Goal: Information Seeking & Learning: Learn about a topic

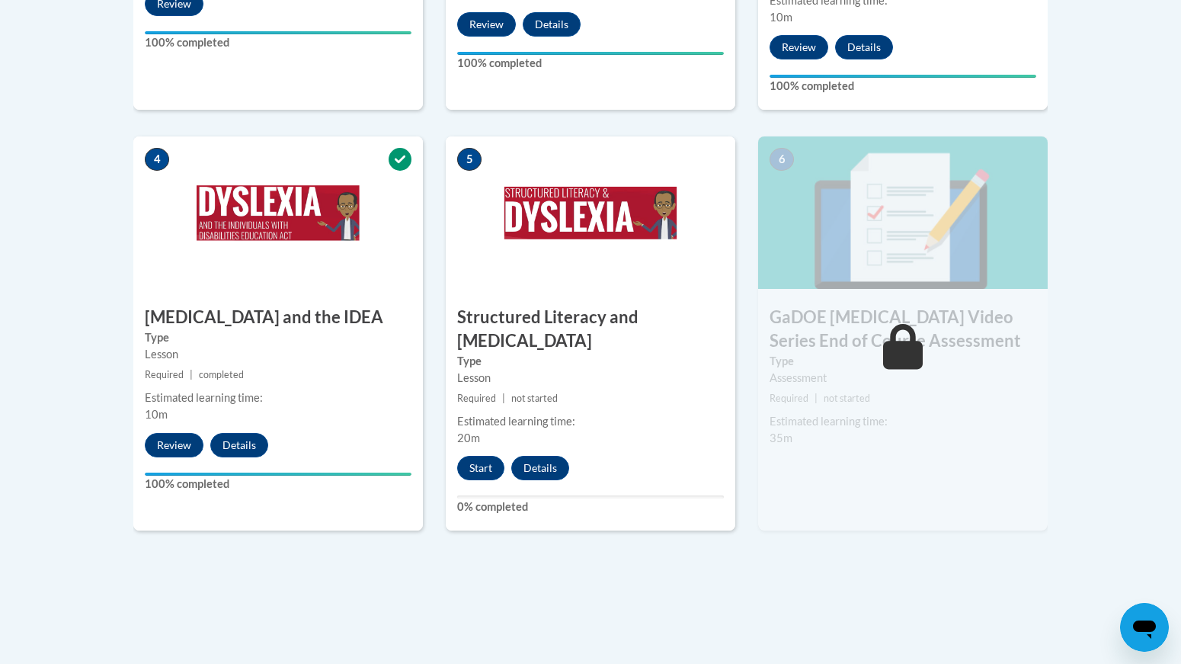
scroll to position [837, 0]
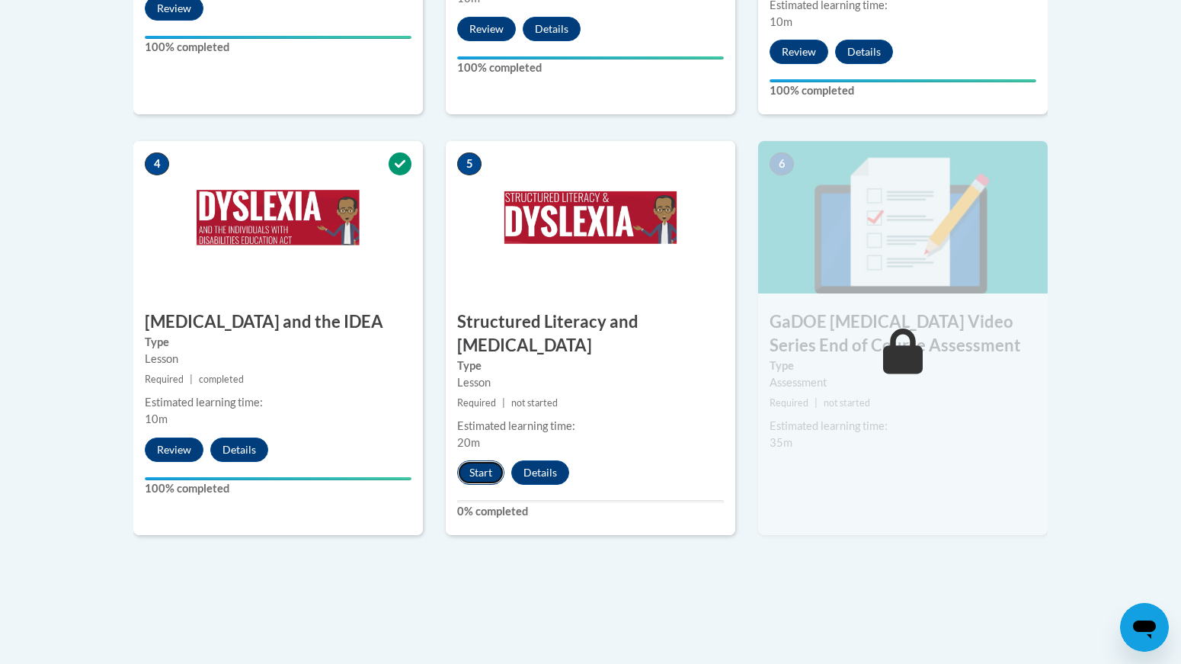
click at [484, 460] on button "Start" at bounding box center [480, 472] width 47 height 24
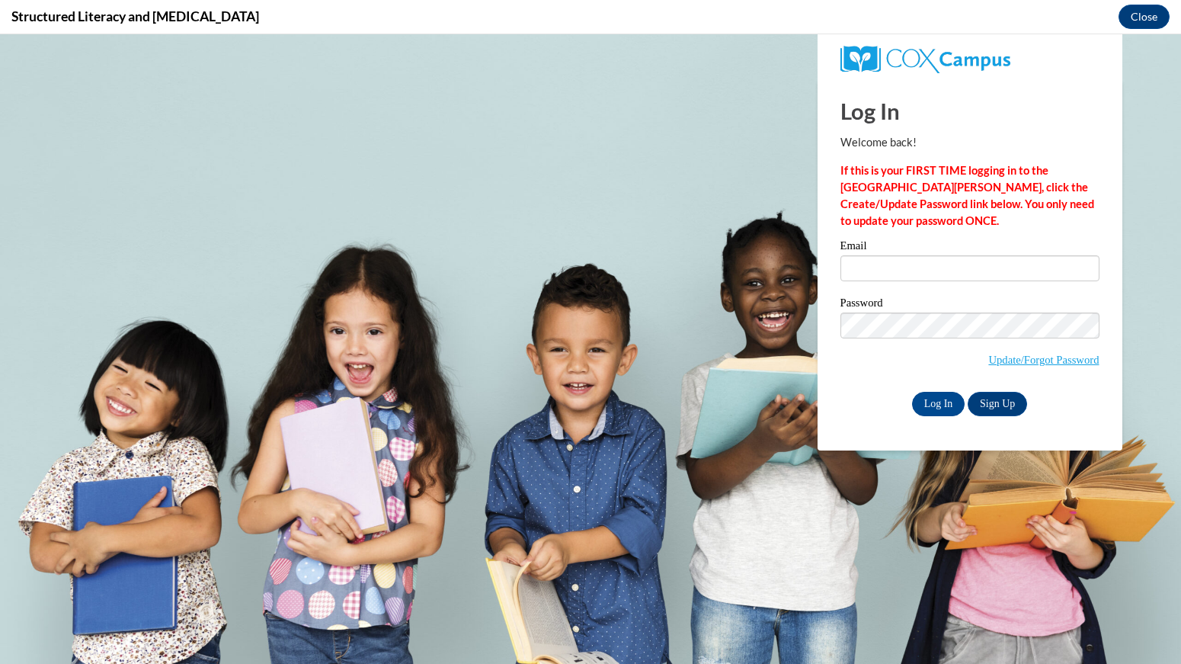
scroll to position [0, 0]
click at [966, 269] on input "Email" at bounding box center [969, 268] width 259 height 26
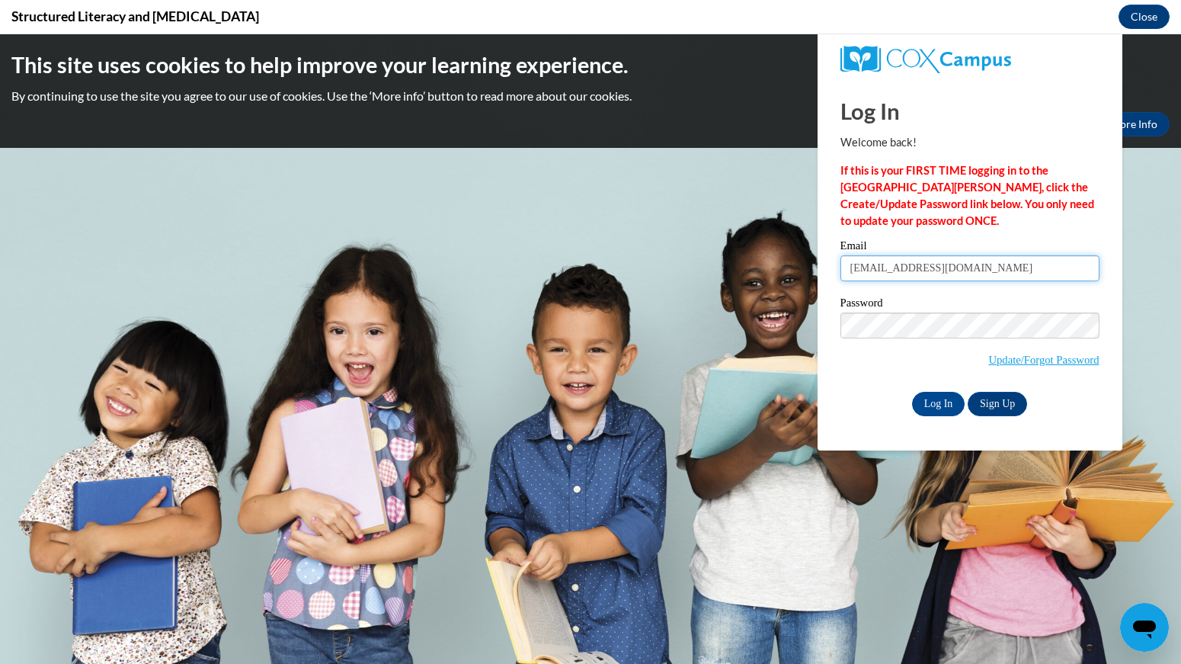
type input "clarissa.nix@cowetaschools.net"
click at [942, 407] on input "Log In" at bounding box center [938, 404] width 53 height 24
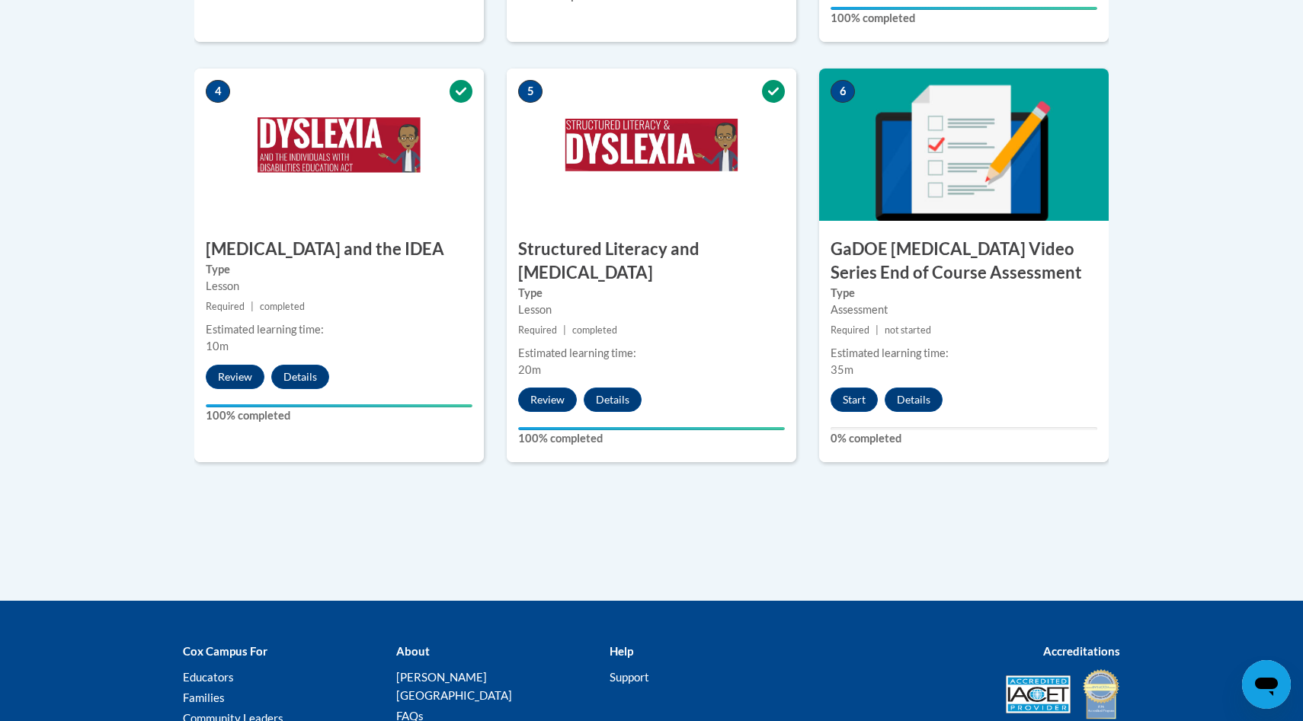
scroll to position [905, 0]
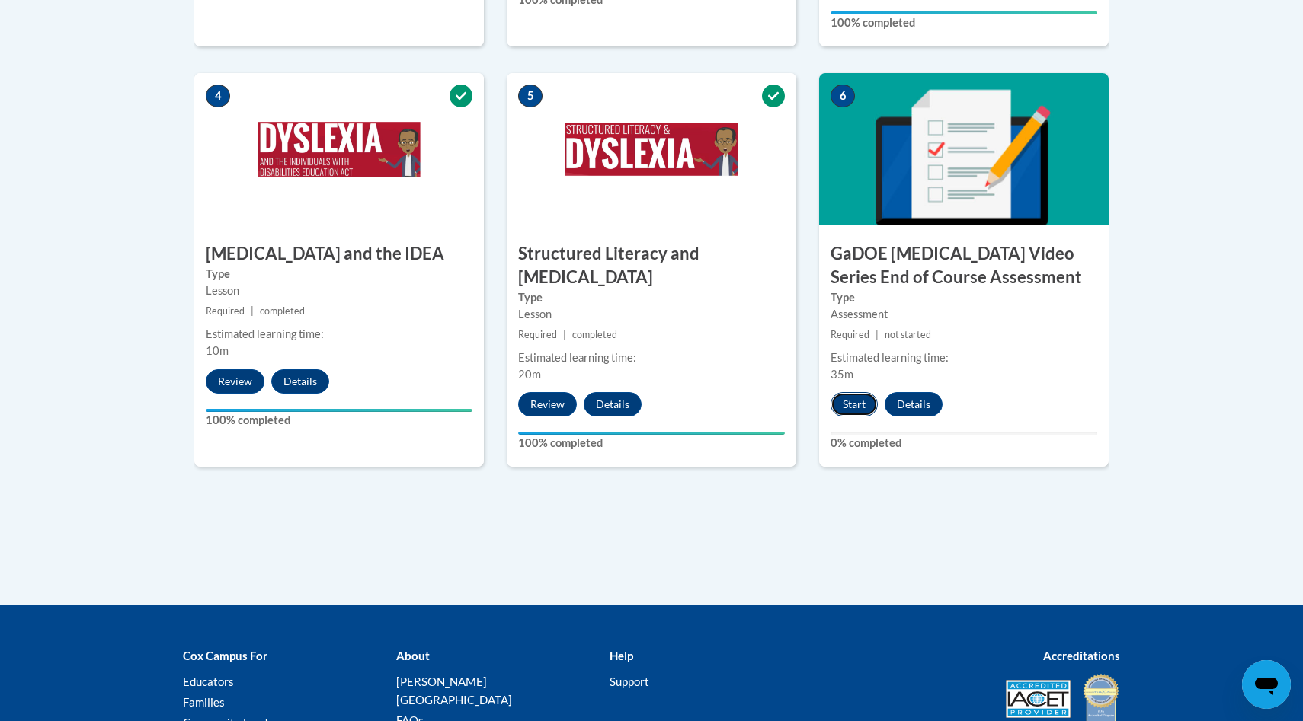
click at [854, 392] on button "Start" at bounding box center [853, 404] width 47 height 24
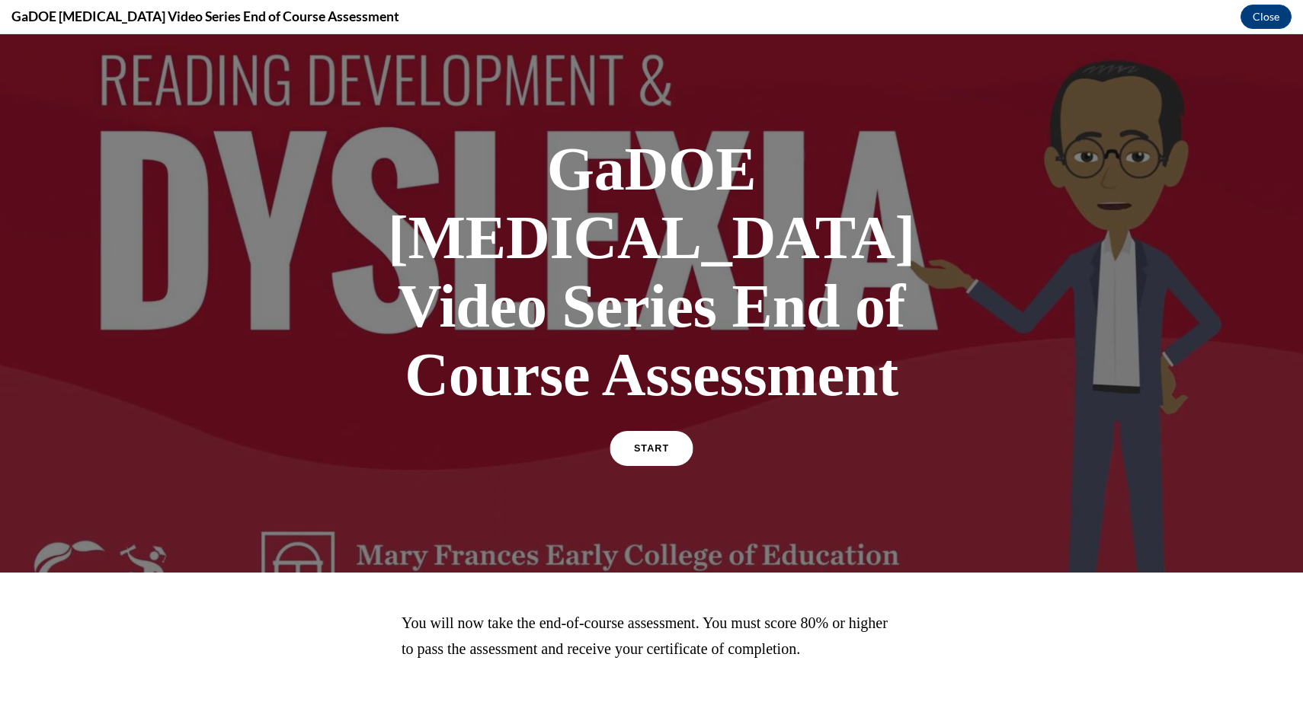
scroll to position [0, 0]
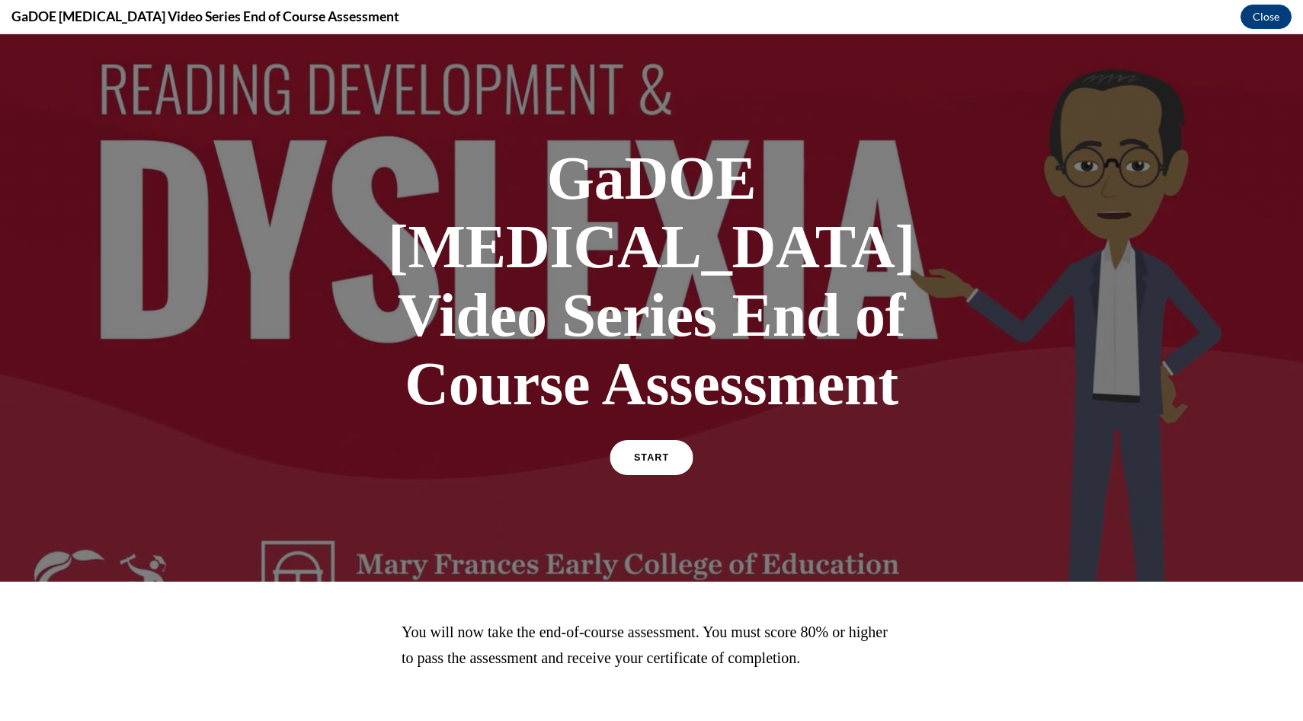
click at [668, 440] on link "START" at bounding box center [651, 457] width 83 height 35
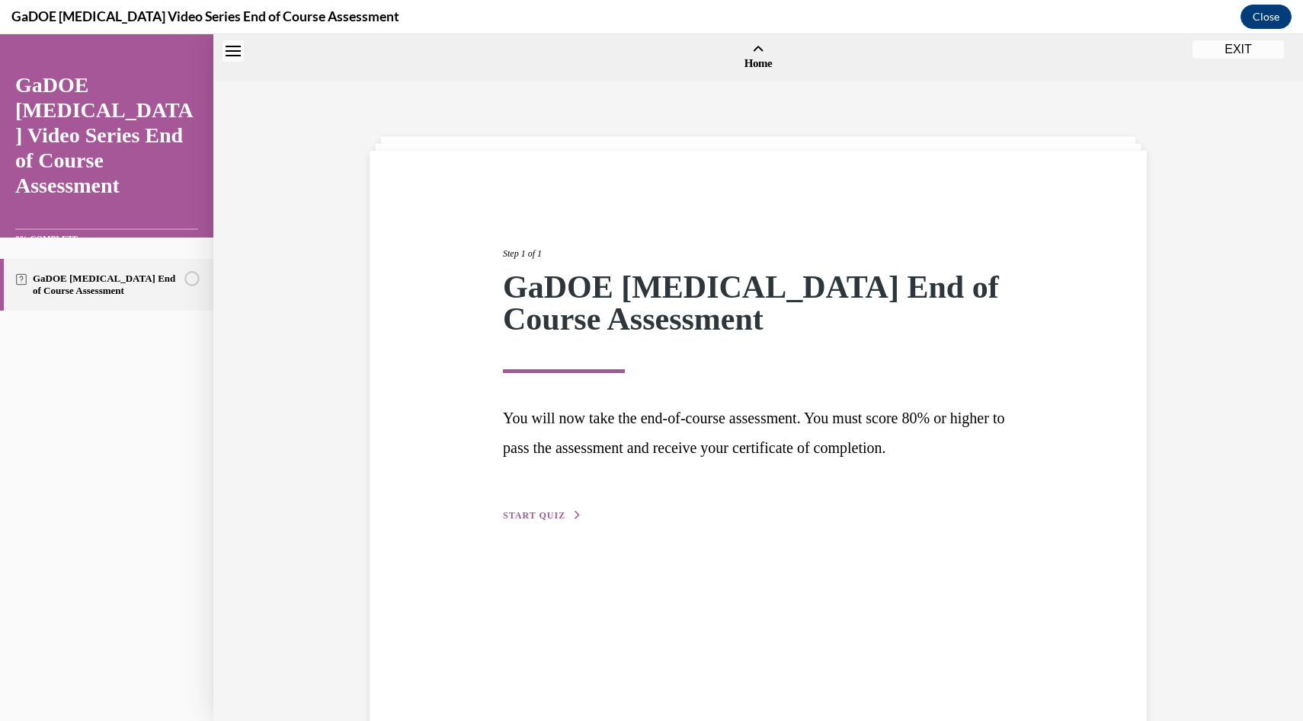
scroll to position [47, 0]
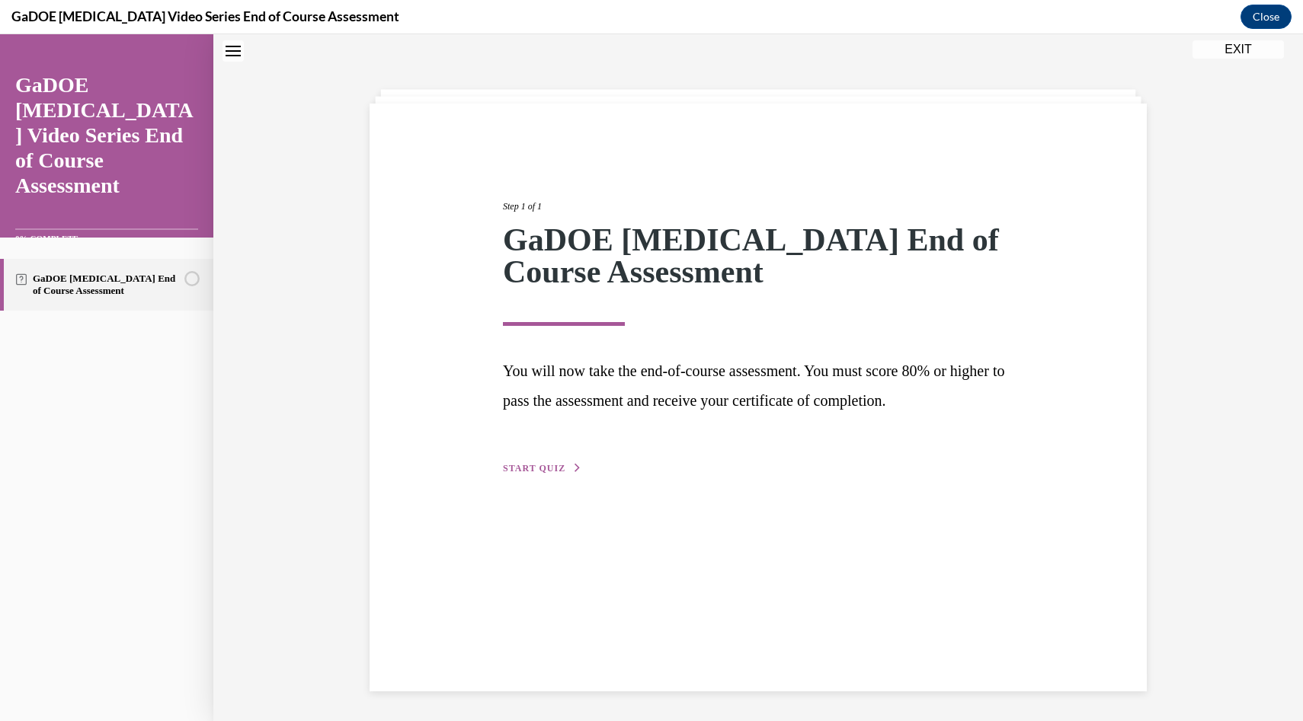
click at [563, 467] on button "START QUIZ" at bounding box center [542, 469] width 79 height 14
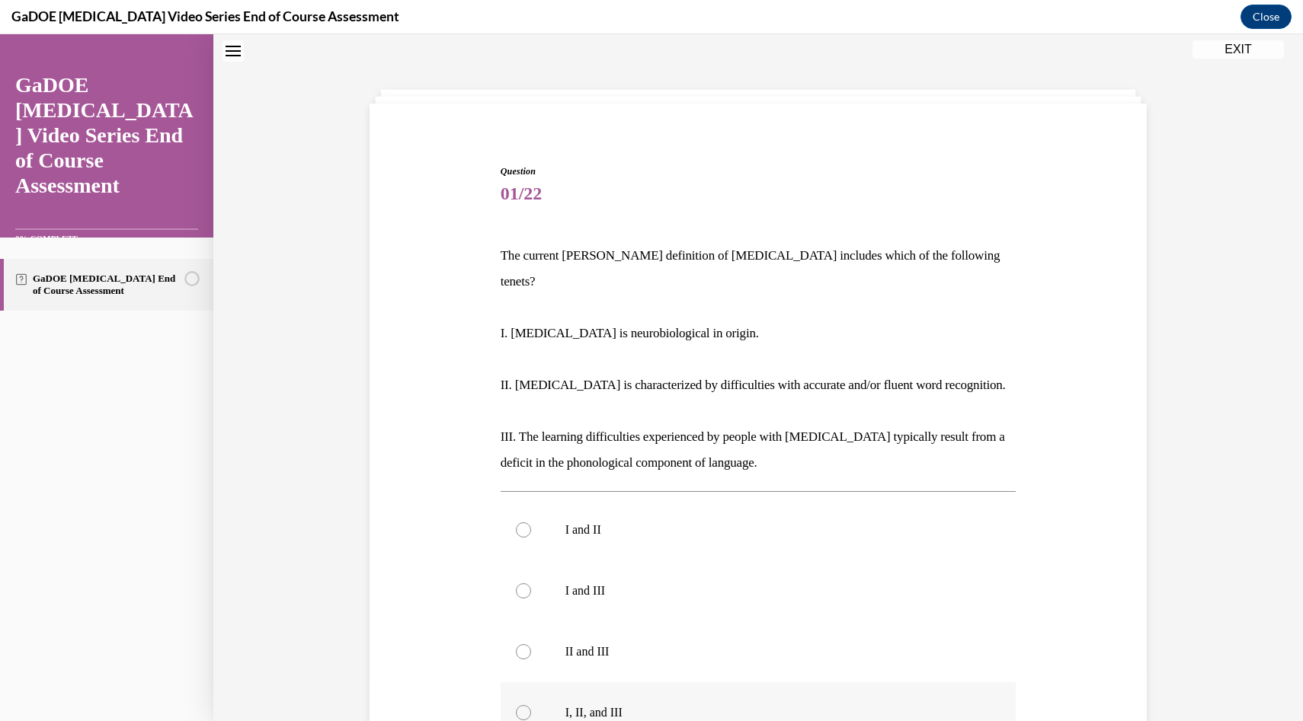
click at [526, 663] on div at bounding box center [523, 712] width 15 height 15
click at [526, 663] on input "I, II, and III" at bounding box center [523, 712] width 15 height 15
radio input "true"
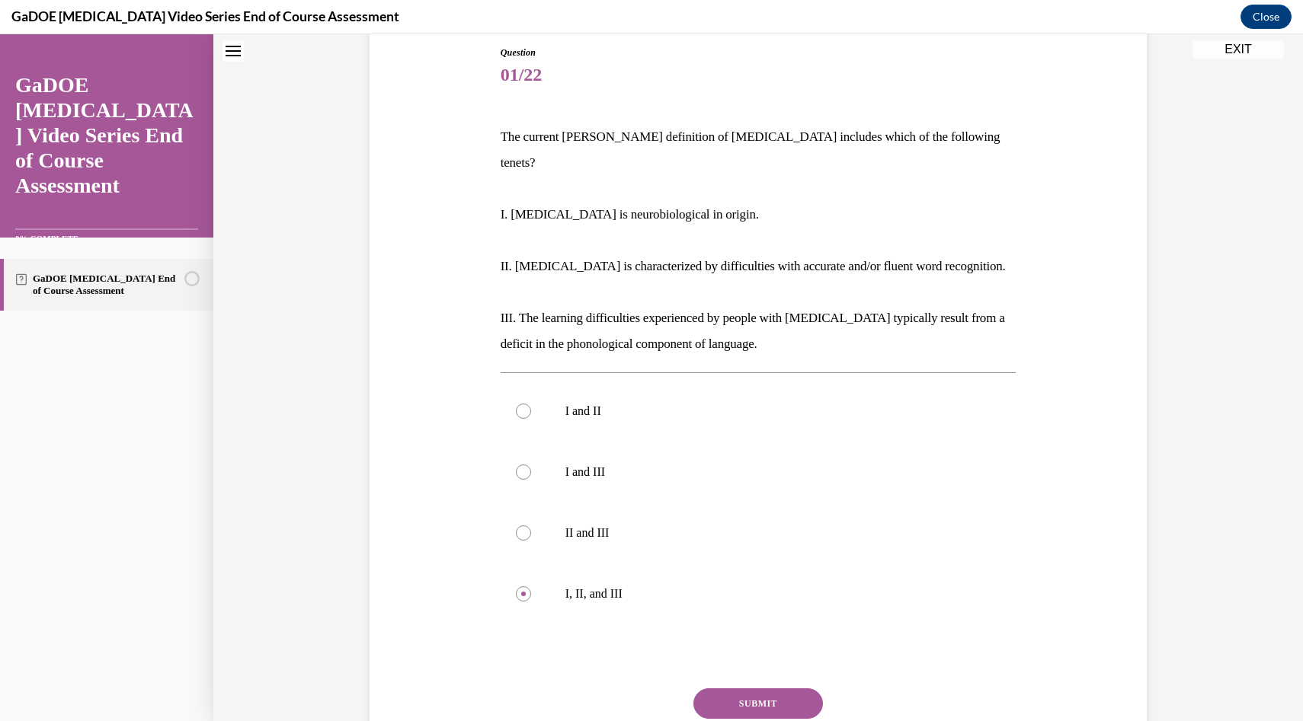
click at [791, 663] on button "SUBMIT" at bounding box center [758, 704] width 130 height 30
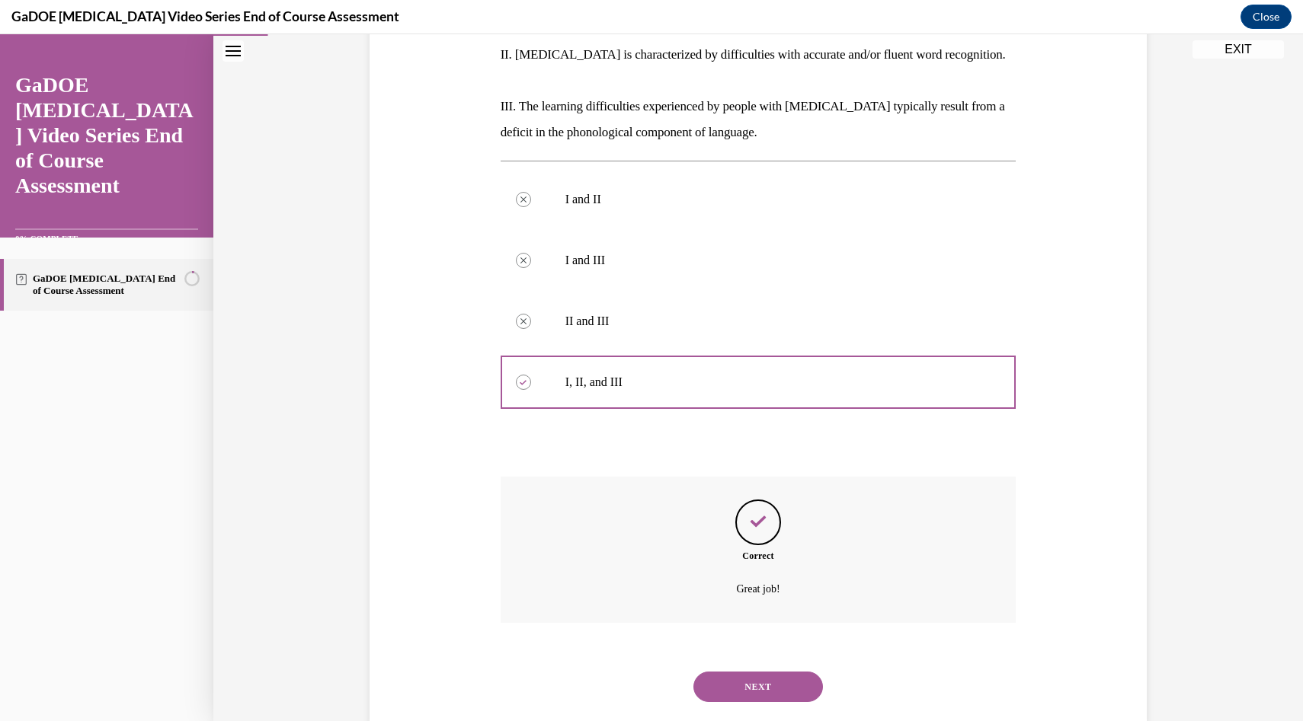
scroll to position [386, 0]
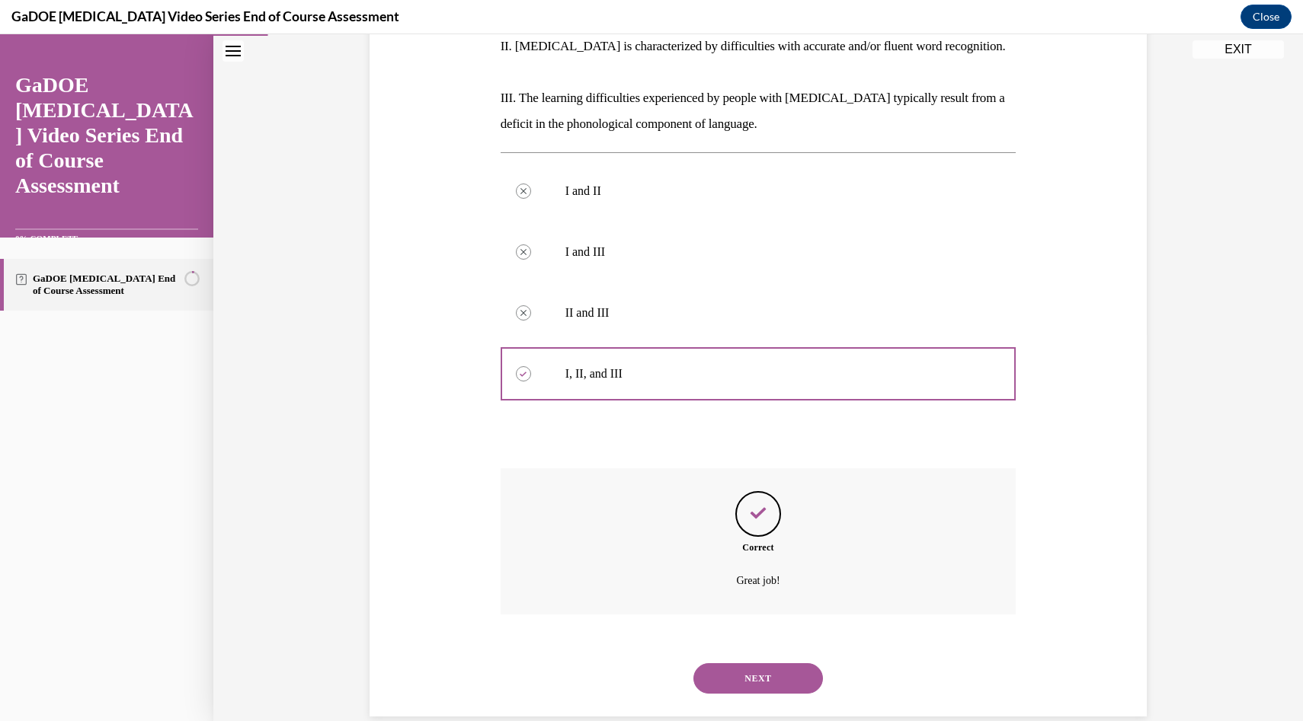
click at [784, 663] on button "NEXT" at bounding box center [758, 679] width 130 height 30
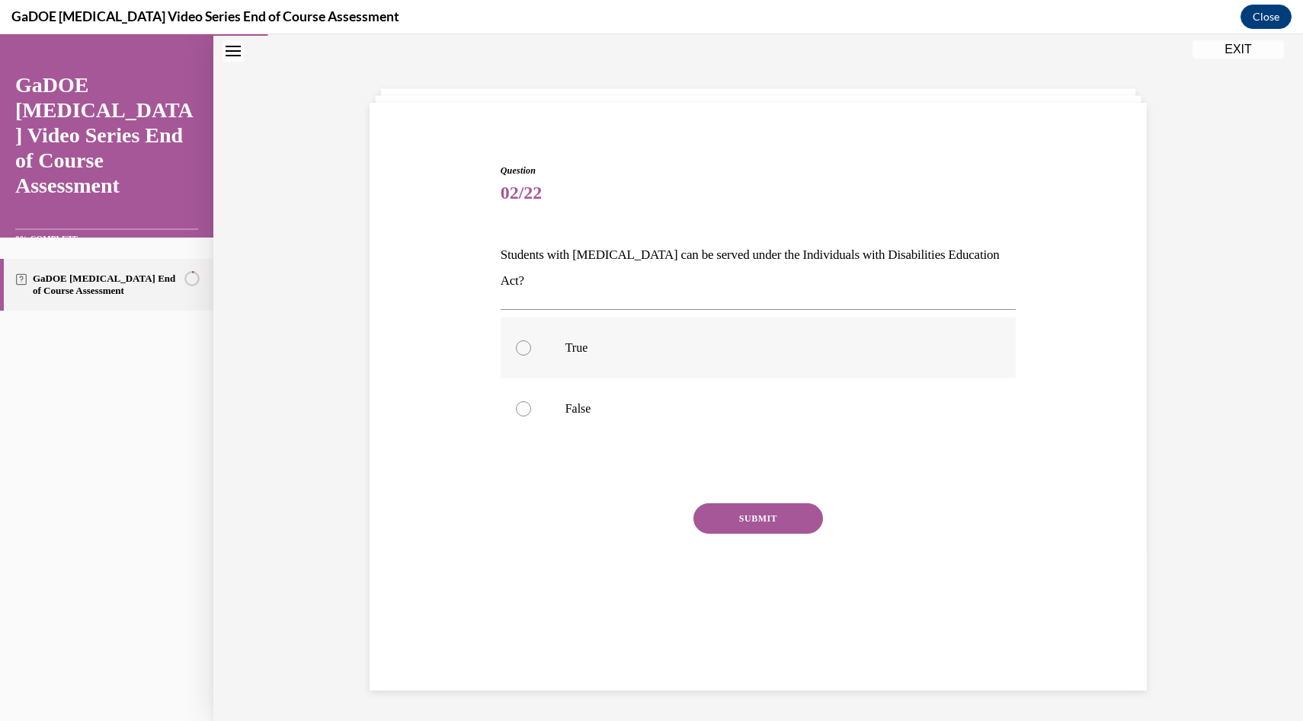
click at [529, 341] on div at bounding box center [523, 348] width 15 height 15
click at [529, 341] on input "True" at bounding box center [523, 348] width 15 height 15
radio input "true"
click at [782, 504] on button "SUBMIT" at bounding box center [758, 519] width 130 height 30
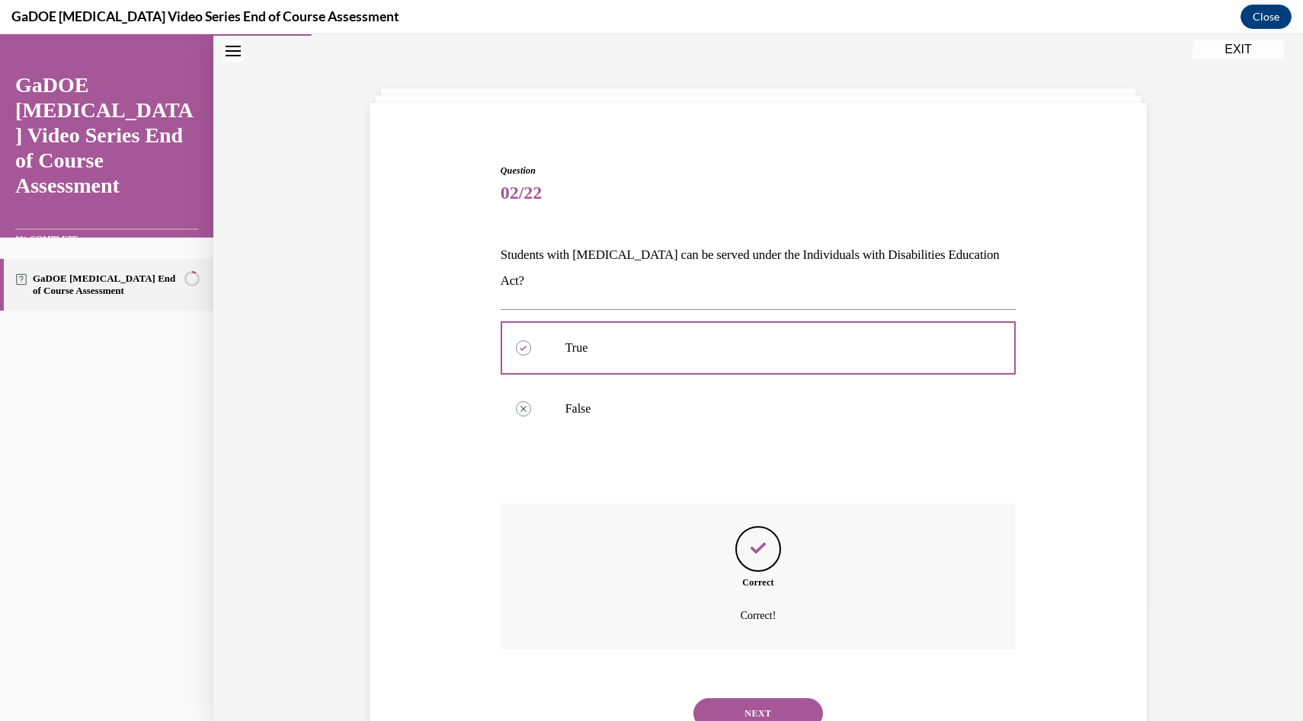
scroll to position [83, 0]
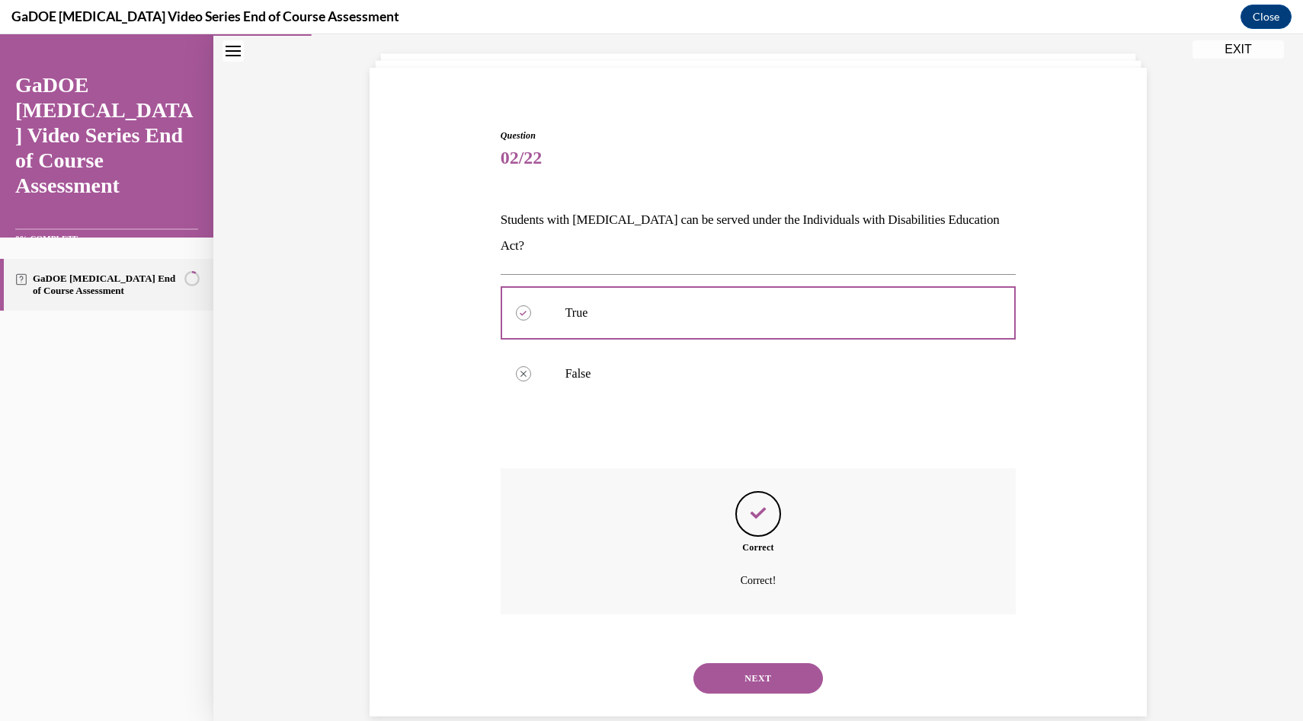
click at [763, 663] on button "NEXT" at bounding box center [758, 679] width 130 height 30
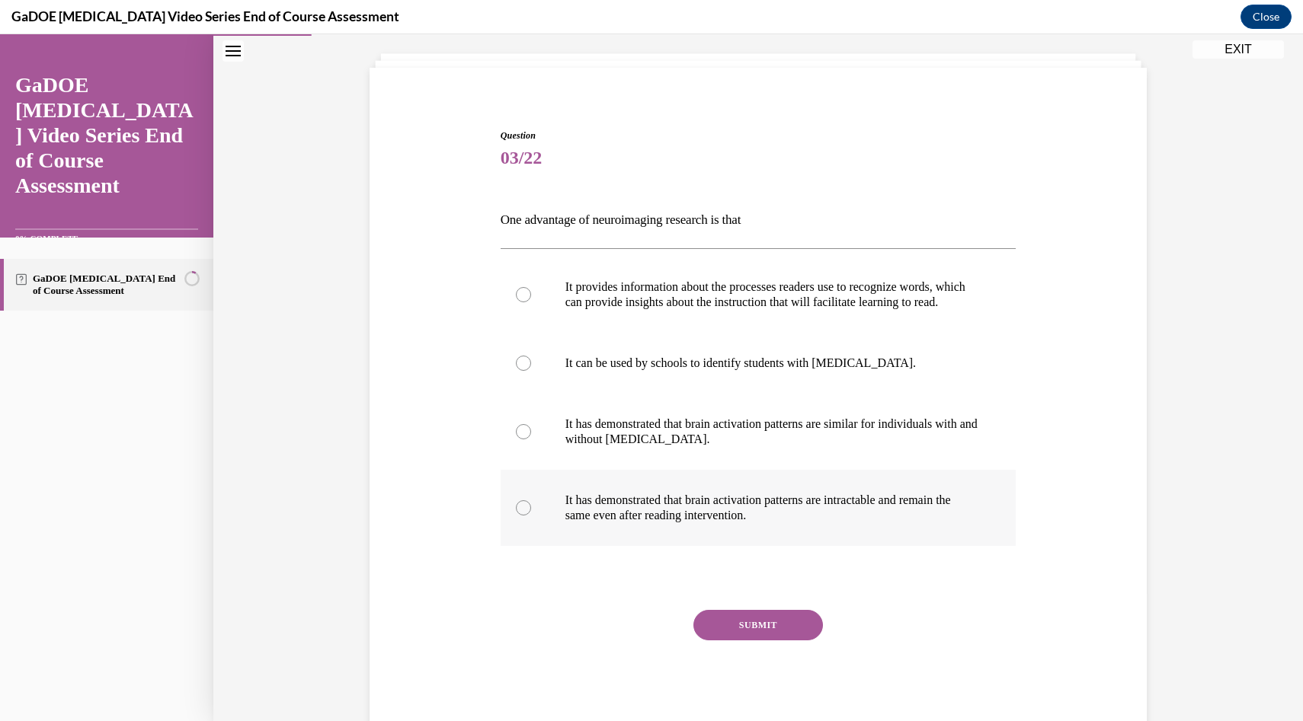
scroll to position [80, 0]
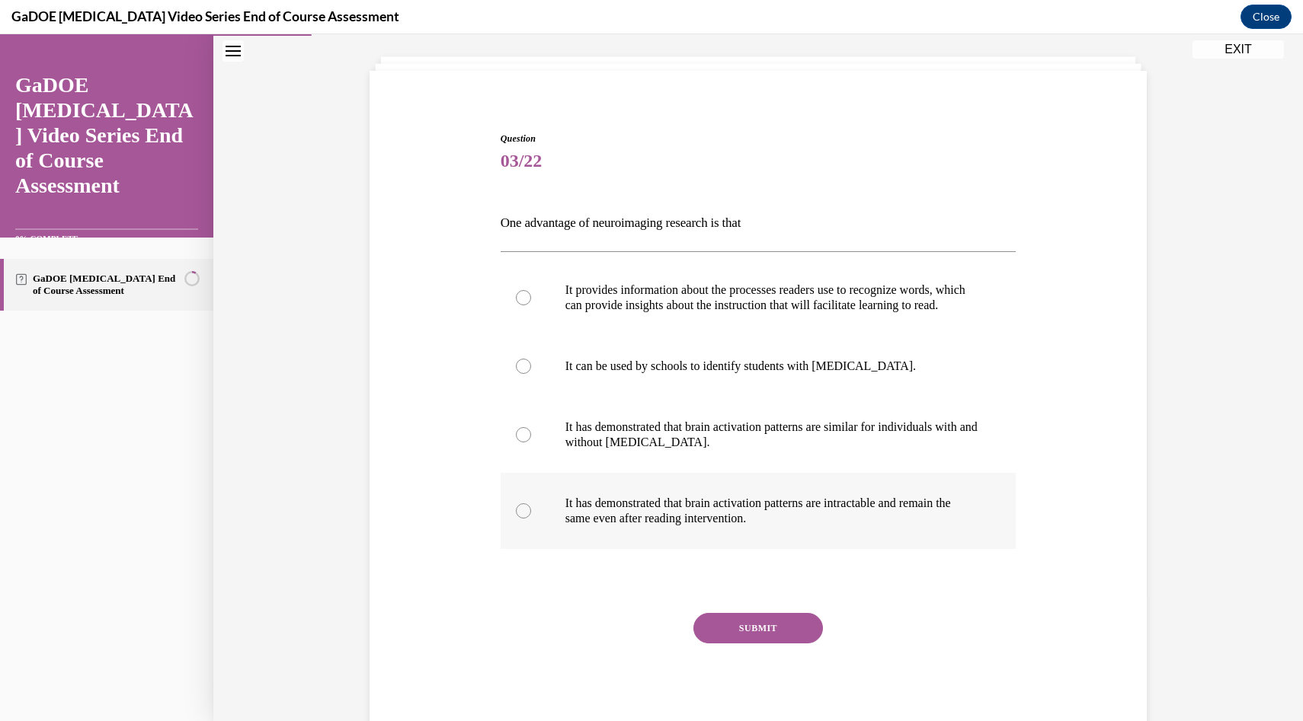
click at [644, 542] on label "It has demonstrated that brain activation patterns are intractable and remain t…" at bounding box center [759, 511] width 516 height 76
click at [531, 519] on input "It has demonstrated that brain activation patterns are intractable and remain t…" at bounding box center [523, 511] width 15 height 15
radio input "true"
click at [651, 330] on label "It provides information about the processes readers use to recognize words, whi…" at bounding box center [759, 298] width 516 height 76
click at [531, 306] on input "It provides information about the processes readers use to recognize words, whi…" at bounding box center [523, 297] width 15 height 15
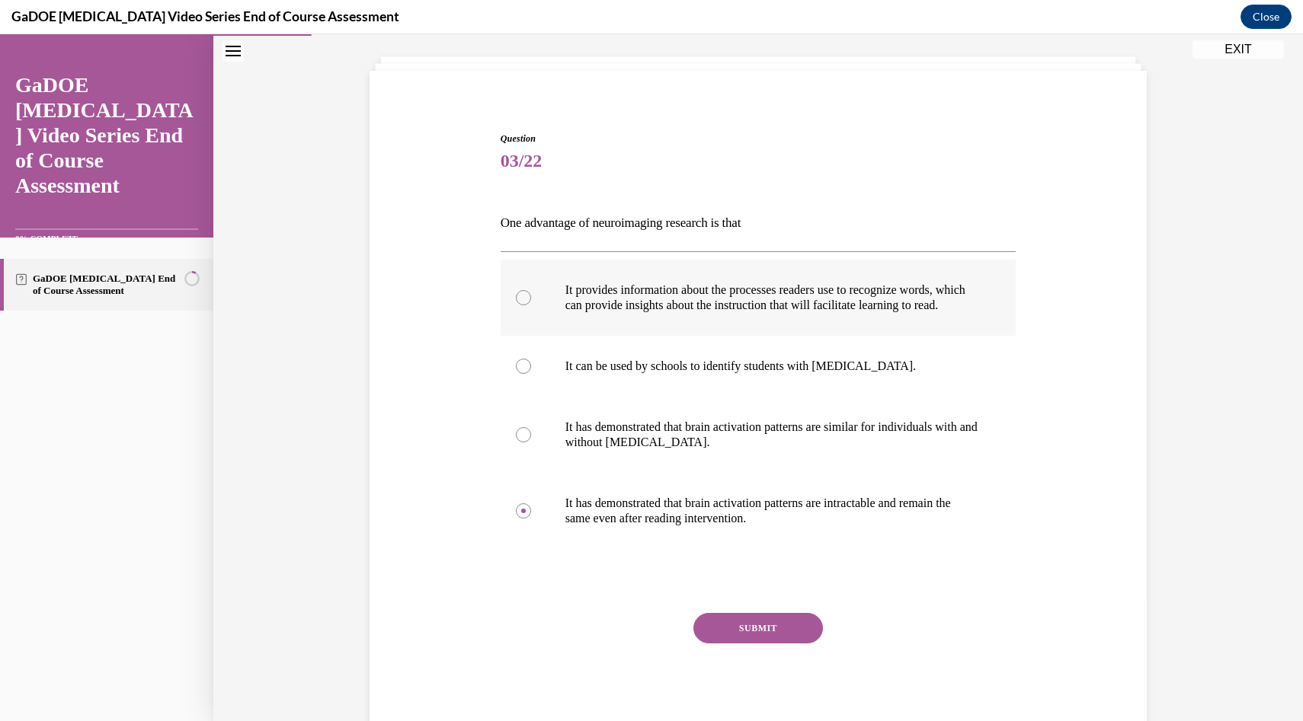
radio input "true"
click at [755, 642] on button "SUBMIT" at bounding box center [758, 628] width 130 height 30
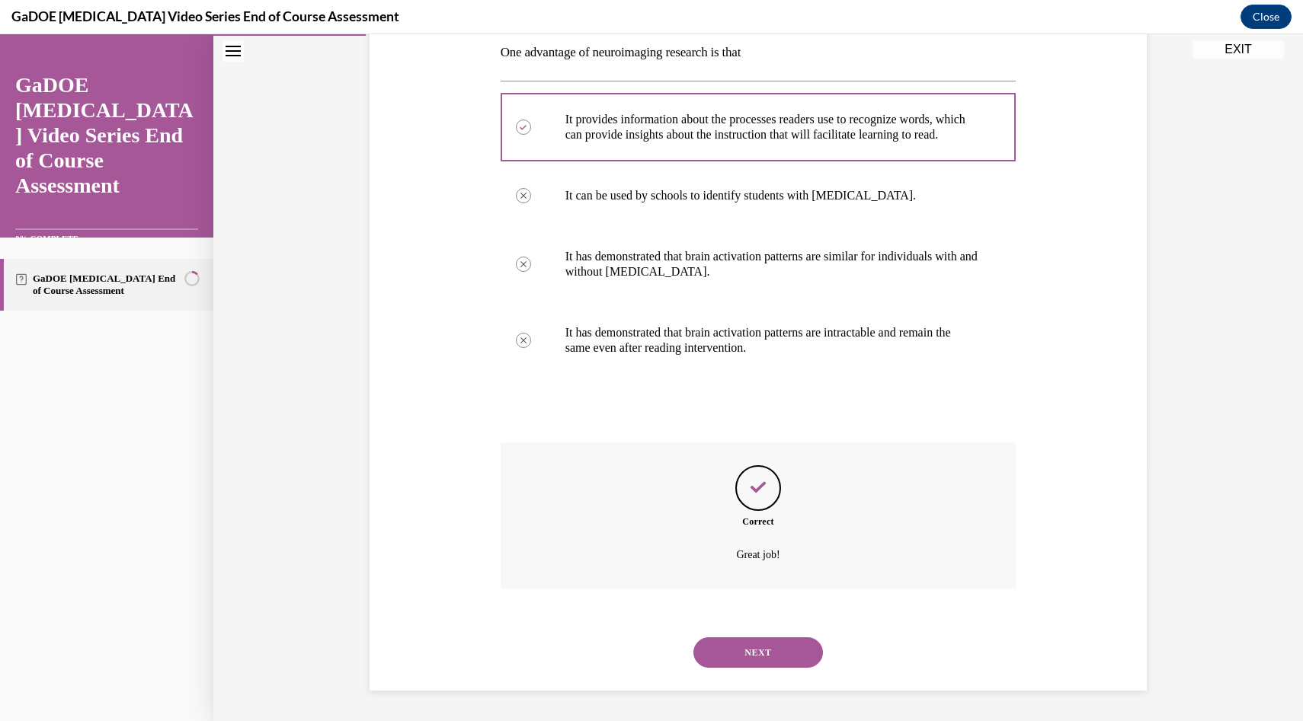
scroll to position [266, 0]
click at [769, 662] on button "NEXT" at bounding box center [758, 653] width 130 height 30
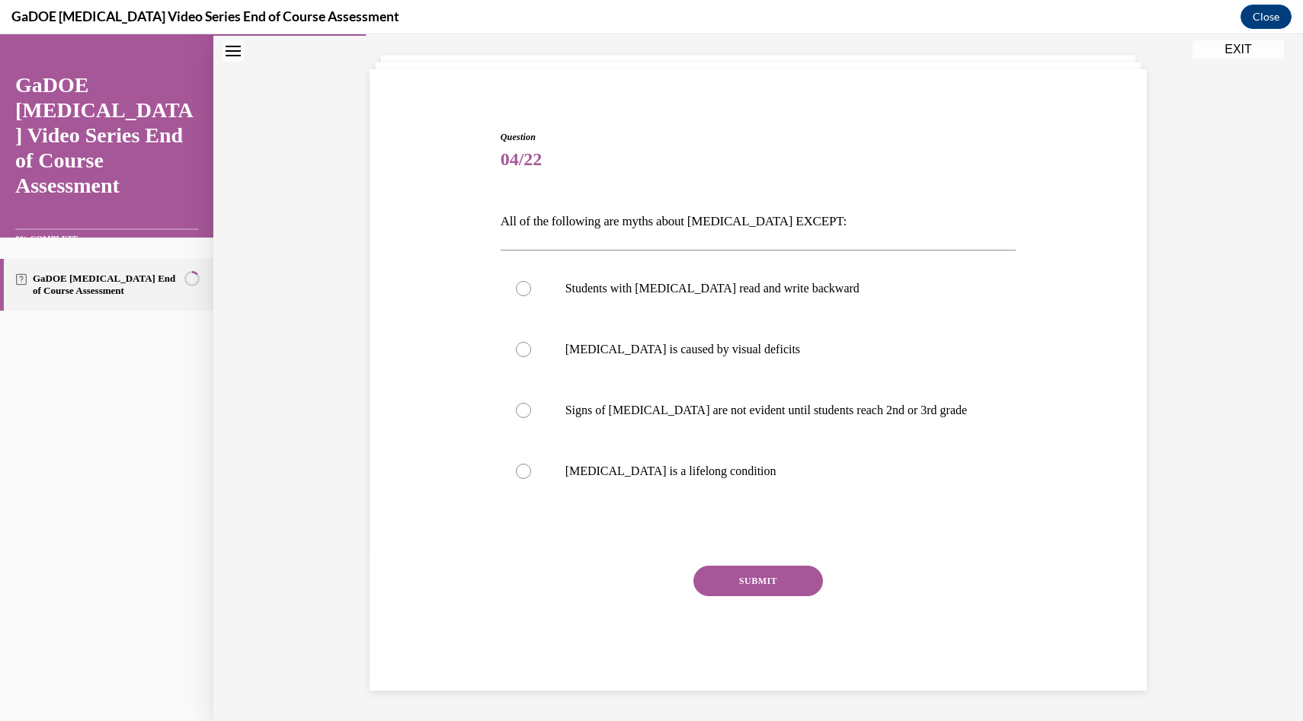
scroll to position [82, 0]
click at [766, 285] on p "Students with dyslexia read and write backward" at bounding box center [771, 288] width 413 height 15
click at [531, 285] on input "Students with dyslexia read and write backward" at bounding box center [523, 288] width 15 height 15
radio input "true"
click at [632, 477] on p "Dyslexia is a lifelong condition" at bounding box center [771, 471] width 413 height 15
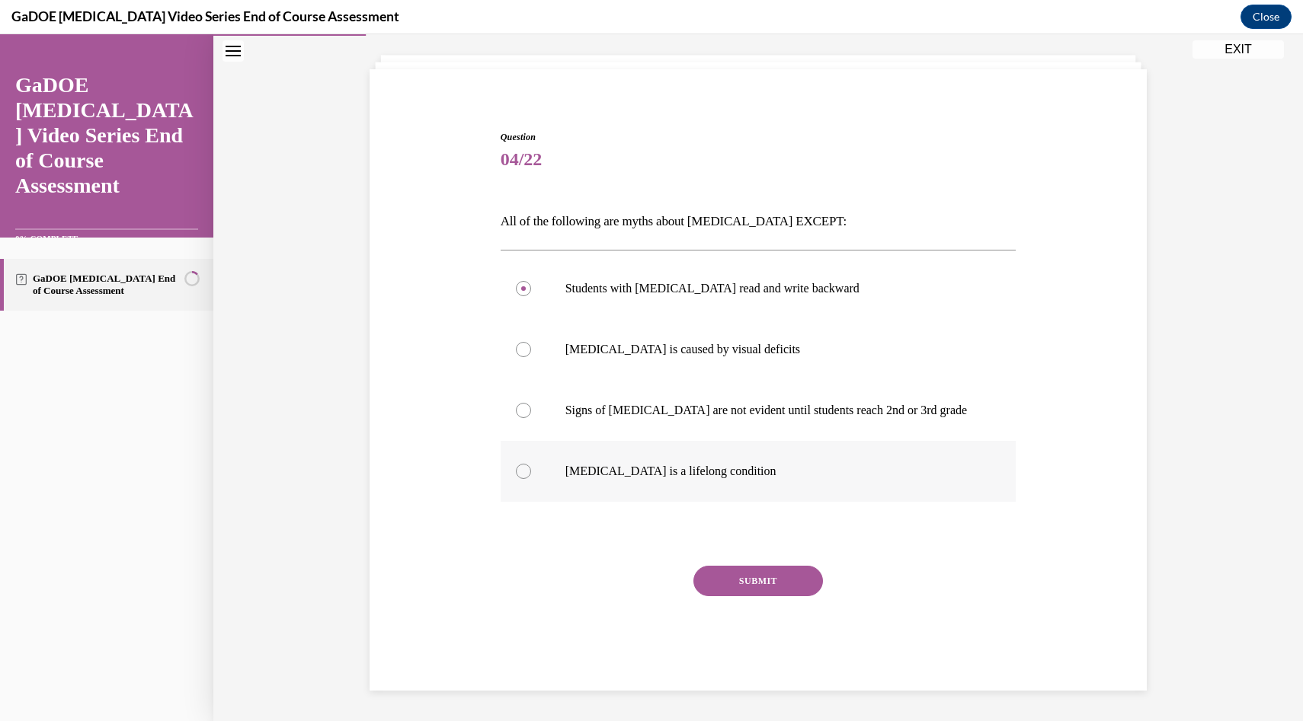
click at [531, 477] on input "Dyslexia is a lifelong condition" at bounding box center [523, 471] width 15 height 15
radio input "true"
click at [736, 585] on button "SUBMIT" at bounding box center [758, 581] width 130 height 30
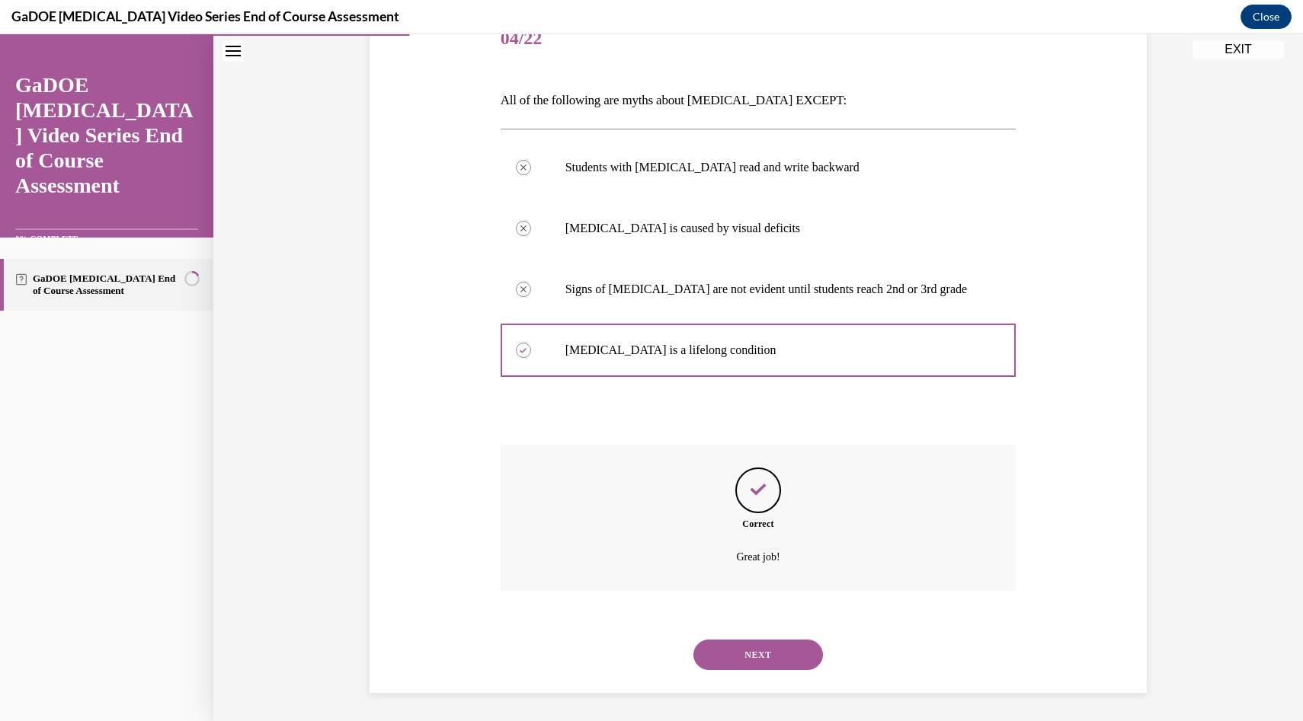
scroll to position [205, 0]
click at [768, 663] on button "NEXT" at bounding box center [758, 653] width 130 height 30
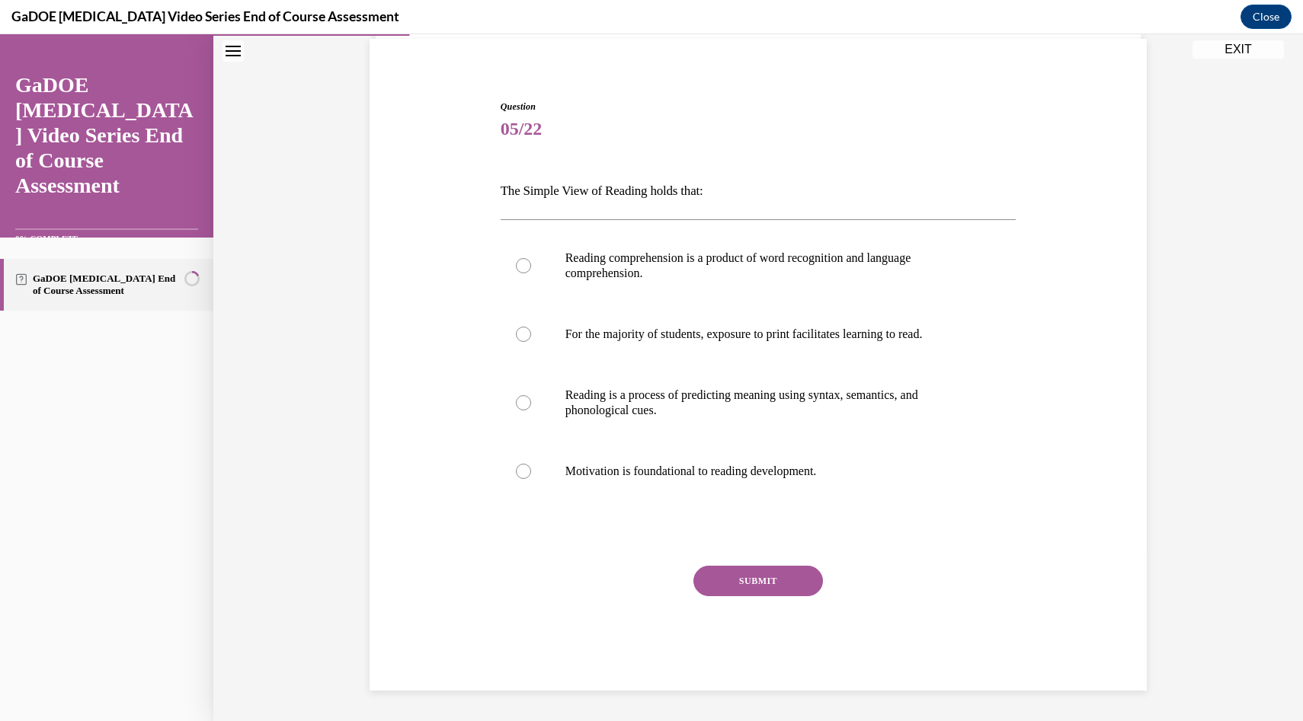
scroll to position [112, 0]
click at [773, 273] on p "Reading comprehension is a product of word recognition and language comprehensi…" at bounding box center [771, 266] width 413 height 30
click at [531, 273] on input "Reading comprehension is a product of word recognition and language comprehensi…" at bounding box center [523, 265] width 15 height 15
radio input "true"
click at [762, 578] on button "SUBMIT" at bounding box center [758, 581] width 130 height 30
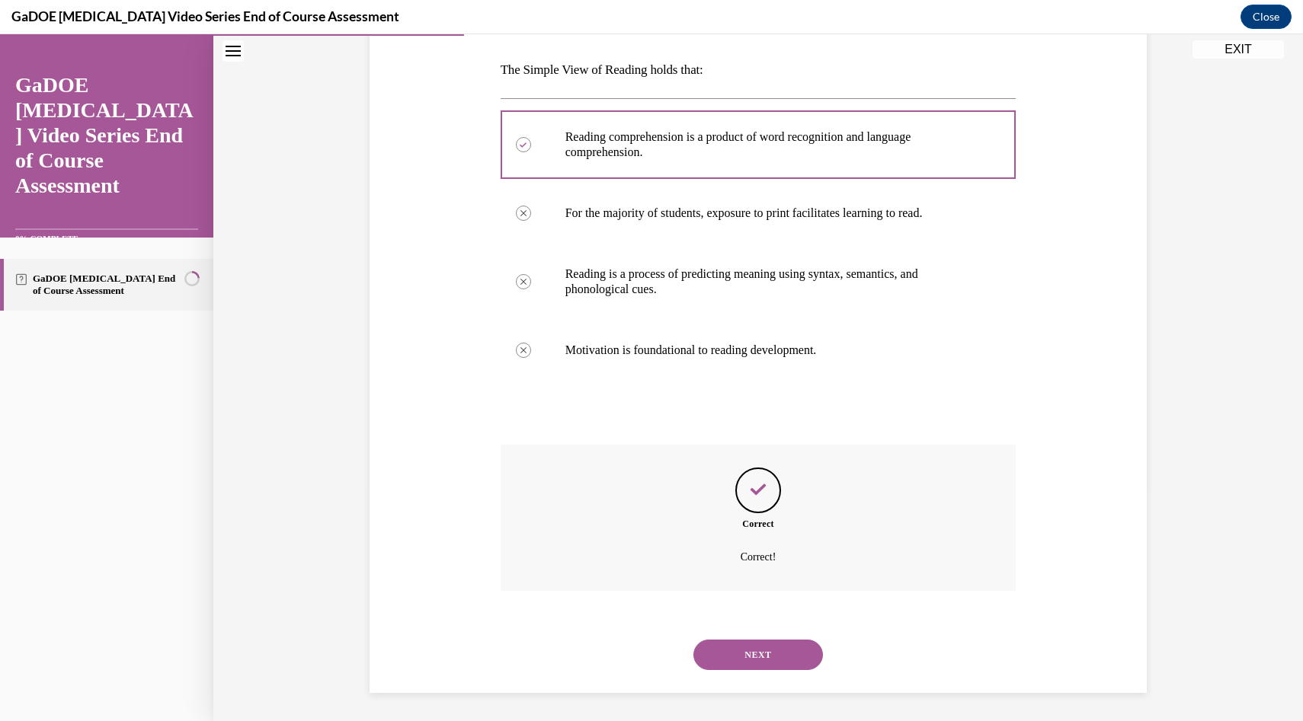
scroll to position [235, 0]
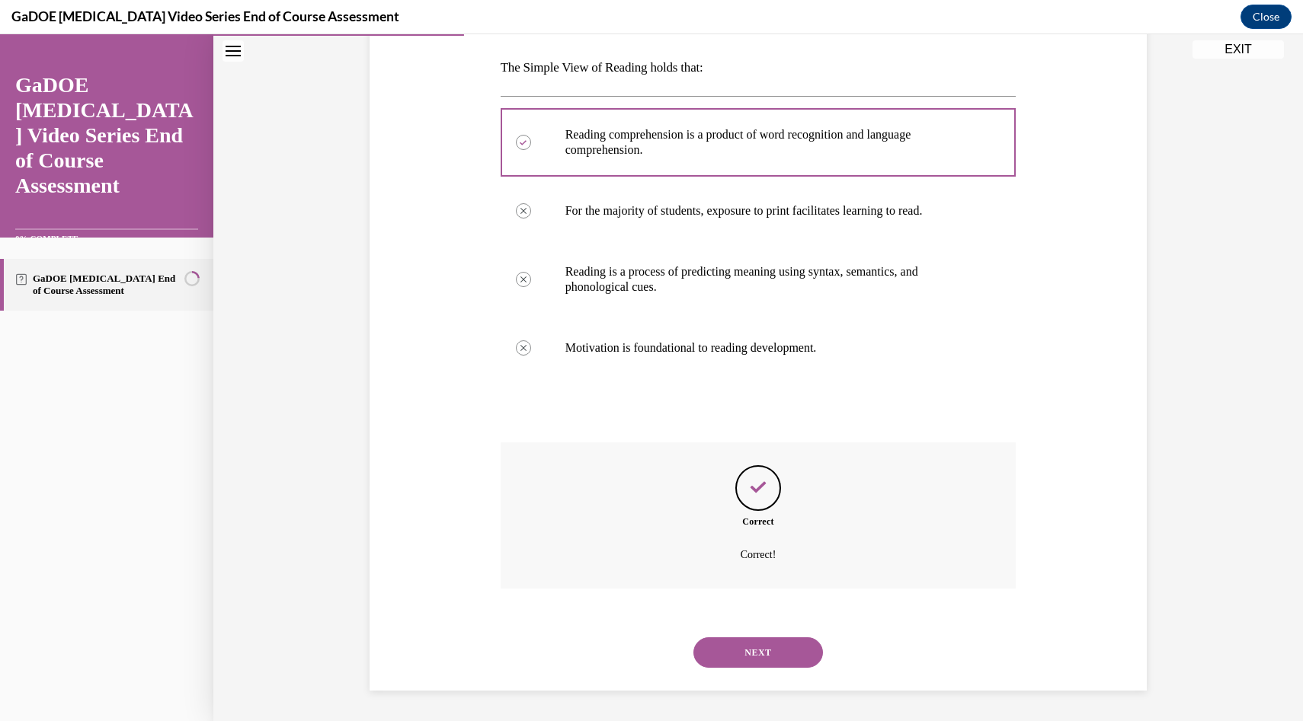
click at [766, 654] on button "NEXT" at bounding box center [758, 653] width 130 height 30
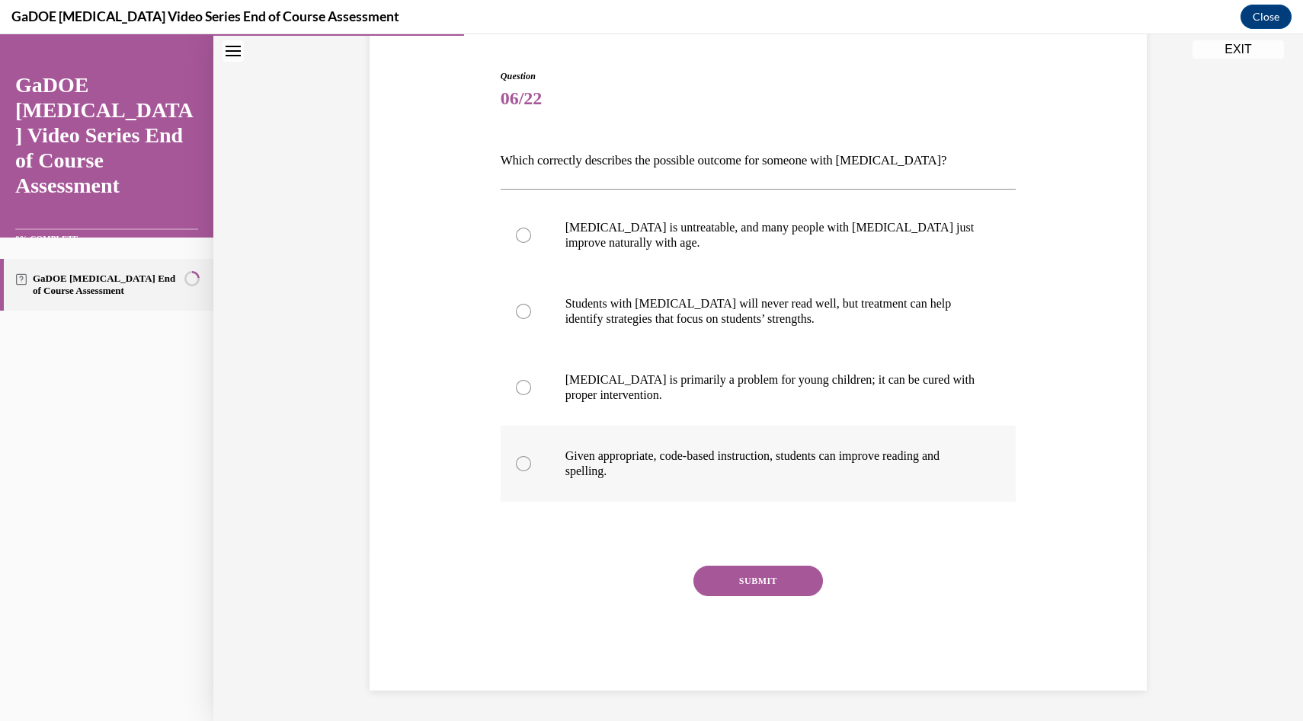
click at [784, 476] on p "Given appropriate, code-based instruction, students can improve reading and spe…" at bounding box center [771, 464] width 413 height 30
click at [531, 472] on input "Given appropriate, code-based instruction, students can improve reading and spe…" at bounding box center [523, 463] width 15 height 15
radio input "true"
click at [750, 582] on button "SUBMIT" at bounding box center [758, 581] width 130 height 30
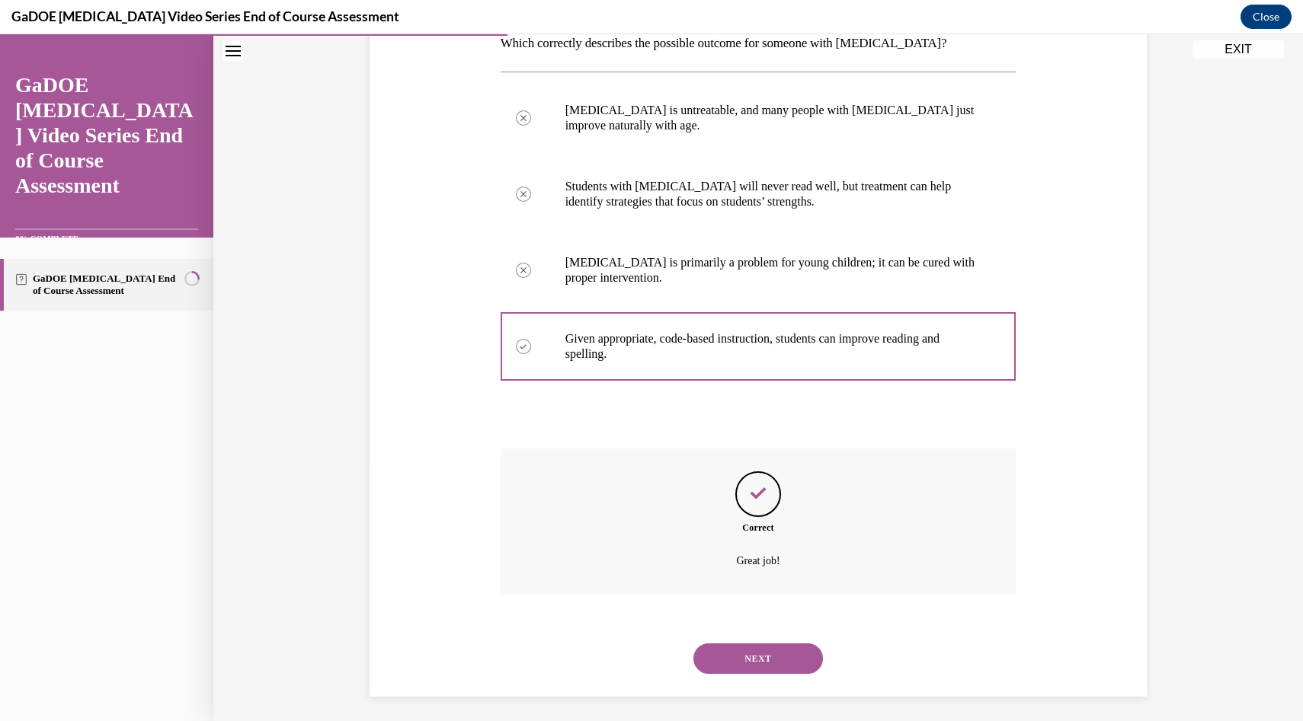
scroll to position [266, 0]
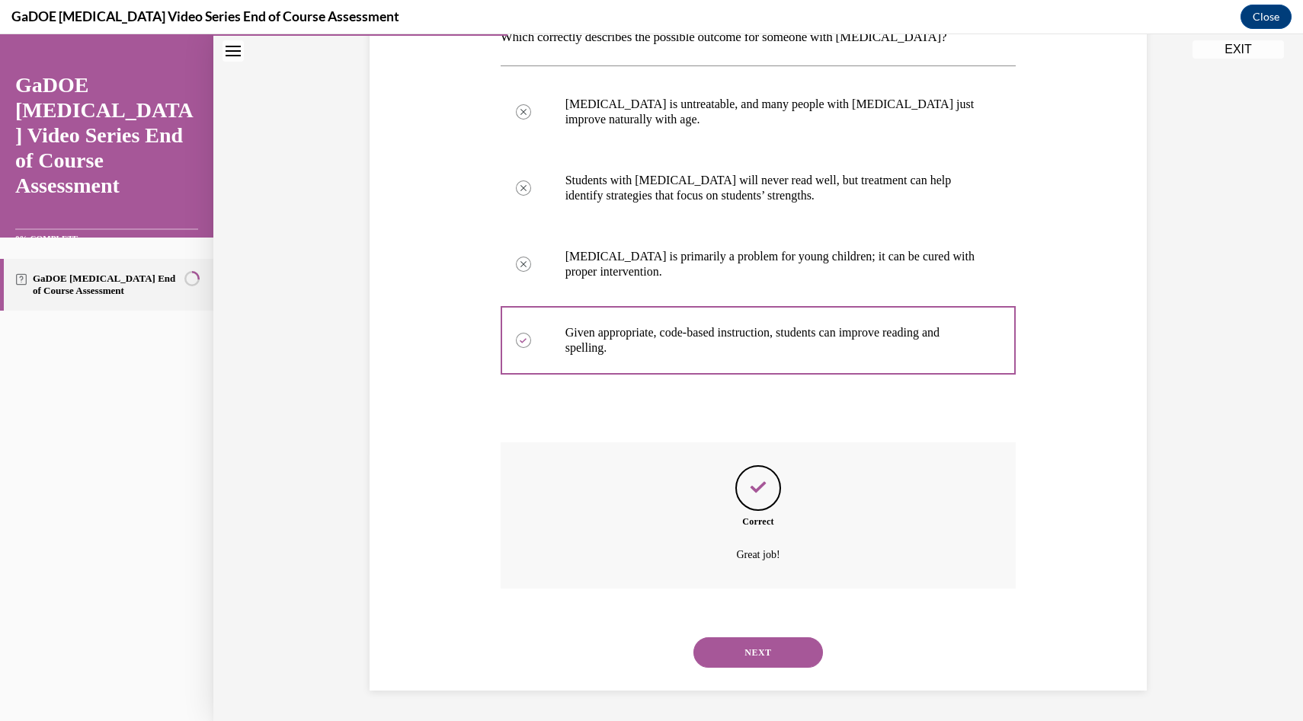
click at [767, 653] on button "NEXT" at bounding box center [758, 653] width 130 height 30
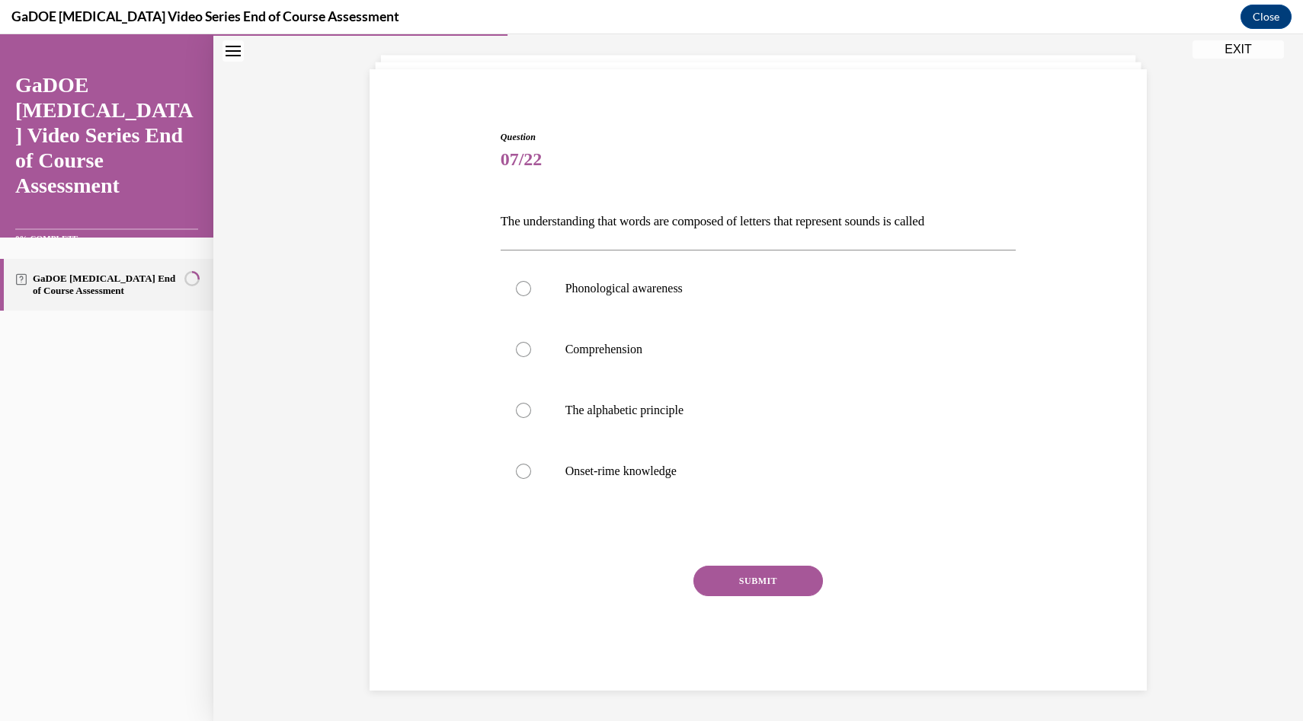
scroll to position [82, 0]
click at [705, 294] on p "Phonological awareness" at bounding box center [771, 288] width 413 height 15
click at [531, 294] on input "Phonological awareness" at bounding box center [523, 288] width 15 height 15
radio input "true"
click at [758, 586] on button "SUBMIT" at bounding box center [758, 581] width 130 height 30
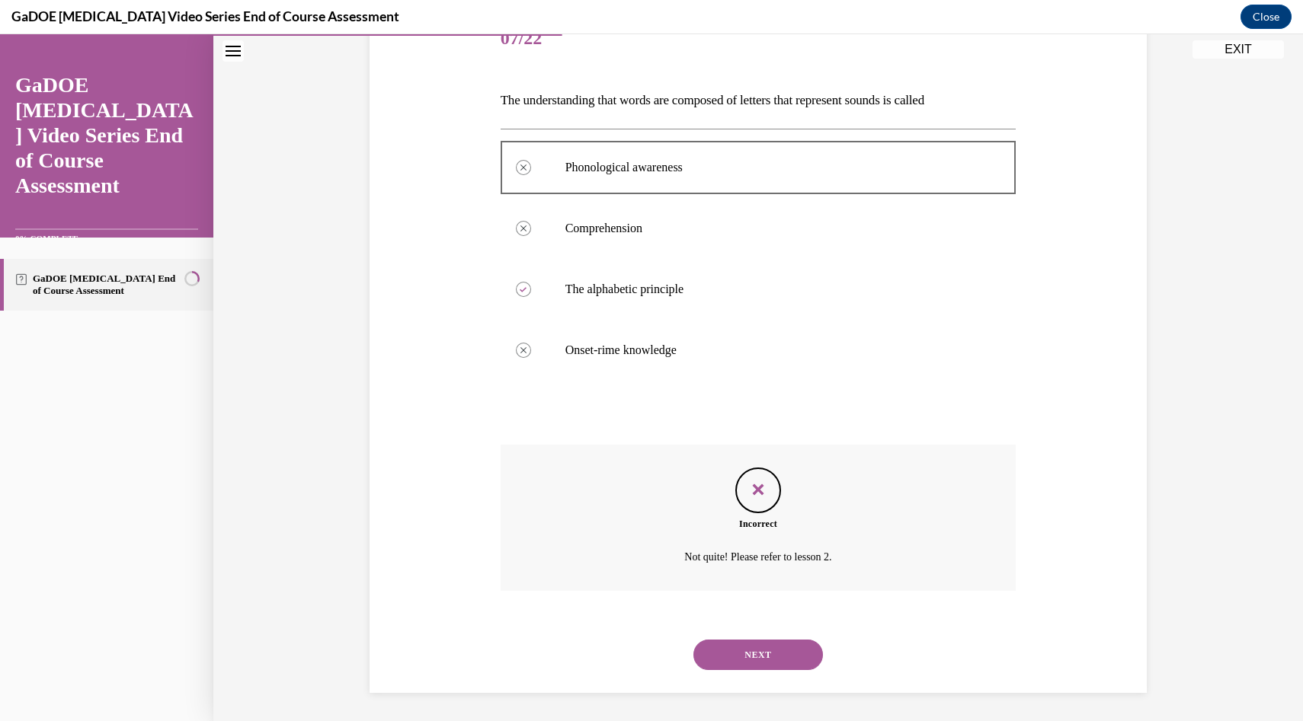
scroll to position [205, 0]
click at [764, 653] on button "NEXT" at bounding box center [758, 653] width 130 height 30
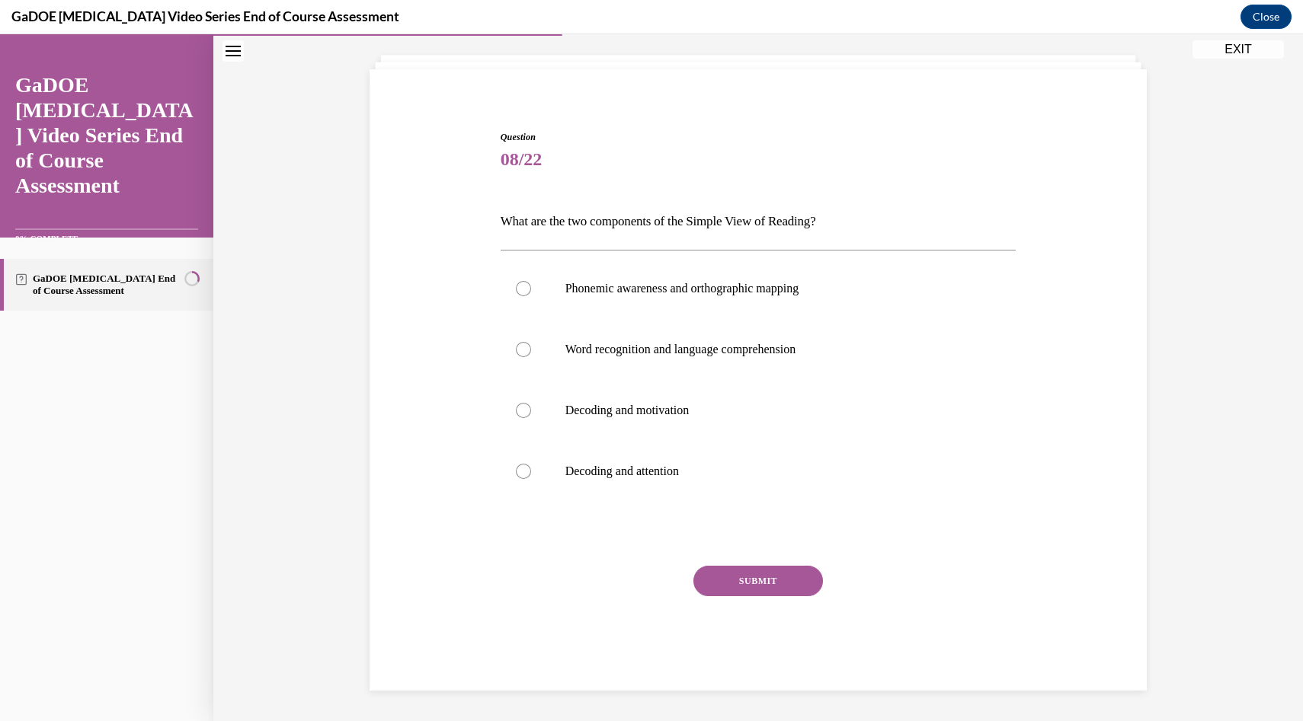
scroll to position [82, 0]
click at [658, 366] on label "Word recognition and language comprehension" at bounding box center [759, 349] width 516 height 61
click at [531, 357] on input "Word recognition and language comprehension" at bounding box center [523, 349] width 15 height 15
radio input "true"
click at [768, 580] on button "SUBMIT" at bounding box center [758, 581] width 130 height 30
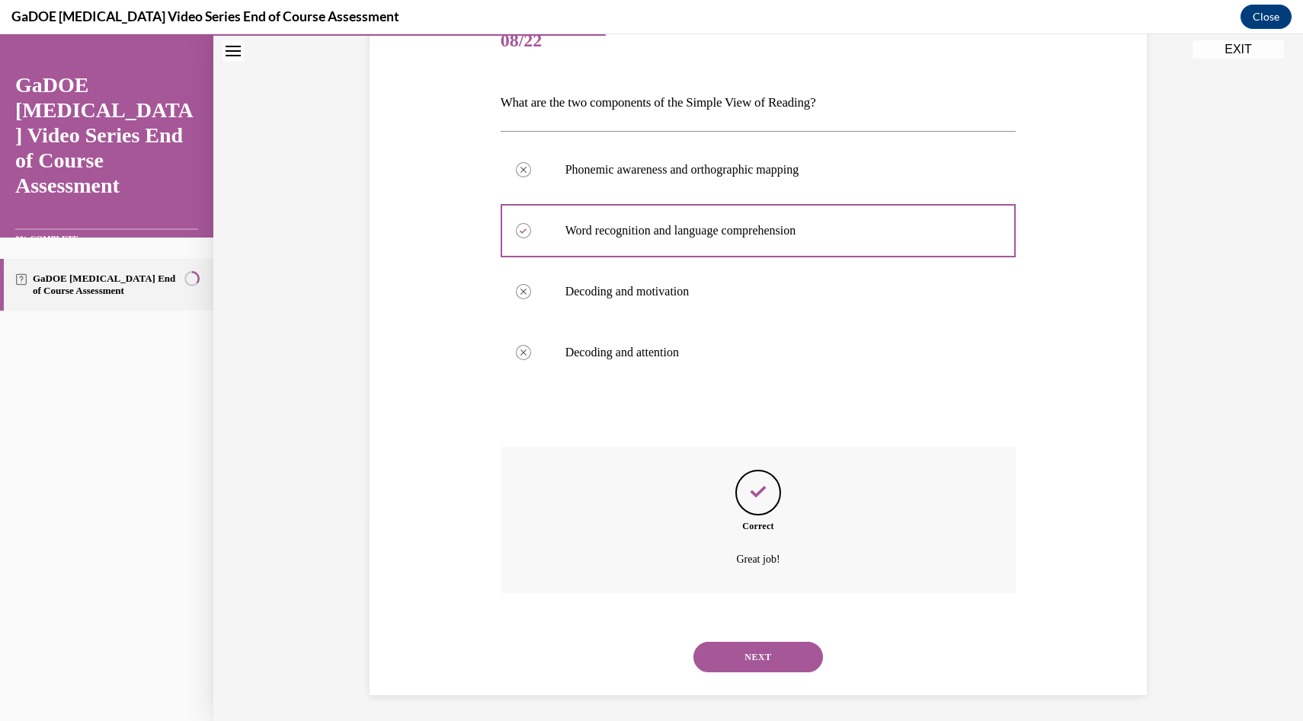
scroll to position [205, 0]
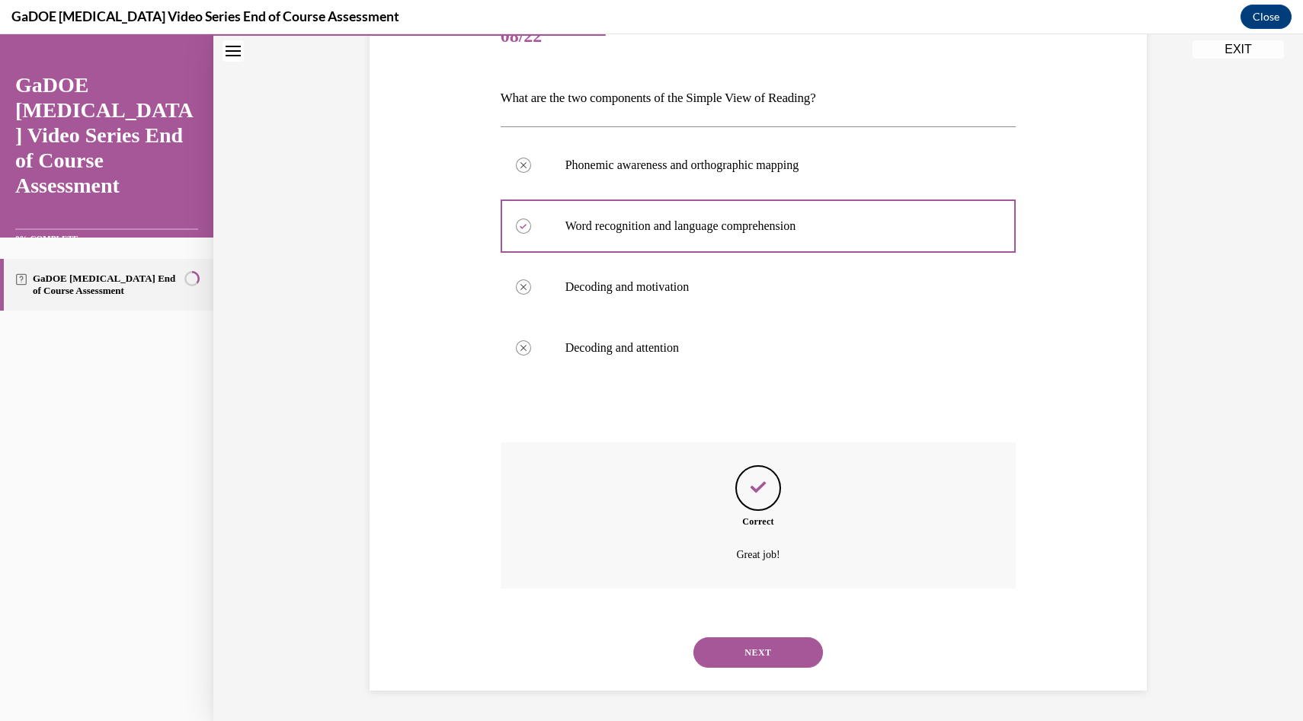
click at [780, 642] on button "NEXT" at bounding box center [758, 653] width 130 height 30
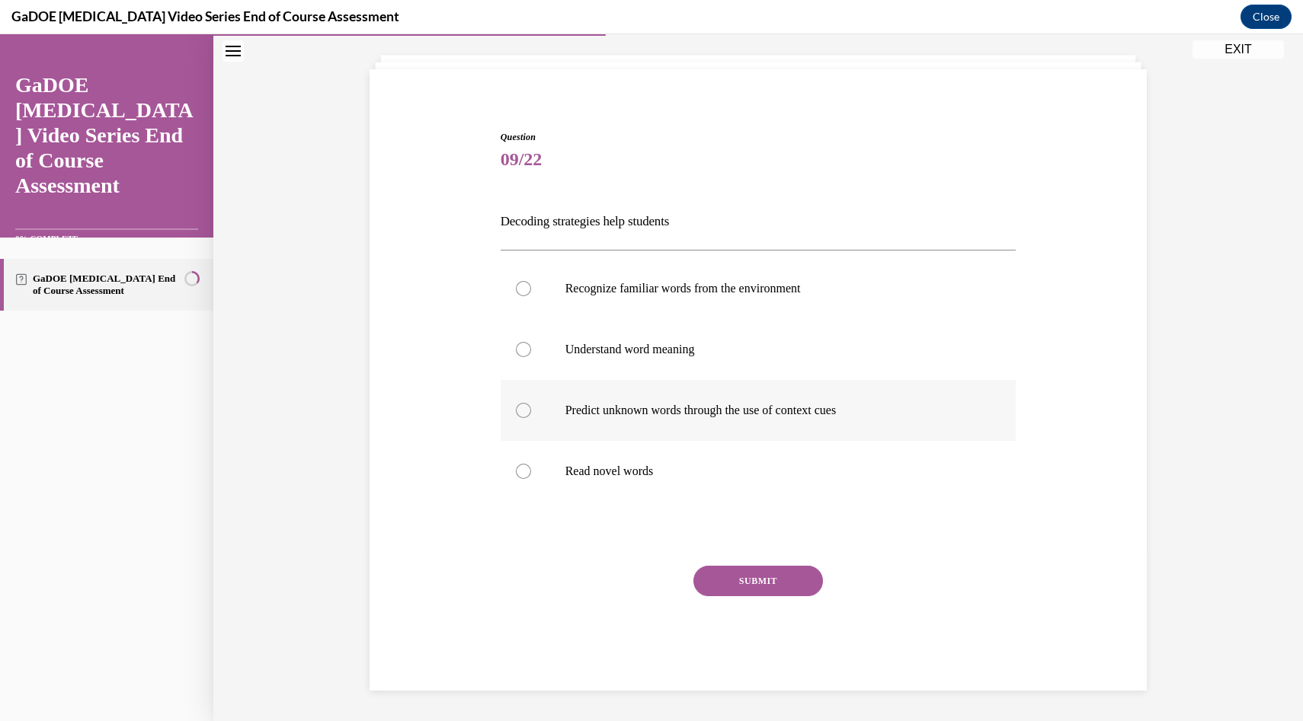
click at [675, 405] on p "Predict unknown words through the use of context cues" at bounding box center [771, 410] width 413 height 15
click at [531, 405] on input "Predict unknown words through the use of context cues" at bounding box center [523, 410] width 15 height 15
radio input "true"
click at [768, 580] on button "SUBMIT" at bounding box center [758, 581] width 130 height 30
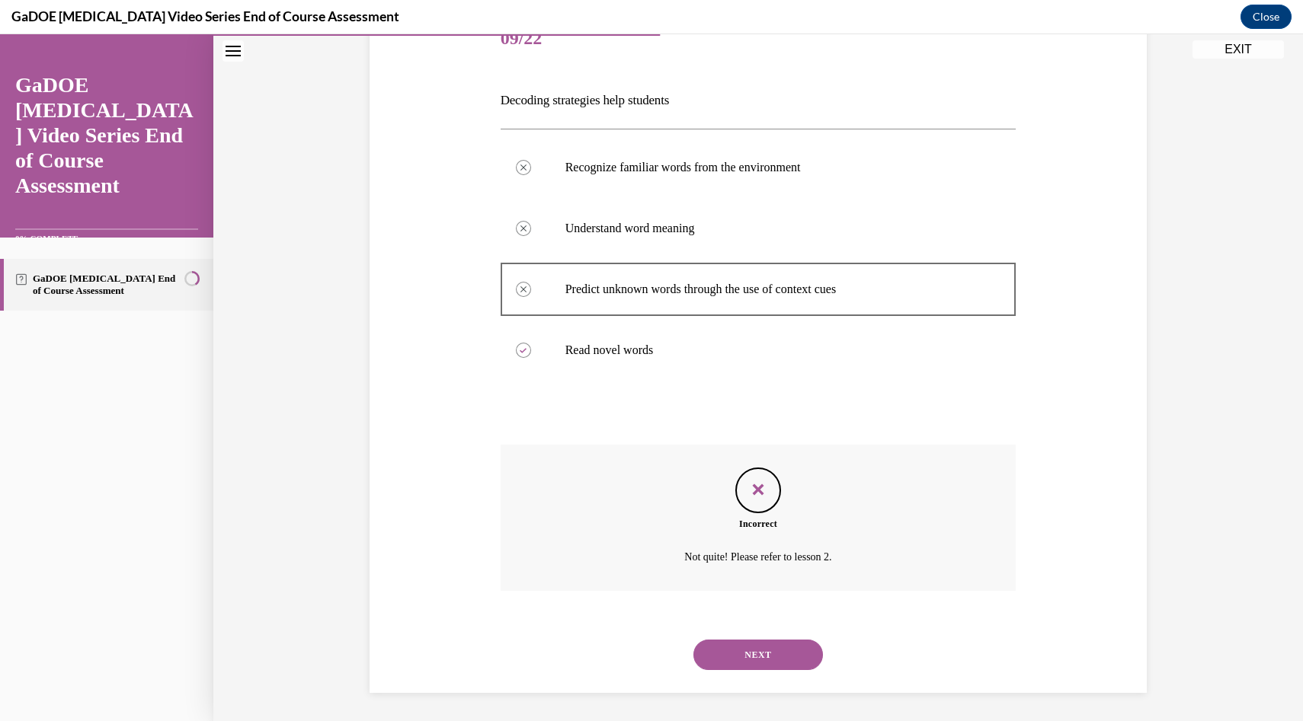
scroll to position [205, 0]
click at [785, 663] on button "NEXT" at bounding box center [758, 653] width 130 height 30
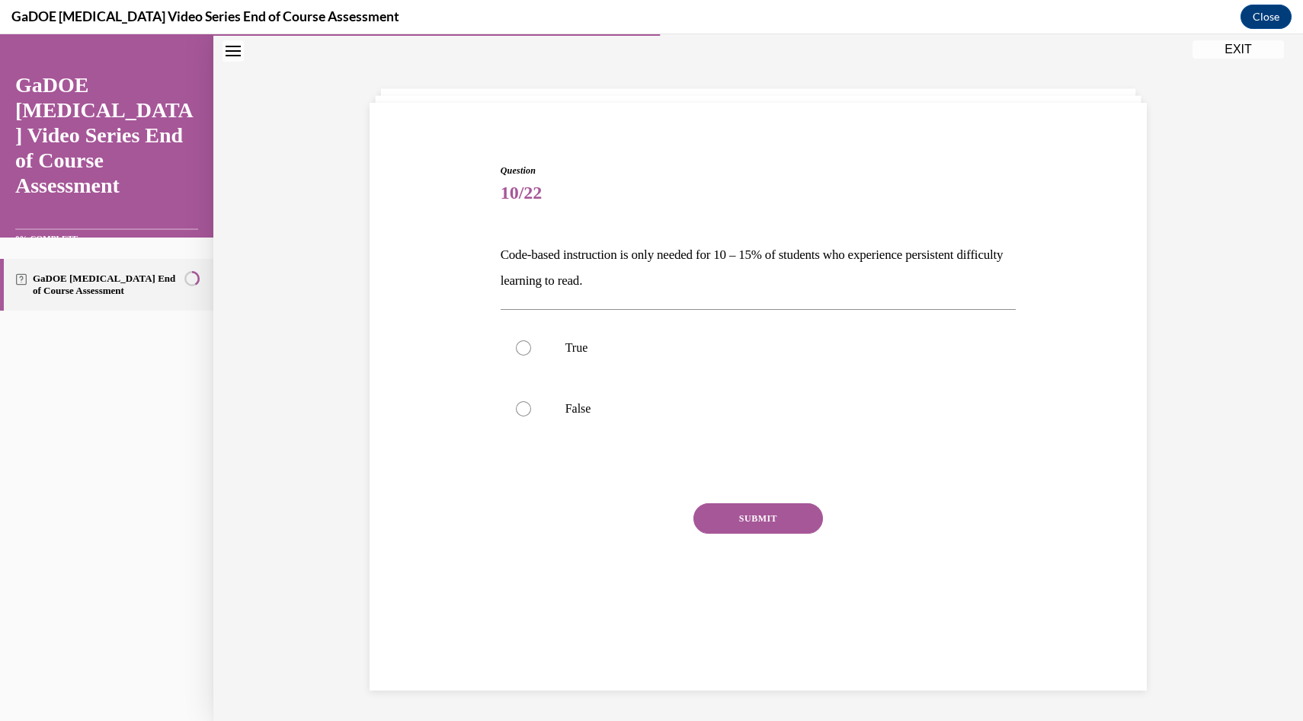
scroll to position [48, 0]
click at [574, 414] on p "False" at bounding box center [771, 409] width 413 height 15
click at [531, 414] on input "False" at bounding box center [523, 409] width 15 height 15
radio input "true"
click at [772, 520] on button "SUBMIT" at bounding box center [758, 519] width 130 height 30
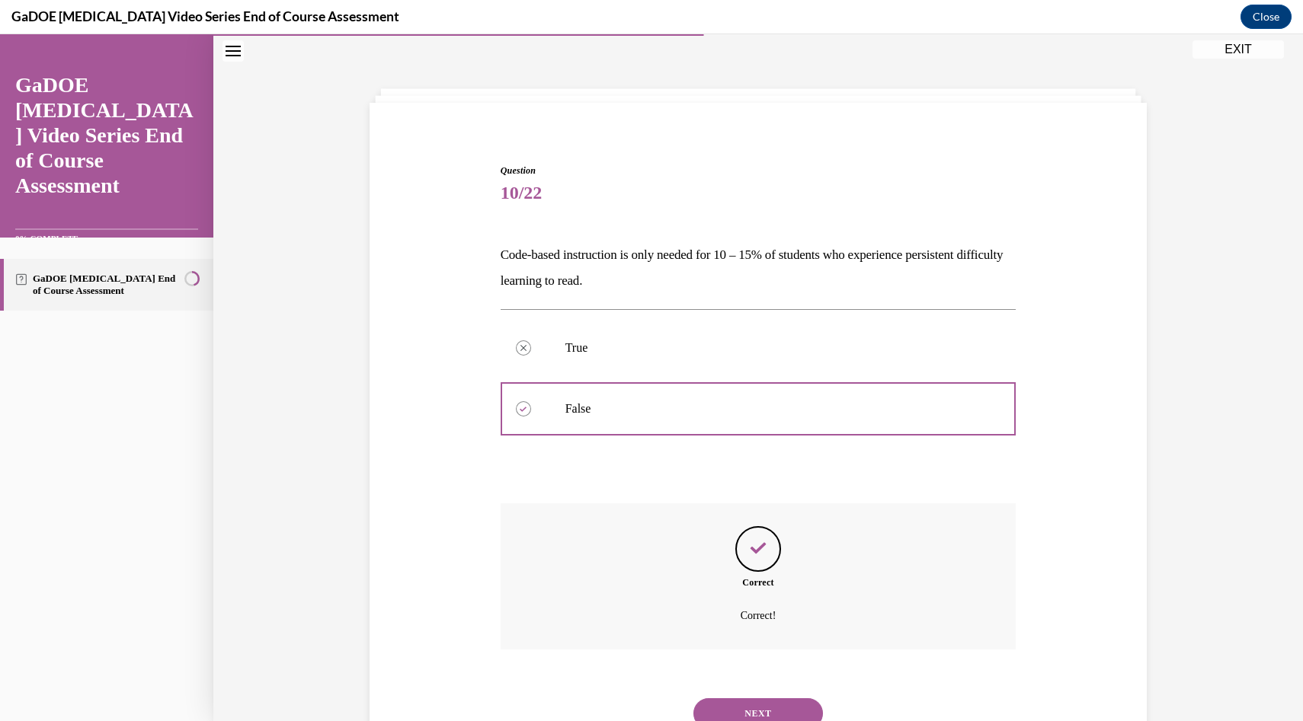
scroll to position [109, 0]
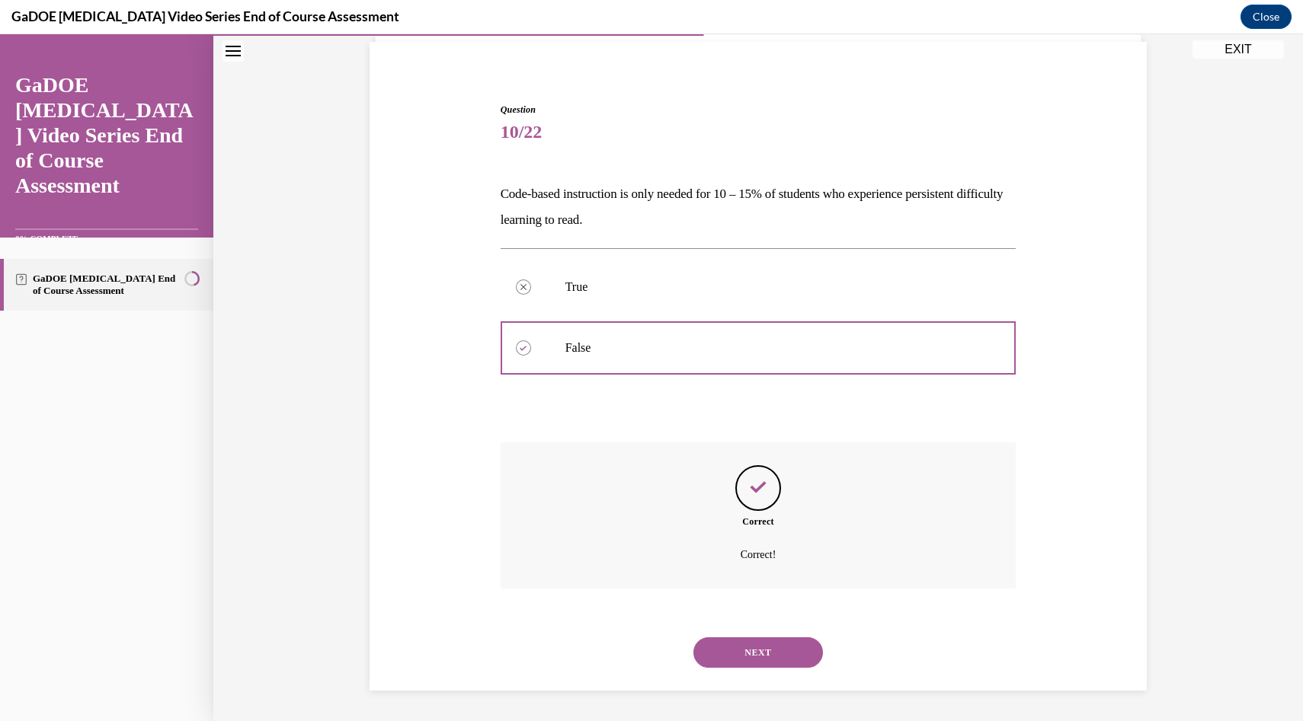
click at [774, 663] on div "NEXT" at bounding box center [759, 652] width 516 height 61
click at [771, 658] on button "NEXT" at bounding box center [758, 653] width 130 height 30
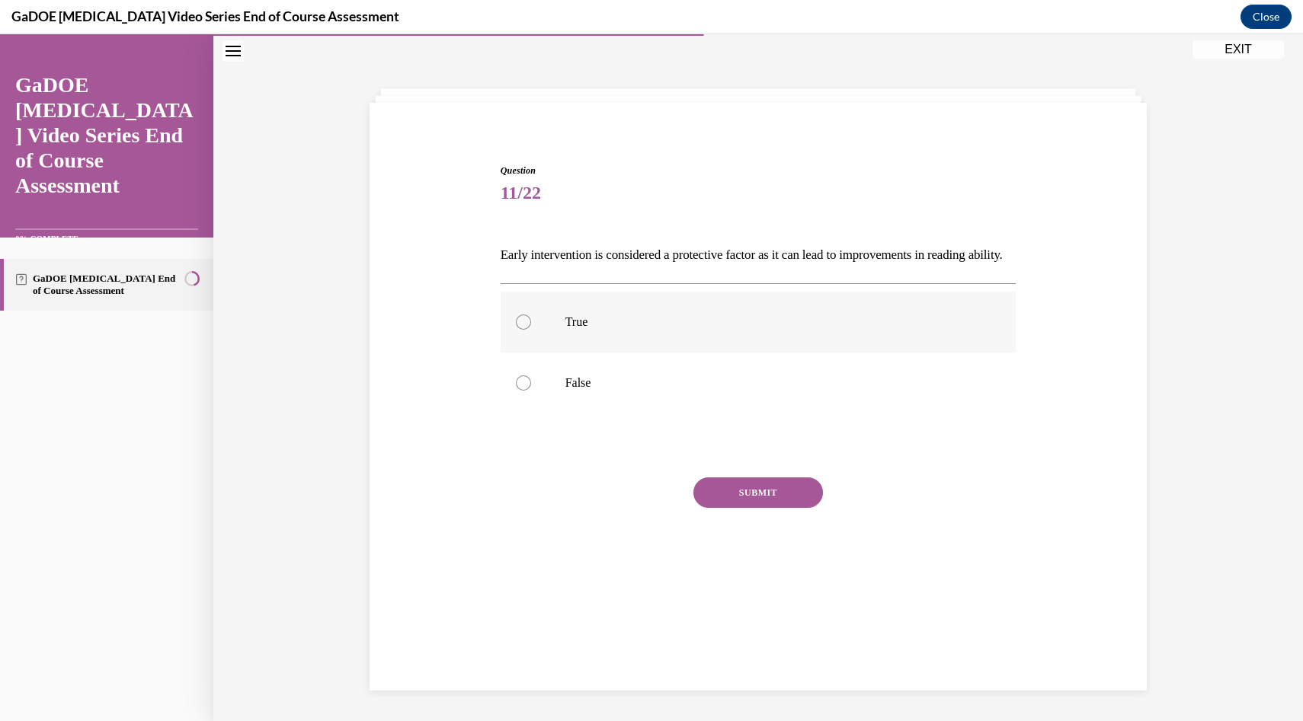
click at [594, 353] on label "True" at bounding box center [759, 322] width 516 height 61
click at [531, 330] on input "True" at bounding box center [523, 322] width 15 height 15
radio input "true"
click at [766, 508] on button "SUBMIT" at bounding box center [758, 493] width 130 height 30
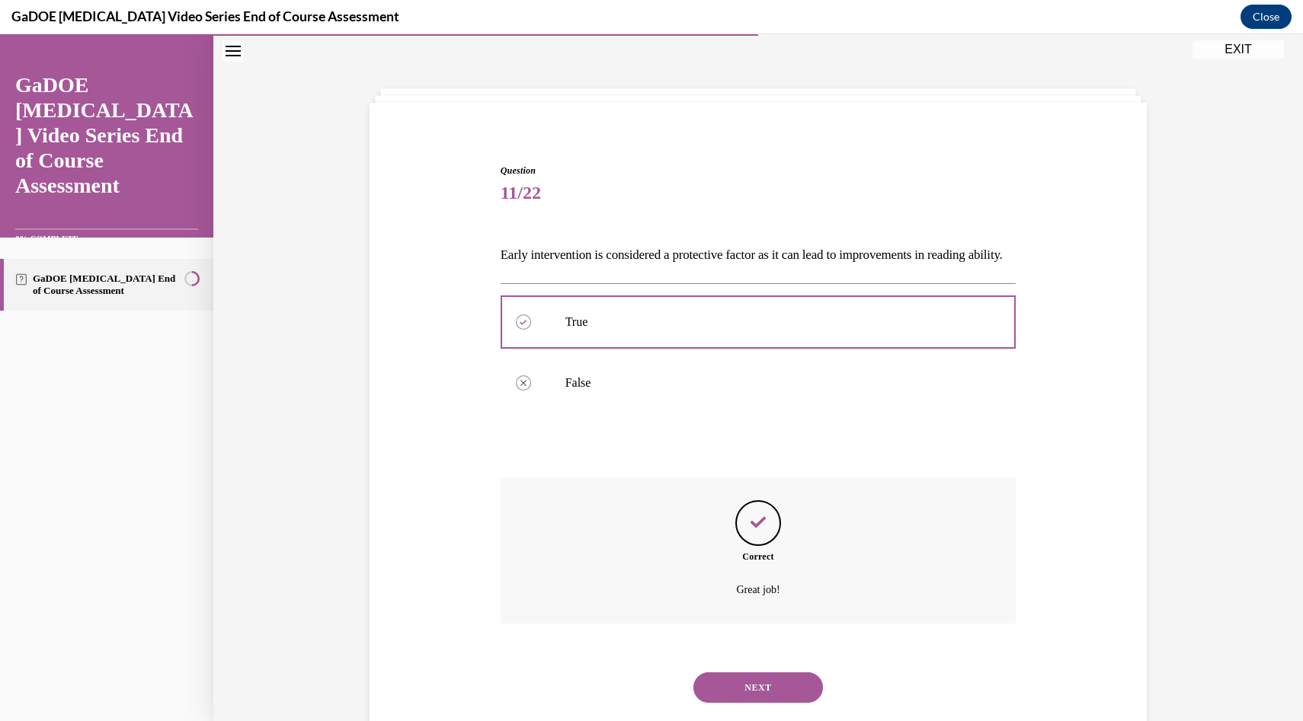
scroll to position [109, 0]
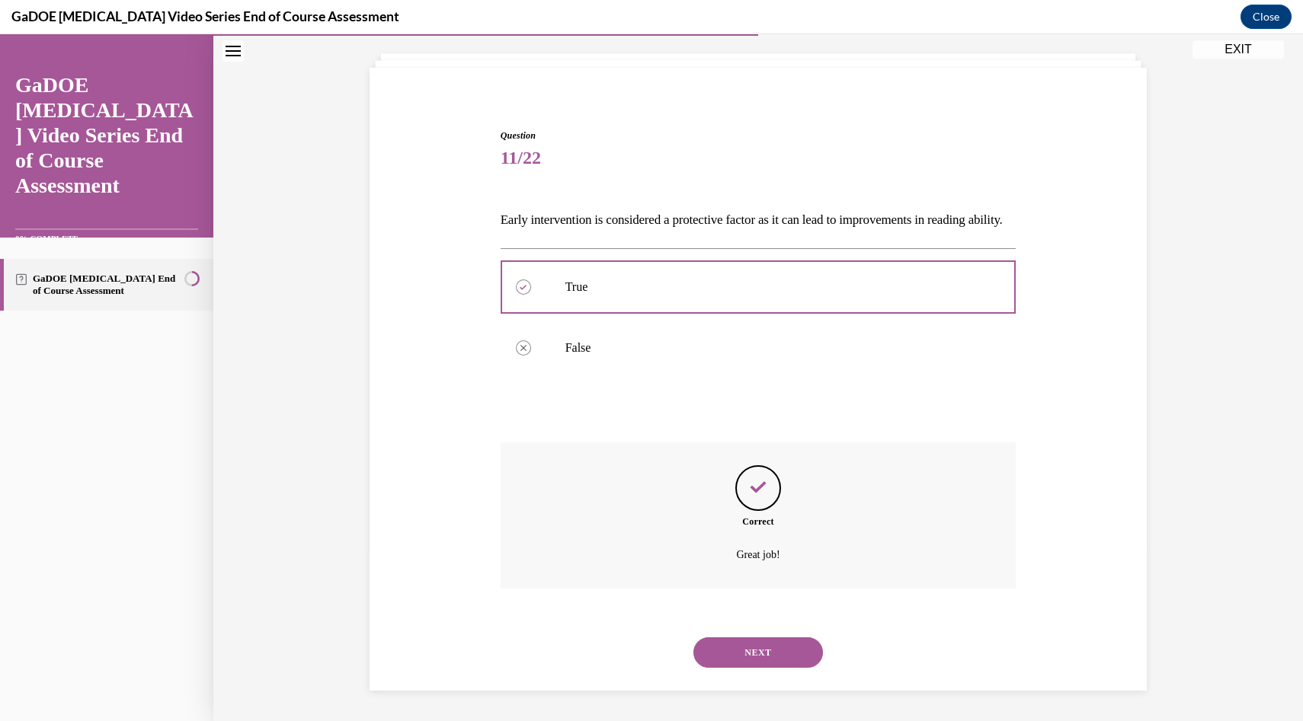
click at [769, 657] on button "NEXT" at bounding box center [758, 653] width 130 height 30
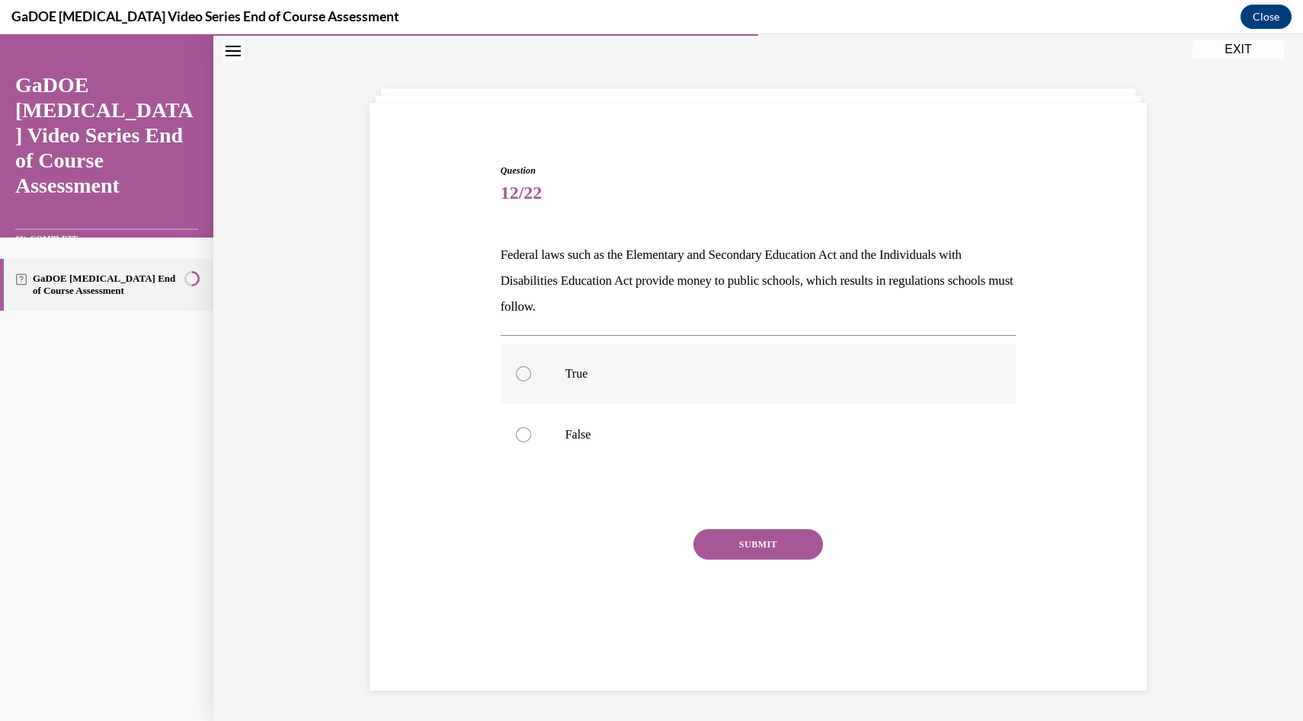
click at [592, 379] on p "True" at bounding box center [771, 373] width 413 height 15
click at [531, 379] on input "True" at bounding box center [523, 373] width 15 height 15
radio input "true"
click at [773, 546] on button "SUBMIT" at bounding box center [758, 545] width 130 height 30
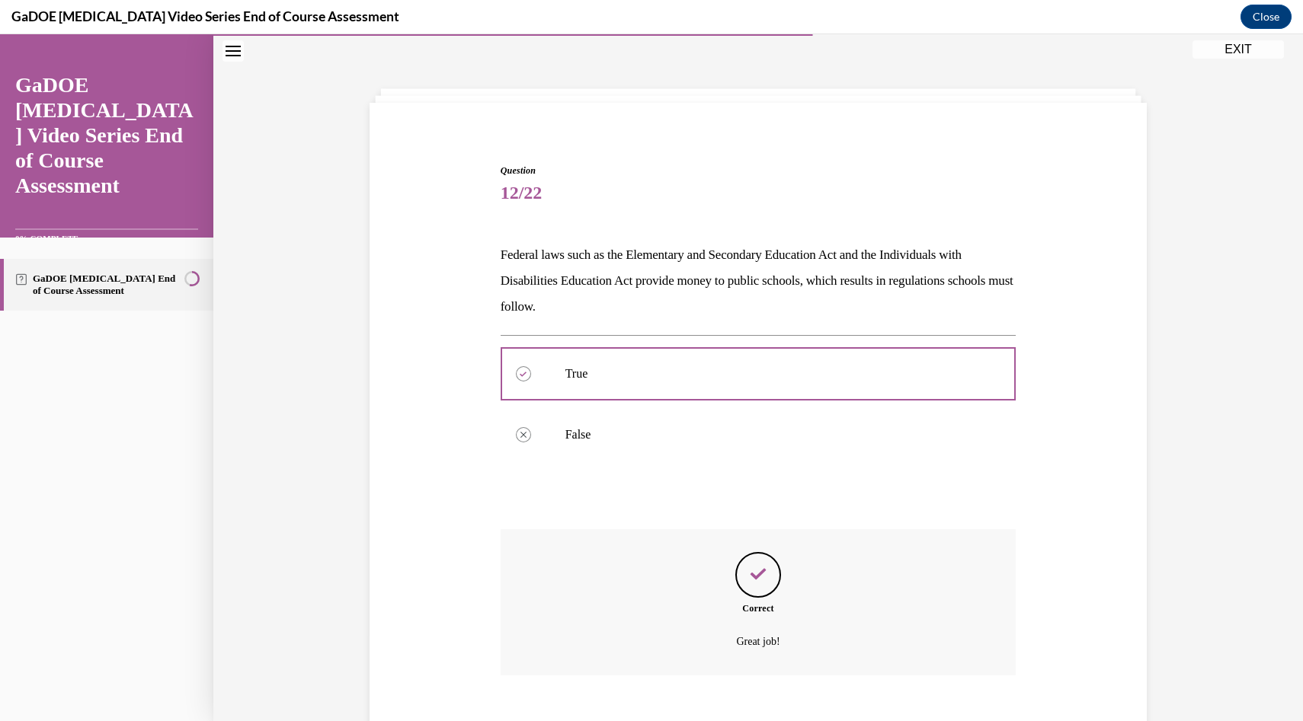
scroll to position [135, 0]
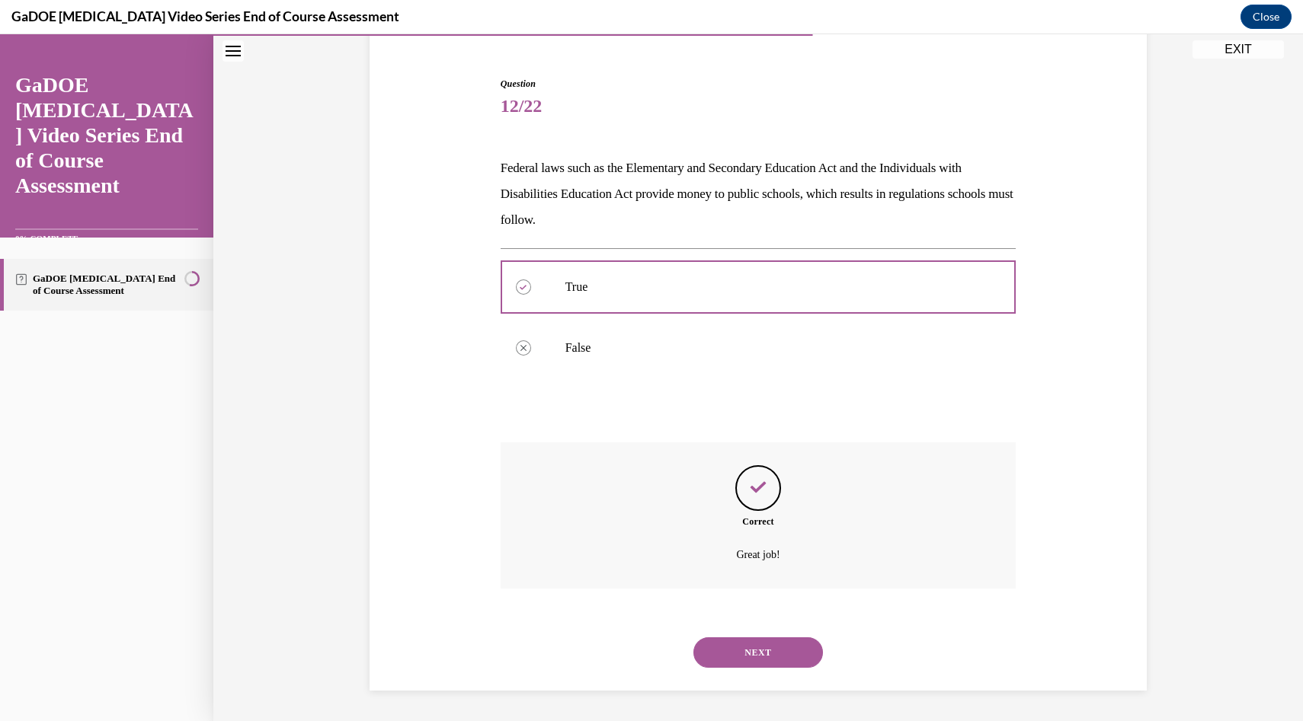
click at [789, 657] on button "NEXT" at bounding box center [758, 653] width 130 height 30
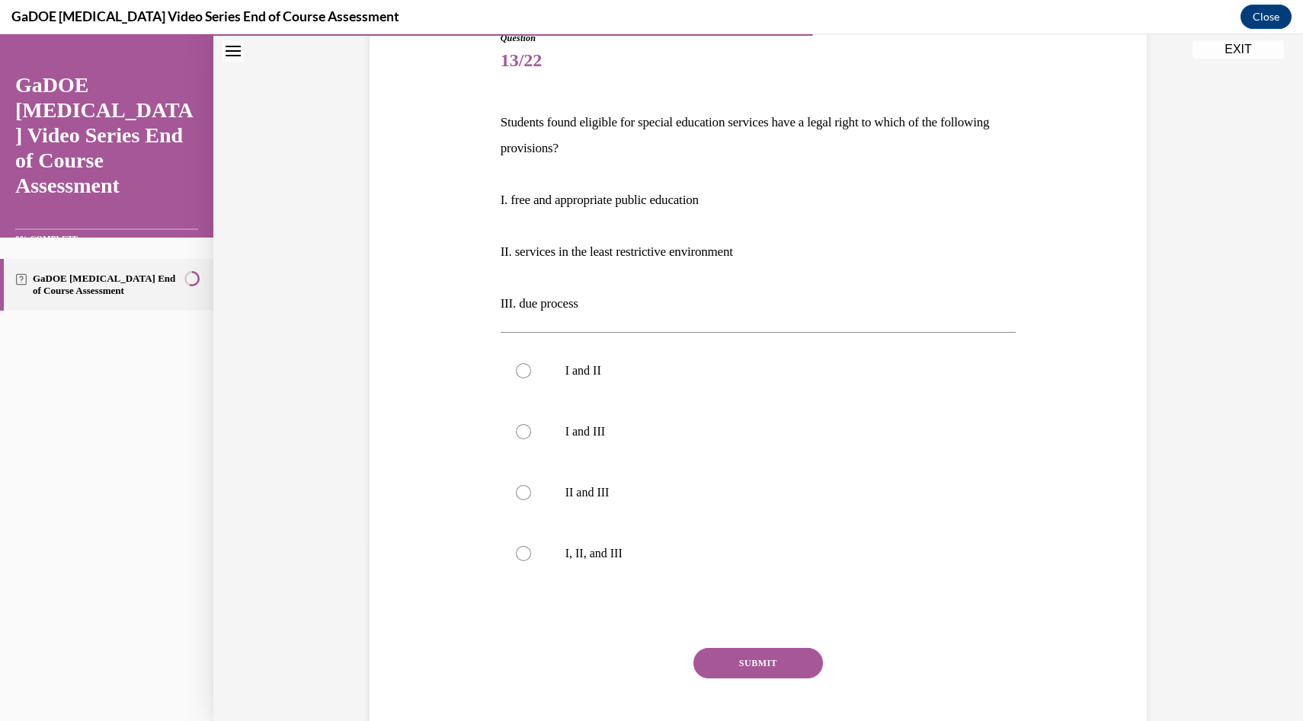
scroll to position [172, 0]
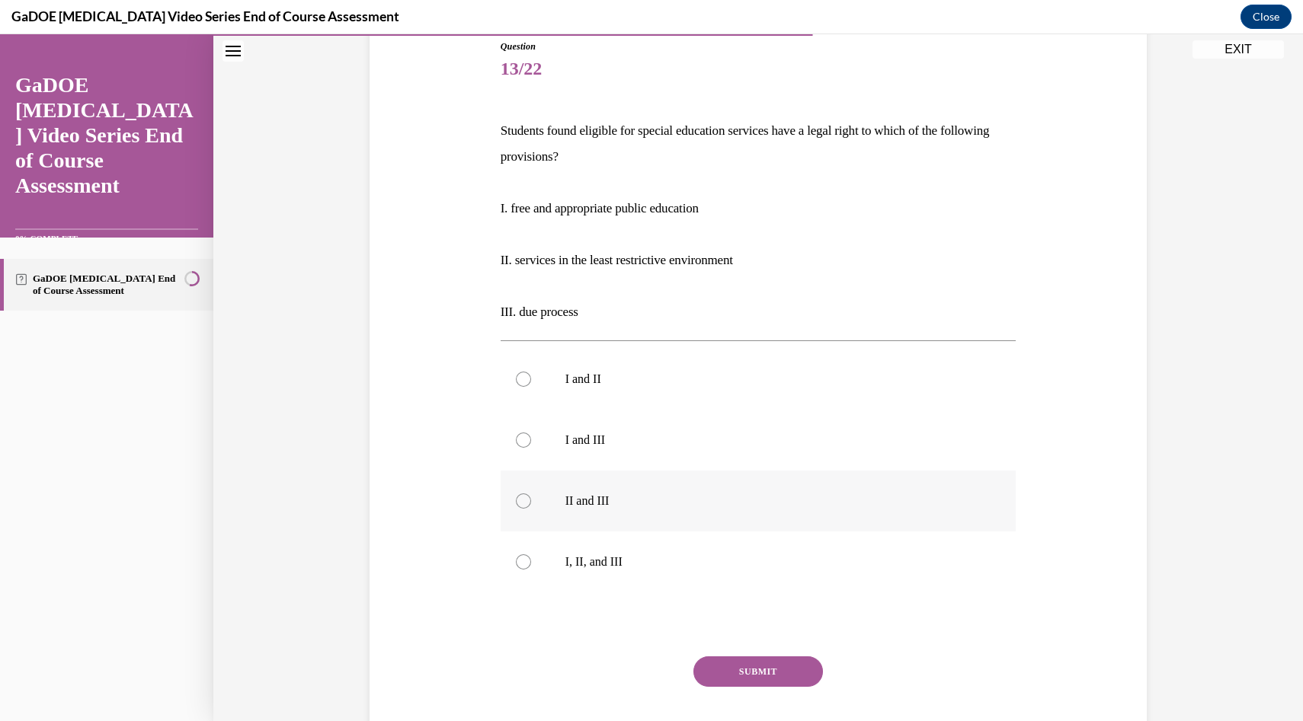
click at [537, 517] on label "II and III" at bounding box center [759, 501] width 516 height 61
click at [531, 509] on input "II and III" at bounding box center [523, 501] width 15 height 15
radio input "true"
click at [654, 381] on p "I and II" at bounding box center [771, 379] width 413 height 15
click at [531, 381] on input "I and II" at bounding box center [523, 379] width 15 height 15
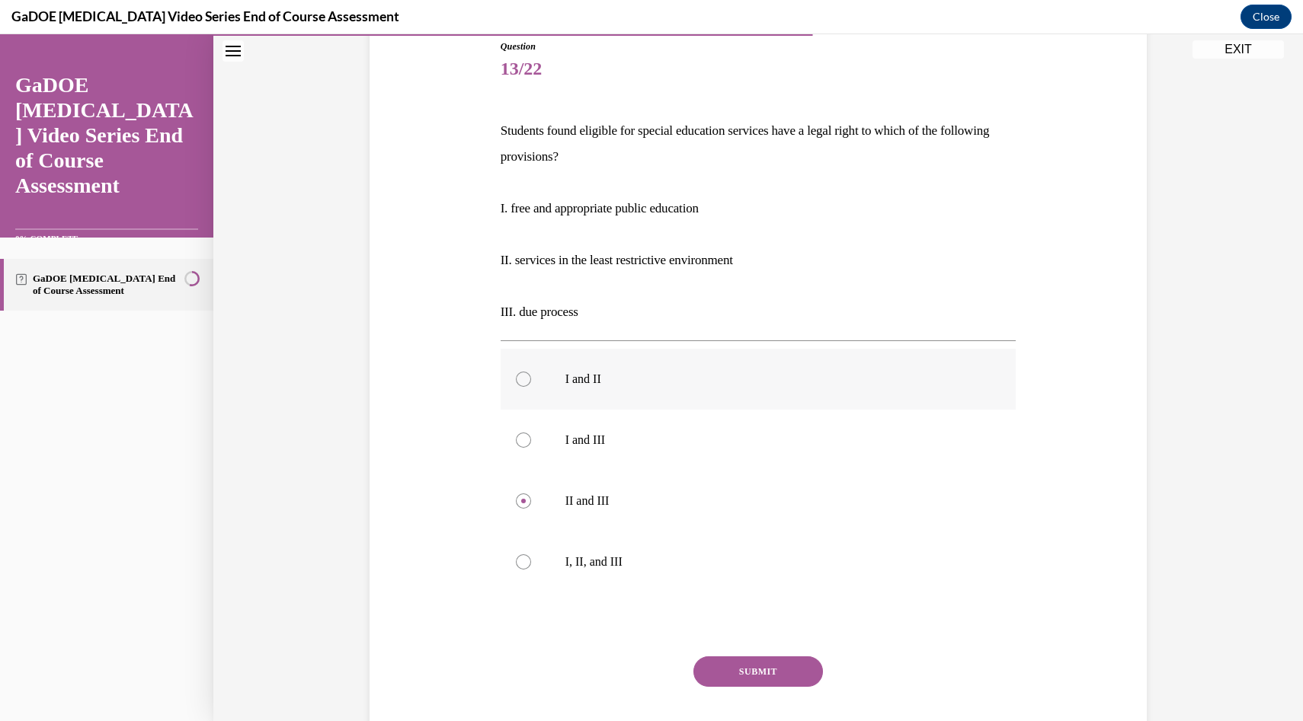
radio input "true"
click at [738, 663] on button "SUBMIT" at bounding box center [758, 672] width 130 height 30
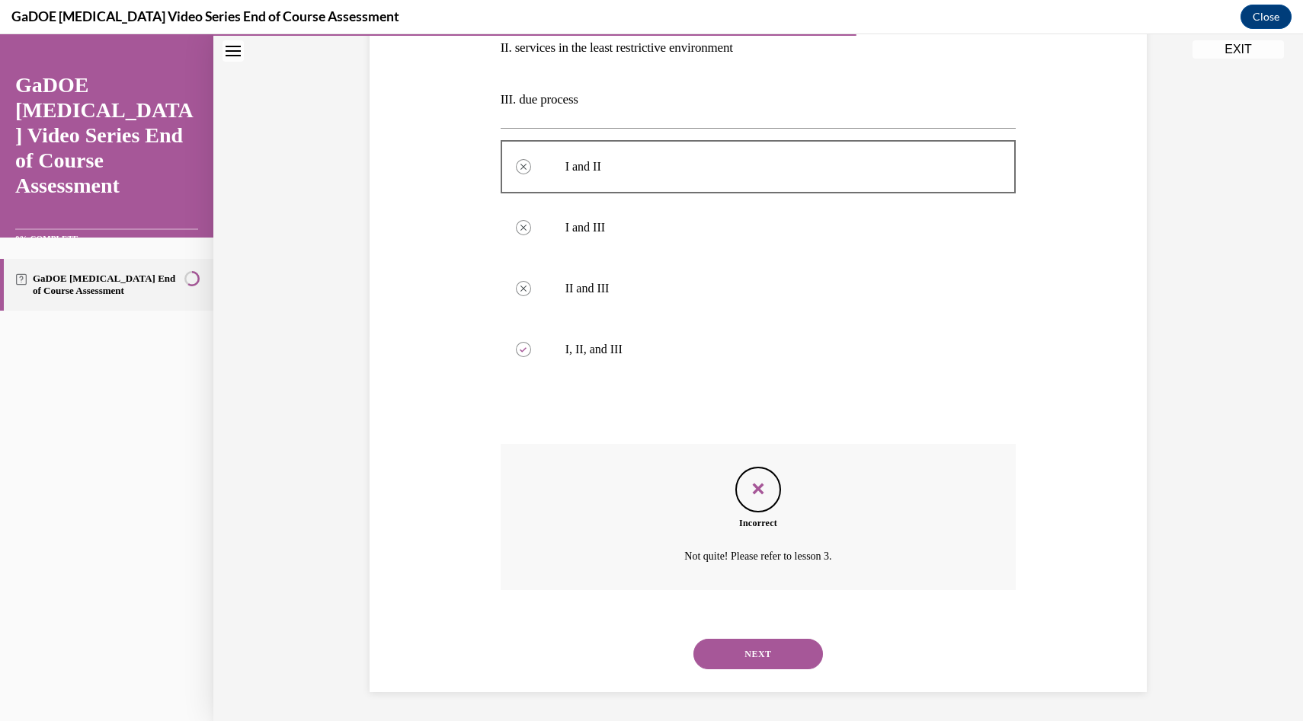
scroll to position [386, 0]
click at [748, 651] on button "NEXT" at bounding box center [758, 653] width 130 height 30
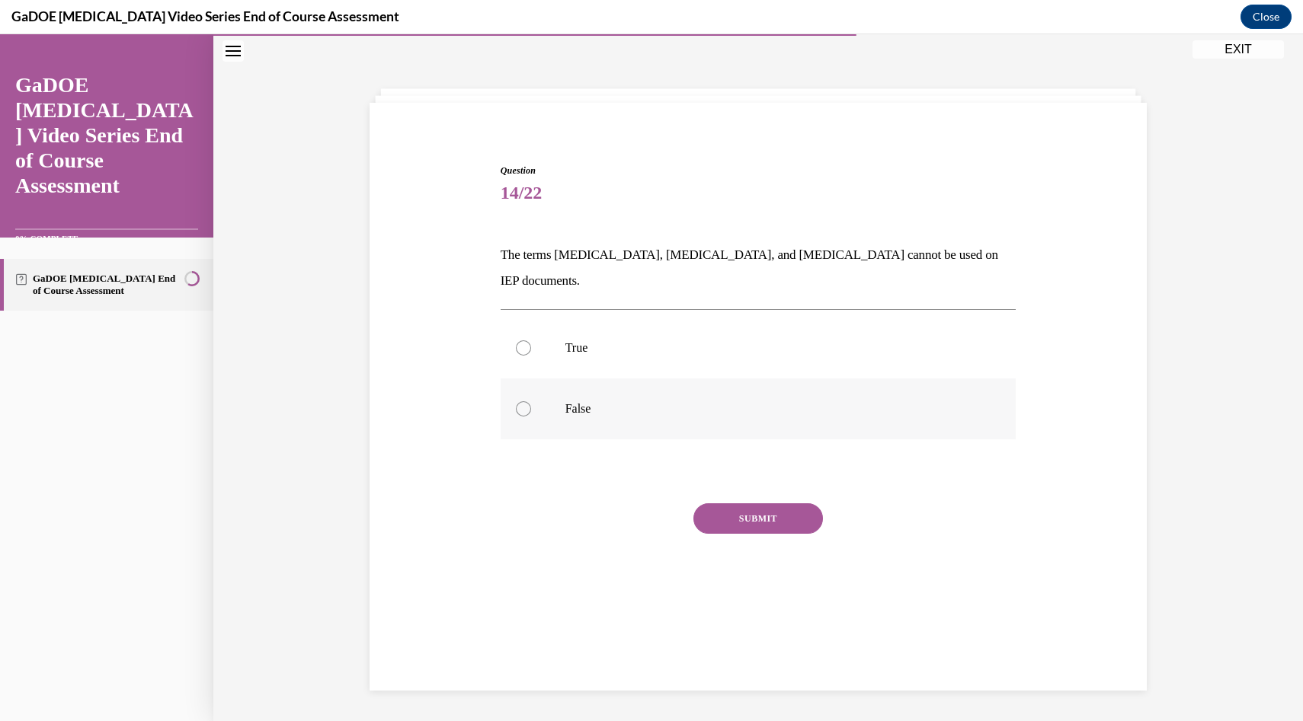
click at [554, 395] on label "False" at bounding box center [759, 409] width 516 height 61
click at [531, 402] on input "False" at bounding box center [523, 409] width 15 height 15
radio input "true"
click at [756, 504] on button "SUBMIT" at bounding box center [758, 519] width 130 height 30
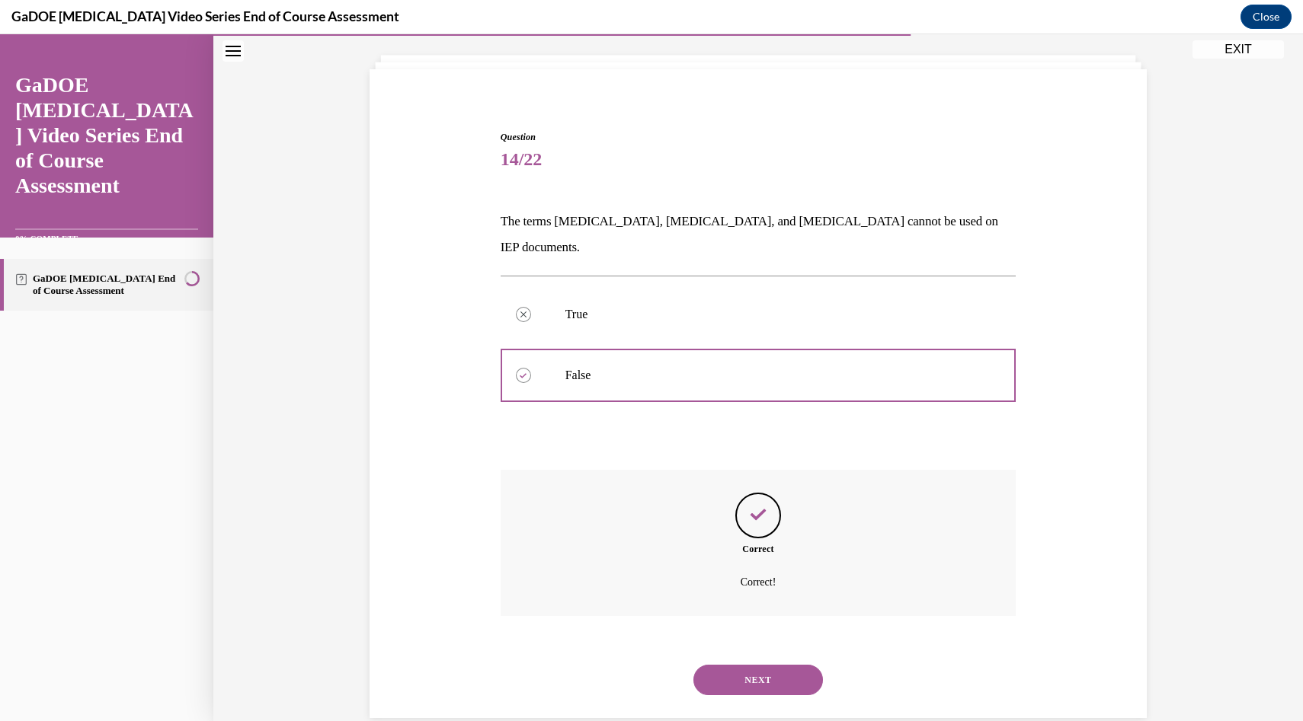
scroll to position [83, 0]
click at [770, 663] on button "NEXT" at bounding box center [758, 679] width 130 height 30
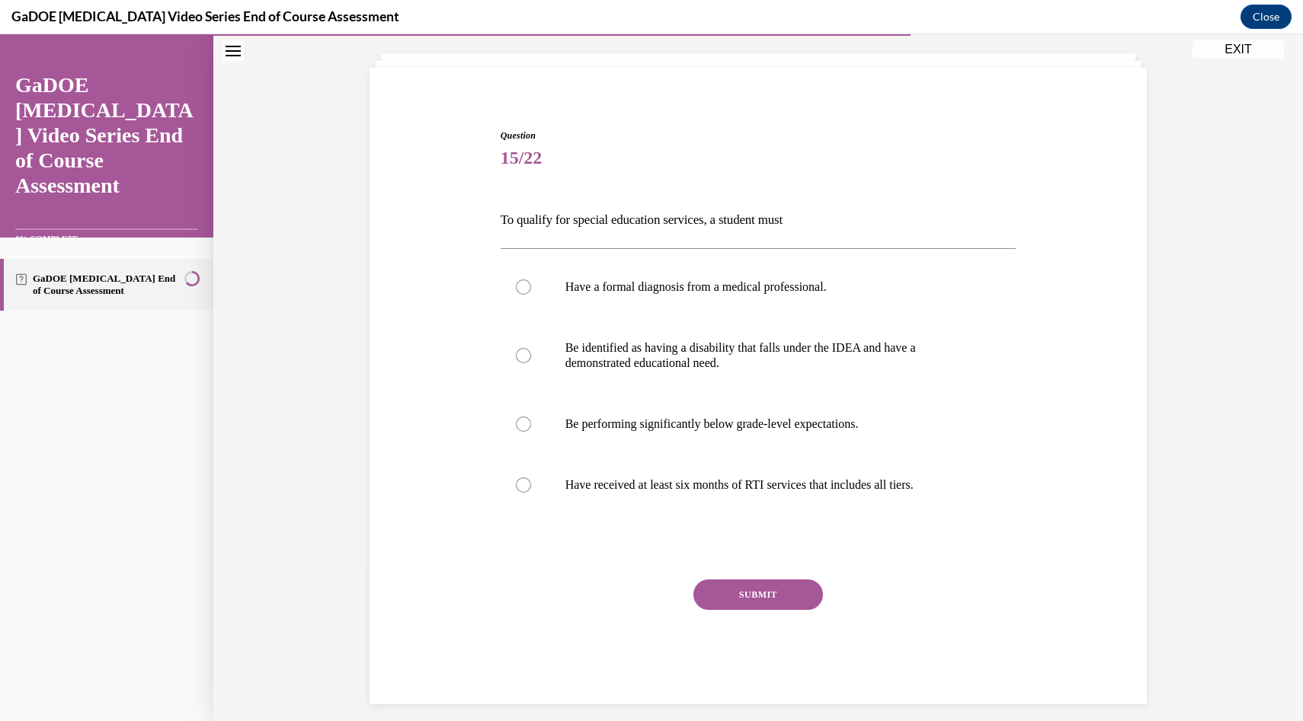
scroll to position [80, 0]
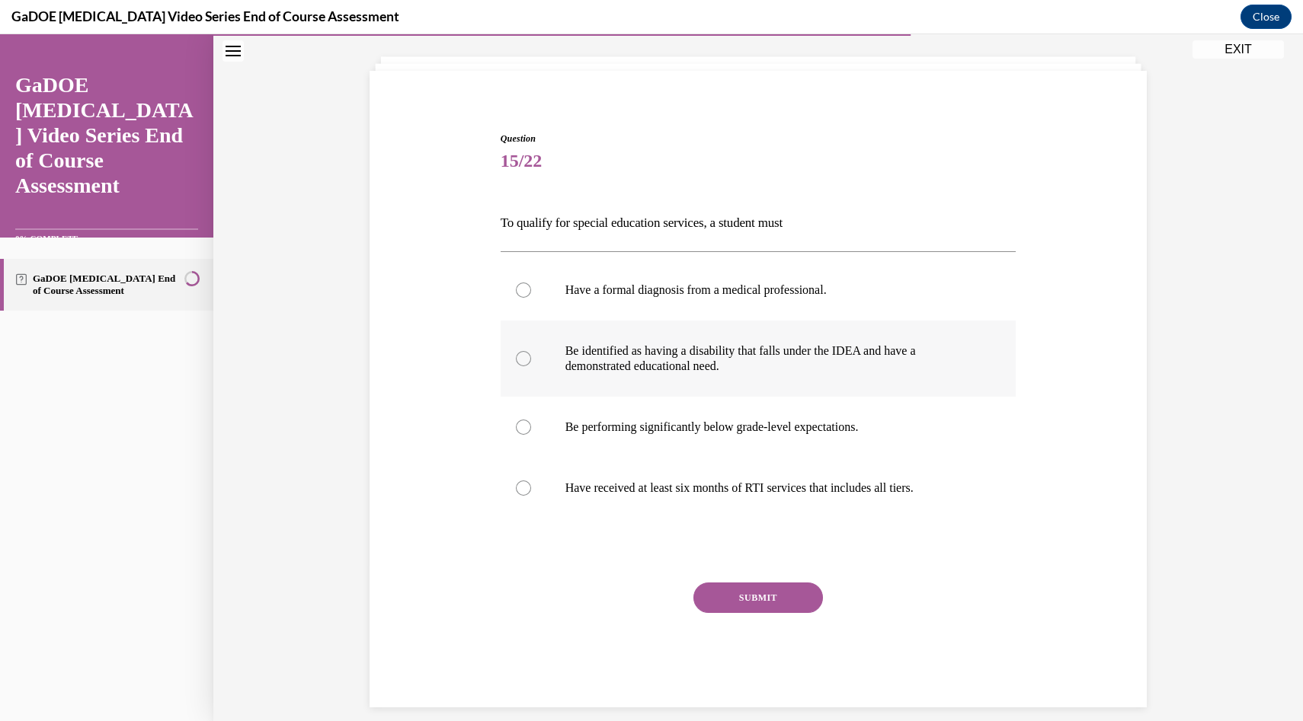
click at [698, 377] on label "Be identified as having a disability that falls under the IDEA and have a demon…" at bounding box center [759, 359] width 516 height 76
click at [531, 366] on input "Be identified as having a disability that falls under the IDEA and have a demon…" at bounding box center [523, 358] width 15 height 15
radio input "true"
click at [758, 603] on button "SUBMIT" at bounding box center [758, 598] width 130 height 30
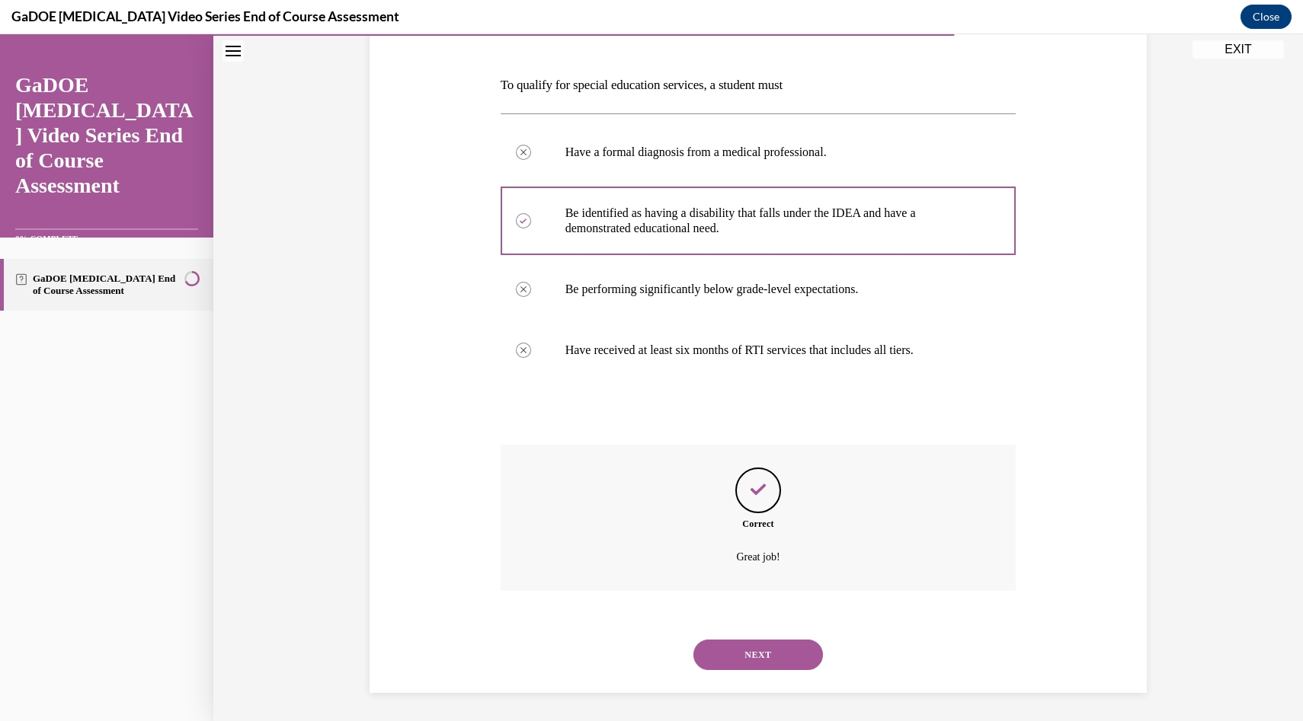
scroll to position [220, 0]
click at [782, 658] on button "NEXT" at bounding box center [758, 653] width 130 height 30
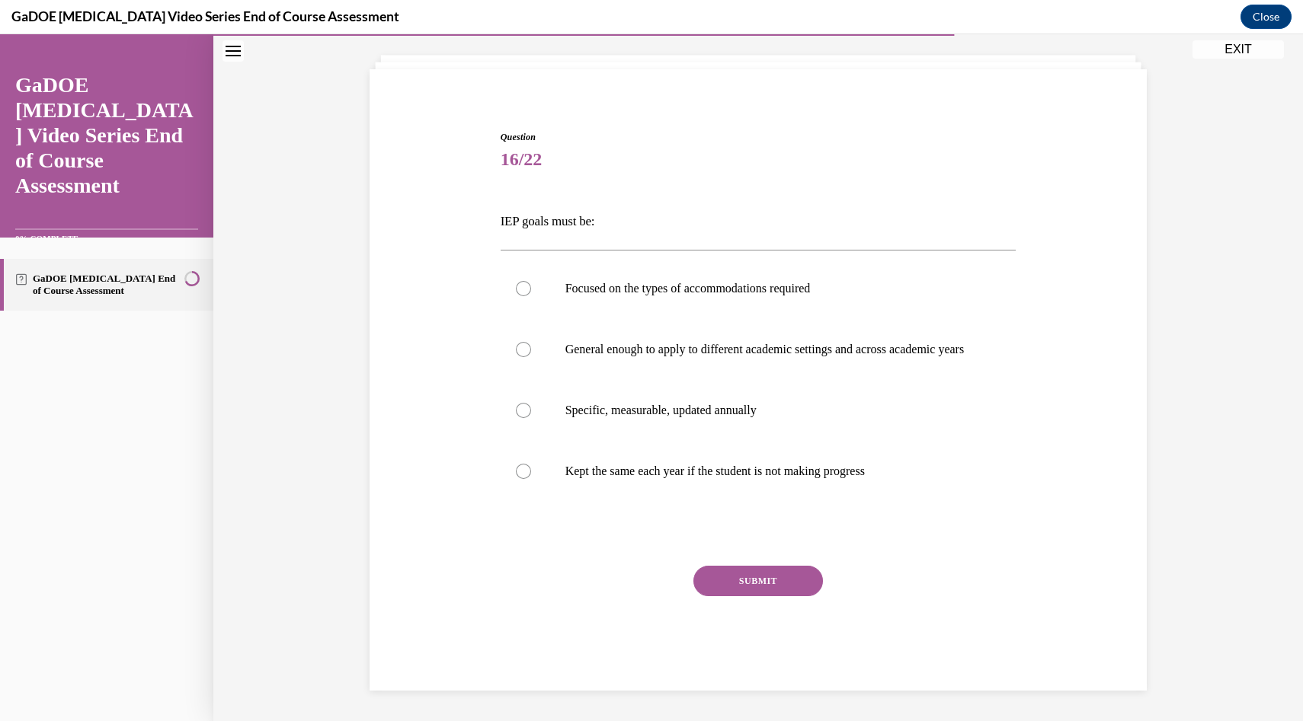
scroll to position [97, 0]
click at [706, 414] on p "Specific, measurable, updated annually" at bounding box center [771, 410] width 413 height 15
click at [531, 414] on input "Specific, measurable, updated annually" at bounding box center [523, 410] width 15 height 15
radio input "true"
click at [755, 587] on button "SUBMIT" at bounding box center [758, 581] width 130 height 30
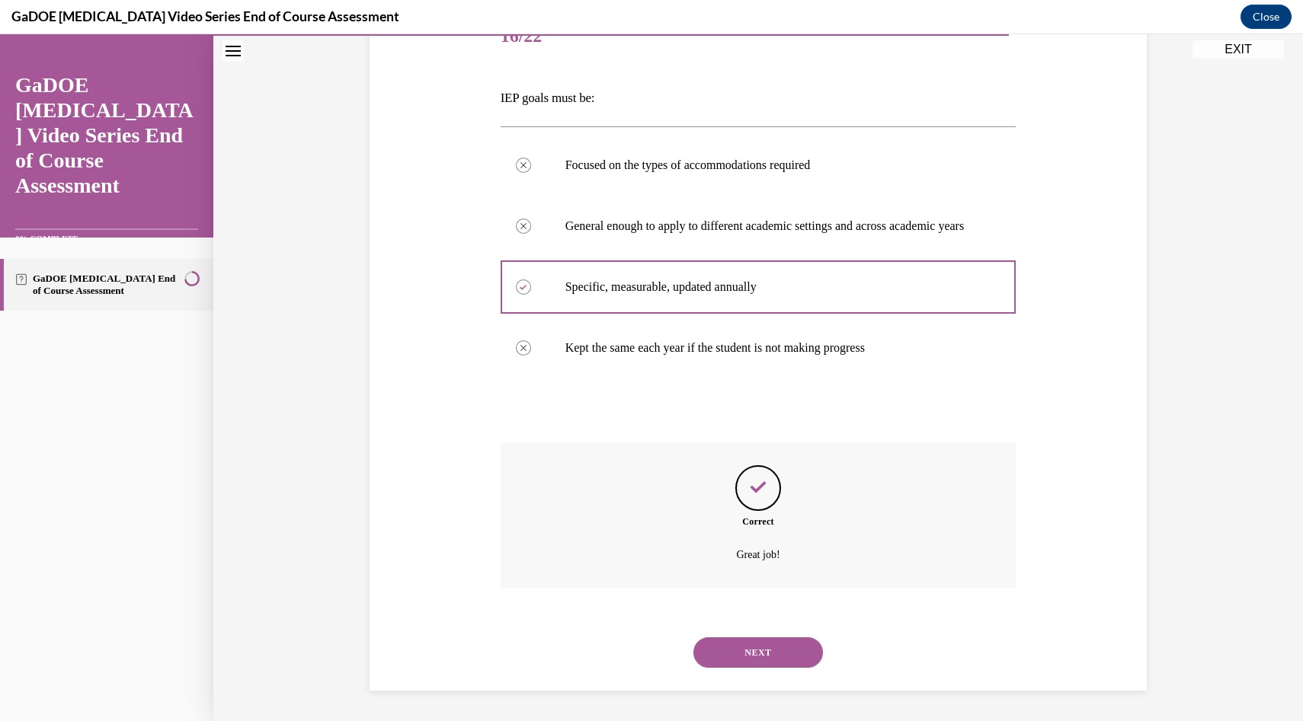
scroll to position [220, 0]
click at [772, 637] on div "NEXT" at bounding box center [759, 652] width 516 height 61
click at [772, 662] on button "NEXT" at bounding box center [758, 653] width 130 height 30
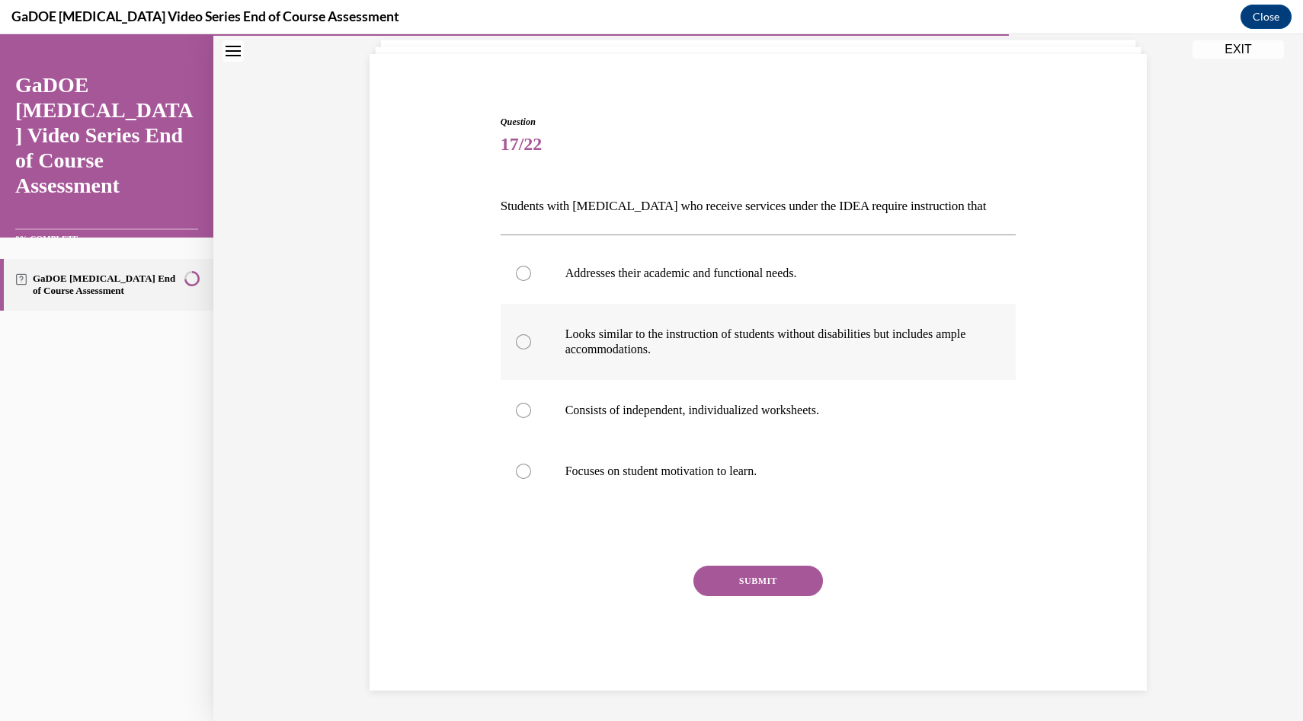
click at [659, 349] on p "Looks similar to the instruction of students without disabilities but includes …" at bounding box center [771, 342] width 413 height 30
click at [531, 349] on input "Looks similar to the instruction of students without disabilities but includes …" at bounding box center [523, 341] width 15 height 15
radio input "true"
click at [759, 290] on label "Addresses their academic and functional needs." at bounding box center [759, 273] width 516 height 61
click at [531, 281] on input "Addresses their academic and functional needs." at bounding box center [523, 273] width 15 height 15
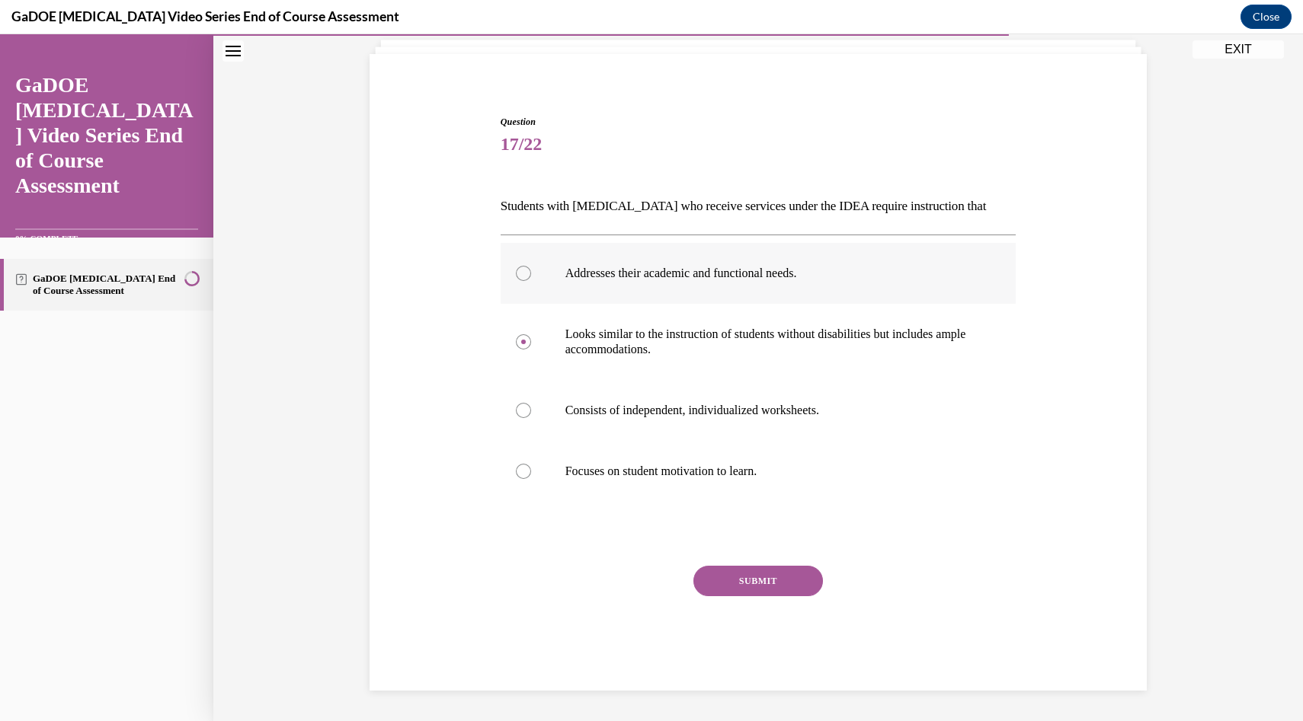
radio input "true"
click at [847, 341] on p "Looks similar to the instruction of students without disabilities but includes …" at bounding box center [771, 342] width 413 height 30
click at [531, 341] on input "Looks similar to the instruction of students without disabilities but includes …" at bounding box center [523, 341] width 15 height 15
radio input "true"
click at [795, 591] on button "SUBMIT" at bounding box center [758, 581] width 130 height 30
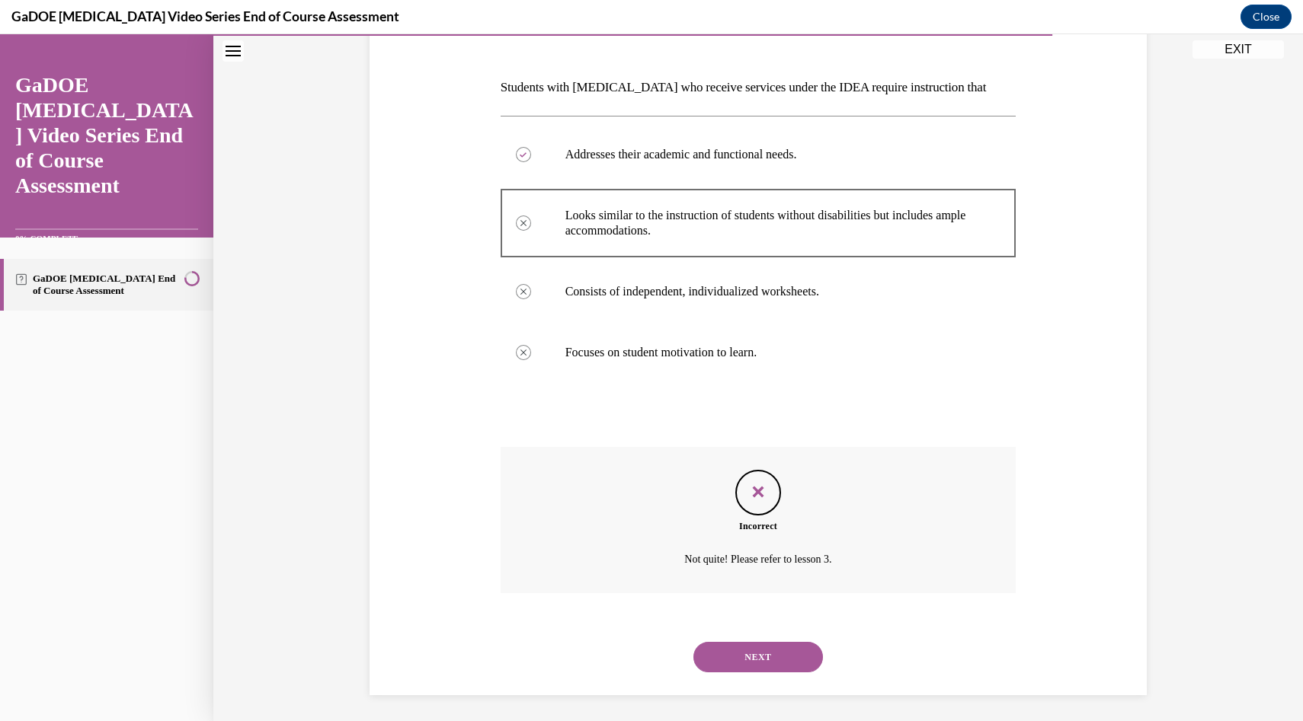
scroll to position [220, 0]
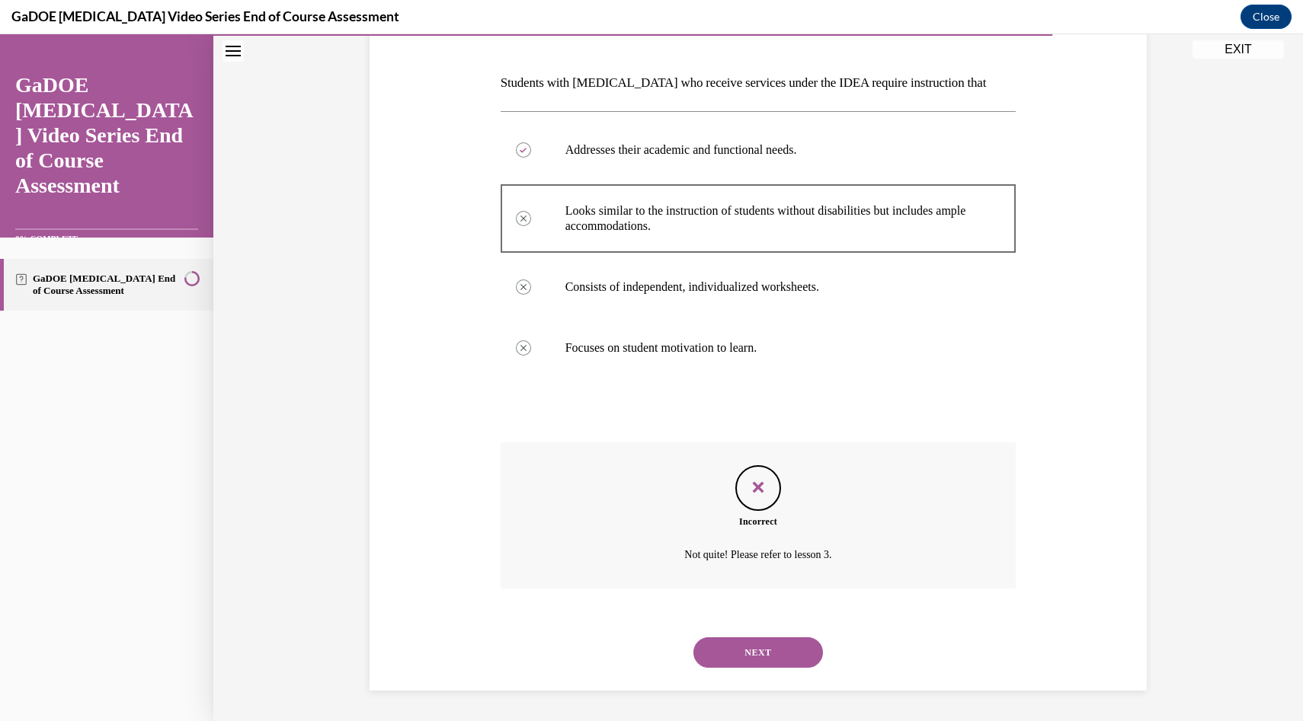
click at [785, 663] on button "NEXT" at bounding box center [758, 653] width 130 height 30
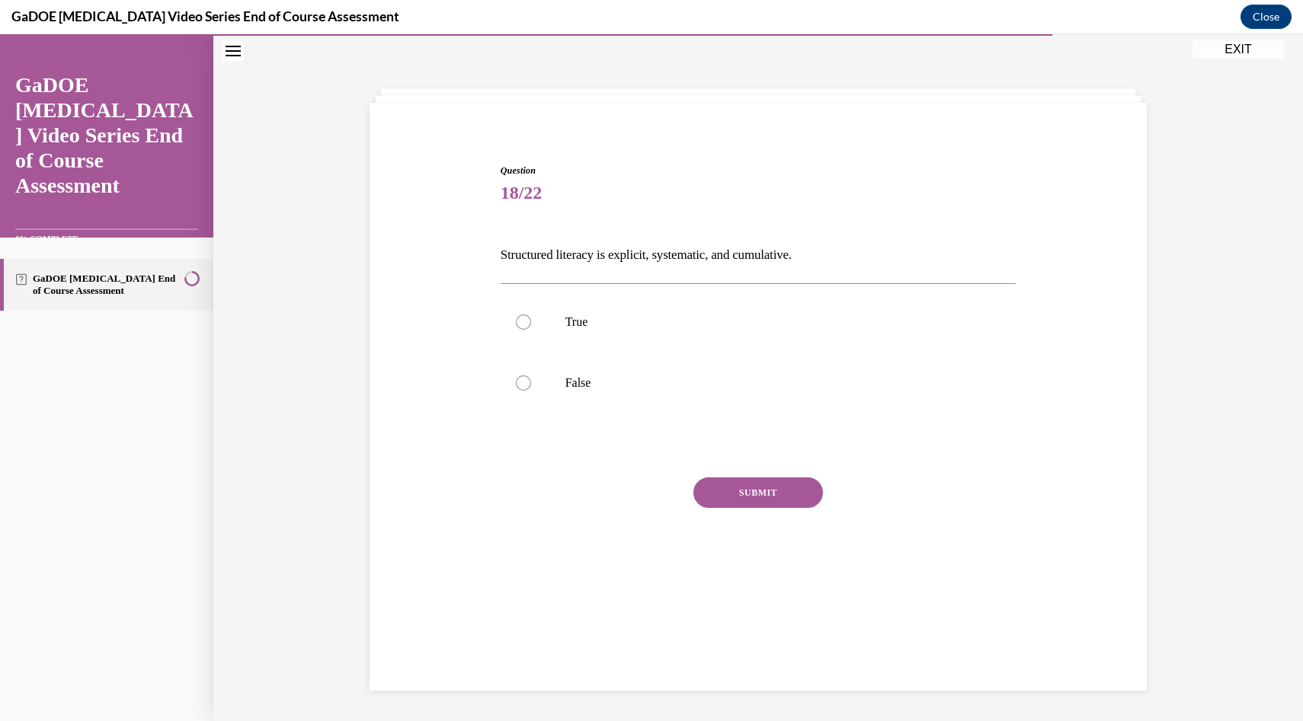
scroll to position [48, 0]
click at [585, 323] on p "True" at bounding box center [771, 322] width 413 height 15
click at [531, 323] on input "True" at bounding box center [523, 322] width 15 height 15
radio input "true"
click at [743, 495] on button "SUBMIT" at bounding box center [758, 493] width 130 height 30
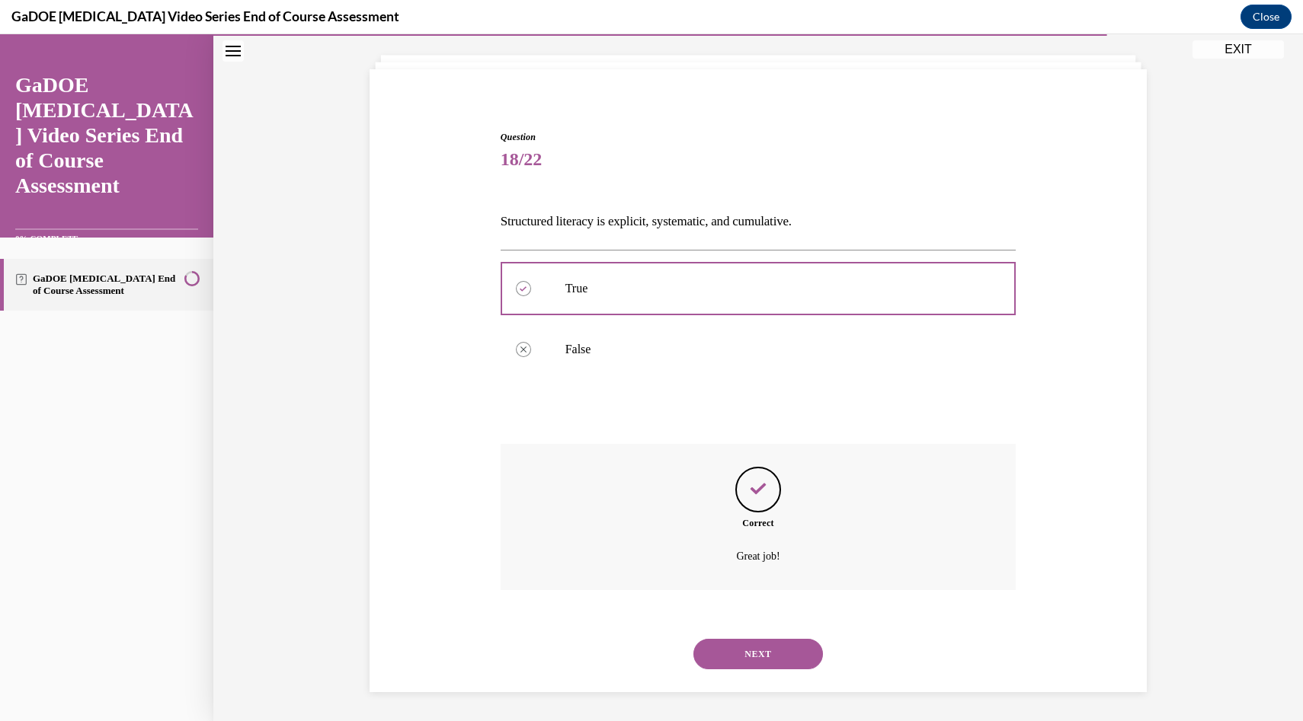
scroll to position [83, 0]
click at [774, 654] on button "NEXT" at bounding box center [758, 653] width 130 height 30
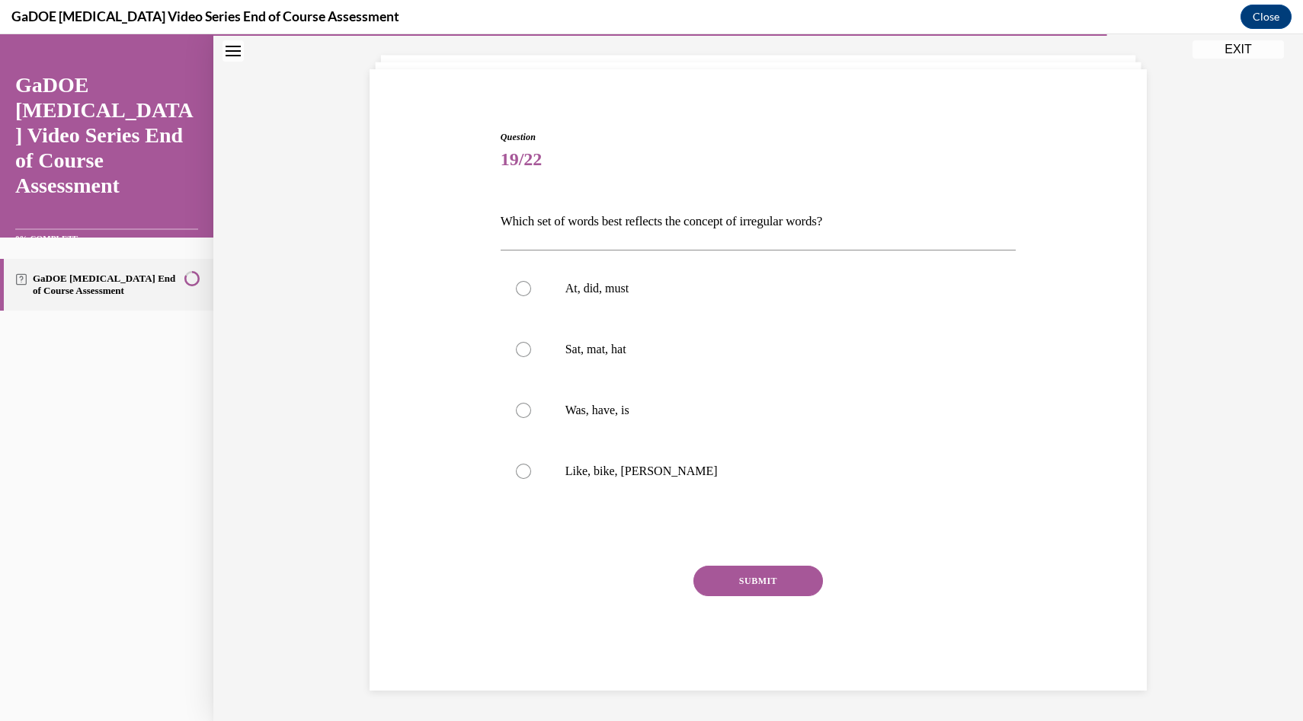
scroll to position [78, 0]
click at [626, 424] on label "Was, have, is" at bounding box center [759, 413] width 516 height 61
click at [531, 421] on input "Was, have, is" at bounding box center [523, 413] width 15 height 15
radio input "true"
click at [740, 585] on button "SUBMIT" at bounding box center [758, 584] width 130 height 30
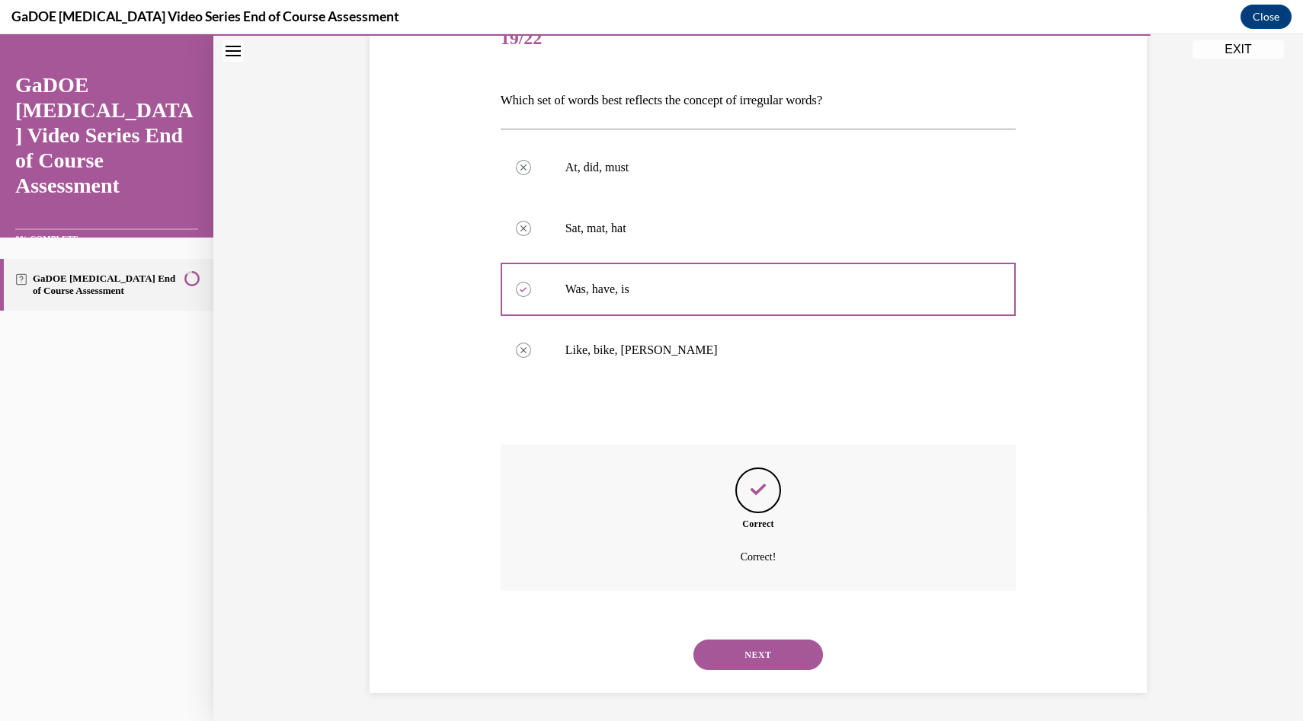
scroll to position [205, 0]
click at [771, 660] on button "NEXT" at bounding box center [758, 653] width 130 height 30
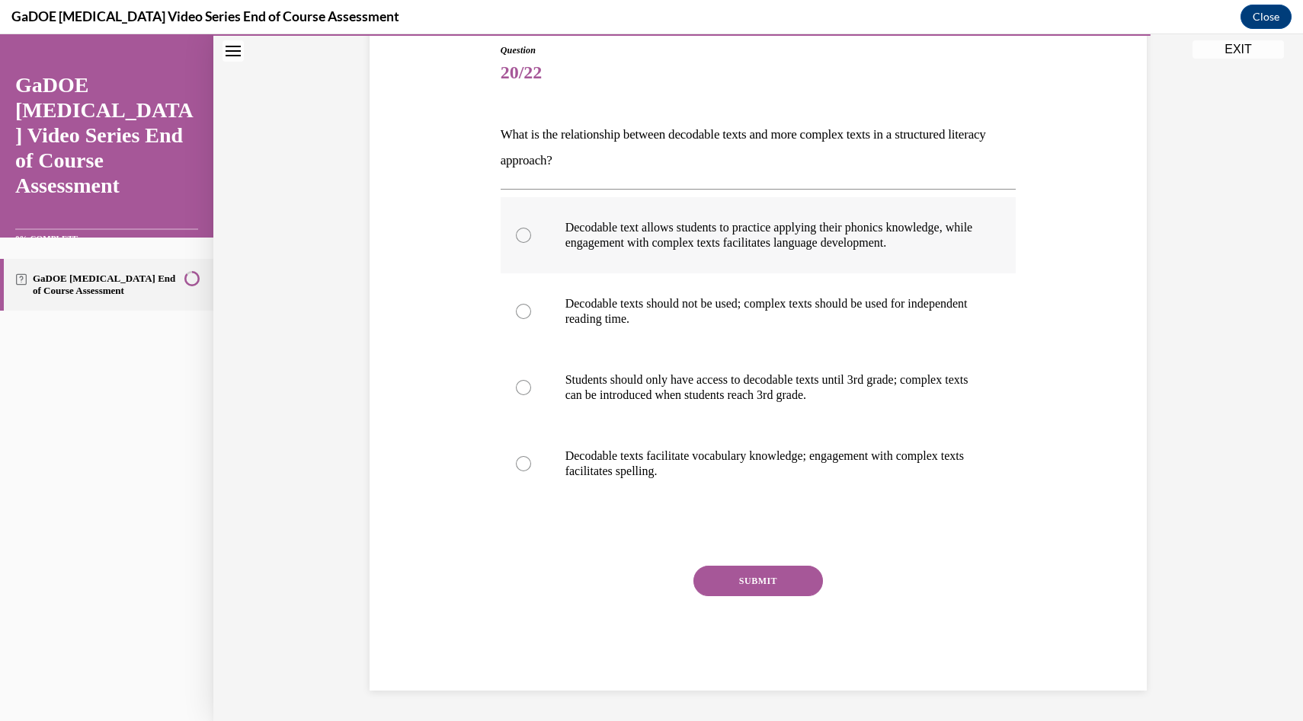
click at [677, 251] on label "Decodable text allows students to practice applying their phonics knowledge, wh…" at bounding box center [759, 235] width 516 height 76
click at [531, 243] on input "Decodable text allows students to practice applying their phonics knowledge, wh…" at bounding box center [523, 235] width 15 height 15
radio input "true"
click at [756, 584] on button "SUBMIT" at bounding box center [758, 581] width 130 height 30
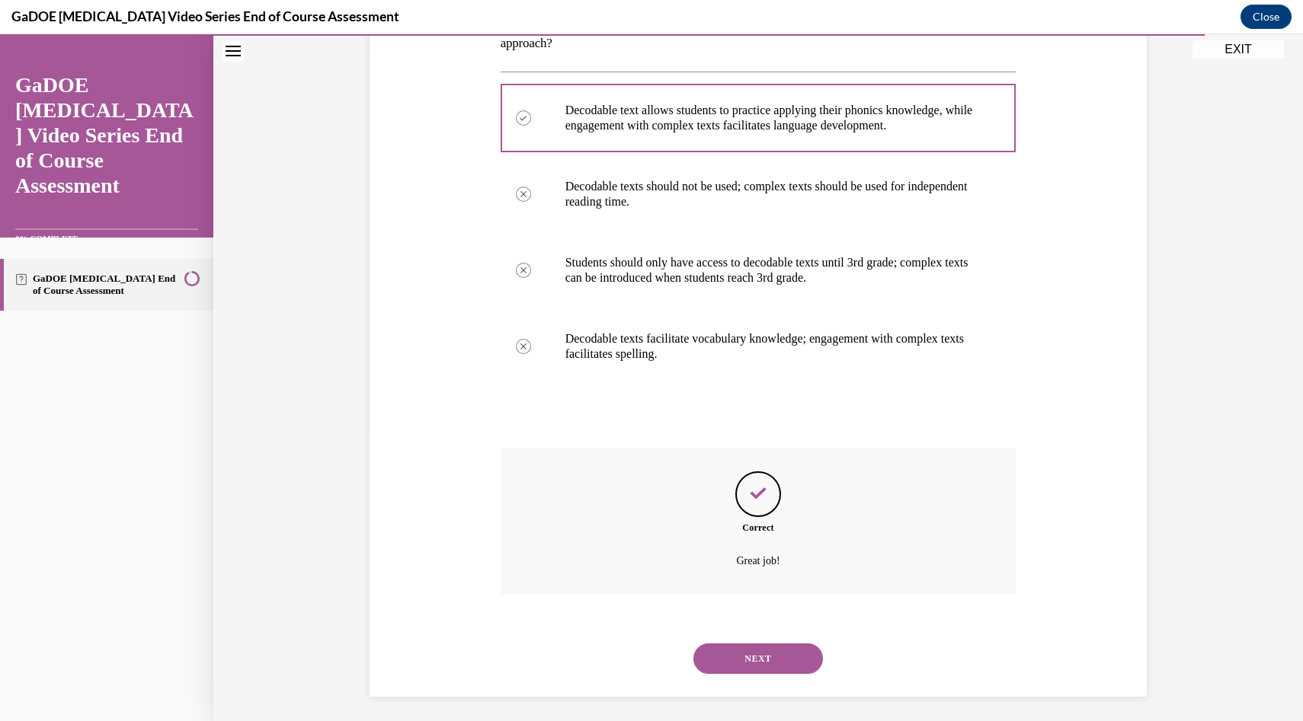
scroll to position [292, 0]
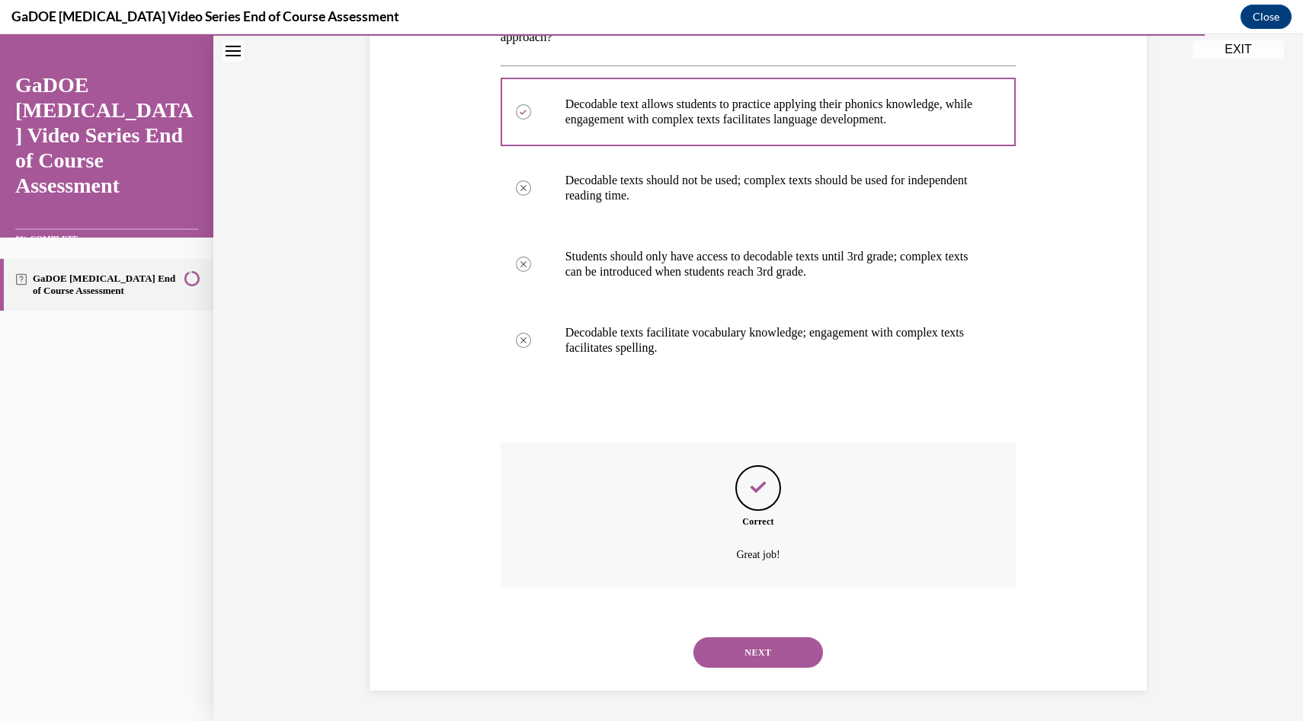
click at [763, 656] on button "NEXT" at bounding box center [758, 653] width 130 height 30
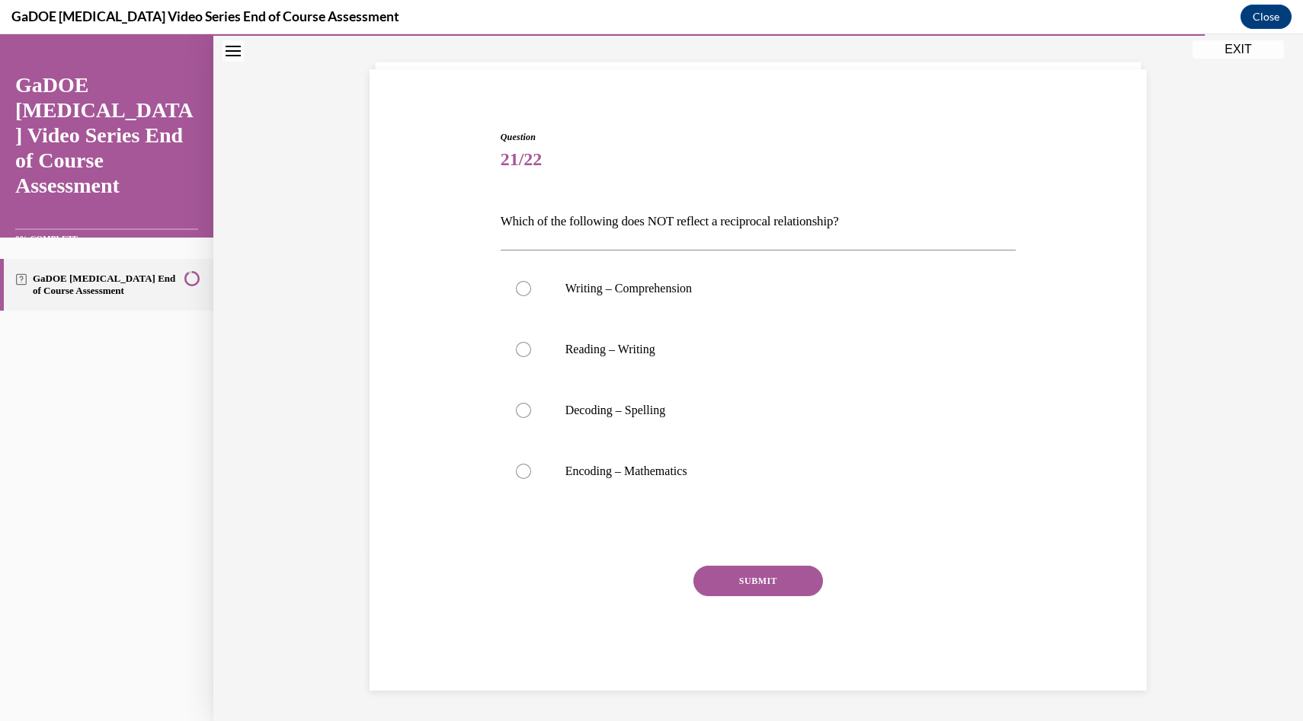
scroll to position [82, 0]
click at [639, 476] on p "Encoding – Mathematics" at bounding box center [771, 471] width 413 height 15
click at [531, 476] on input "Encoding – Mathematics" at bounding box center [523, 471] width 15 height 15
radio input "true"
click at [734, 579] on button "SUBMIT" at bounding box center [758, 581] width 130 height 30
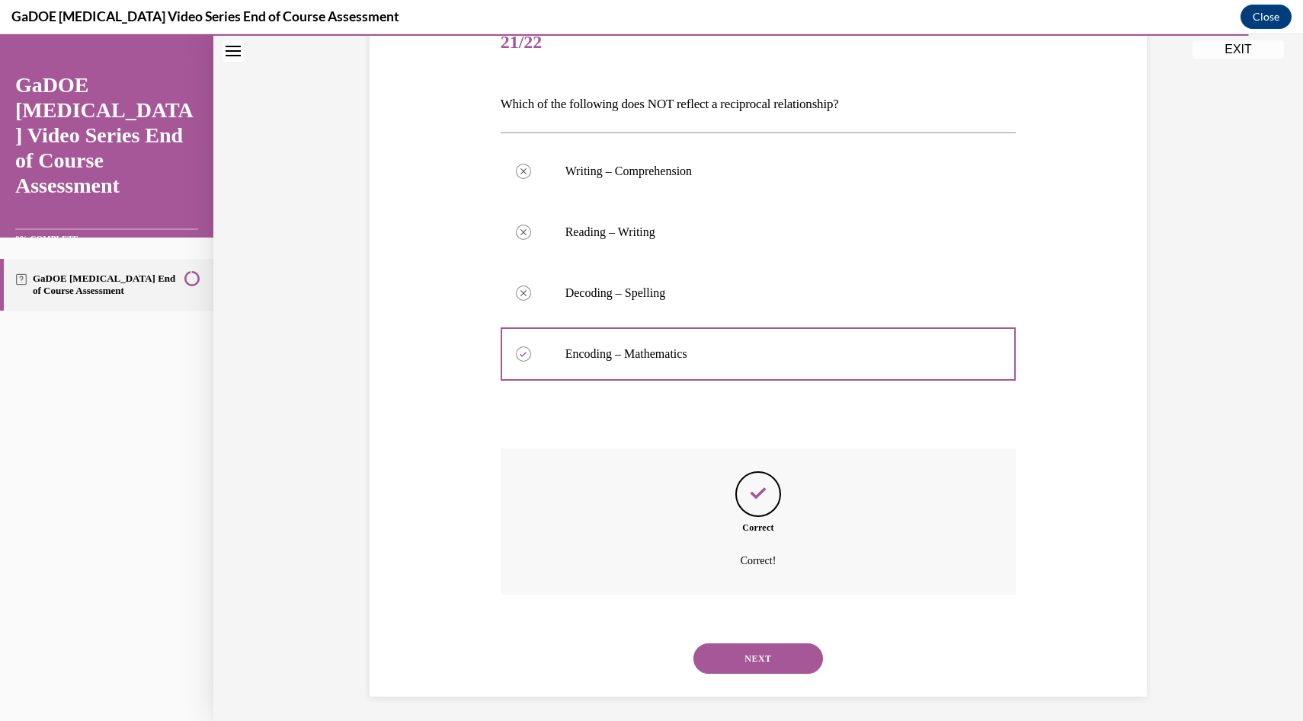
scroll to position [205, 0]
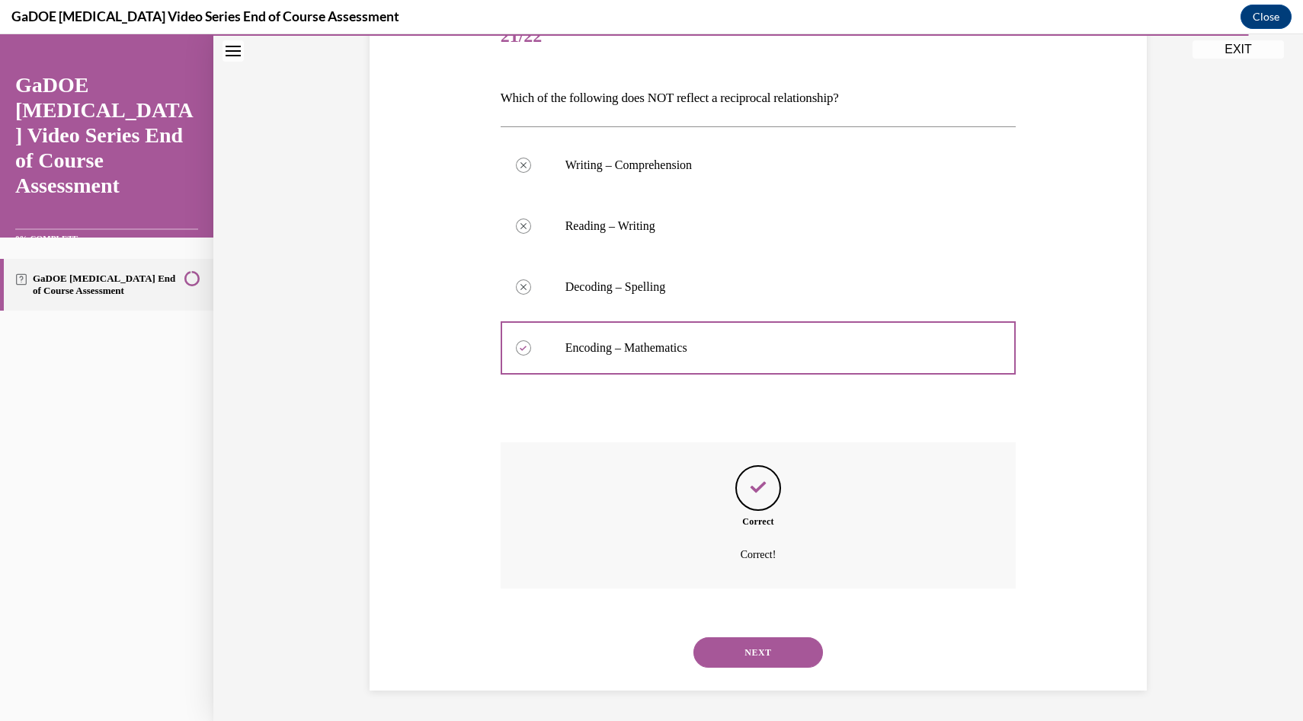
click at [769, 655] on button "NEXT" at bounding box center [758, 653] width 130 height 30
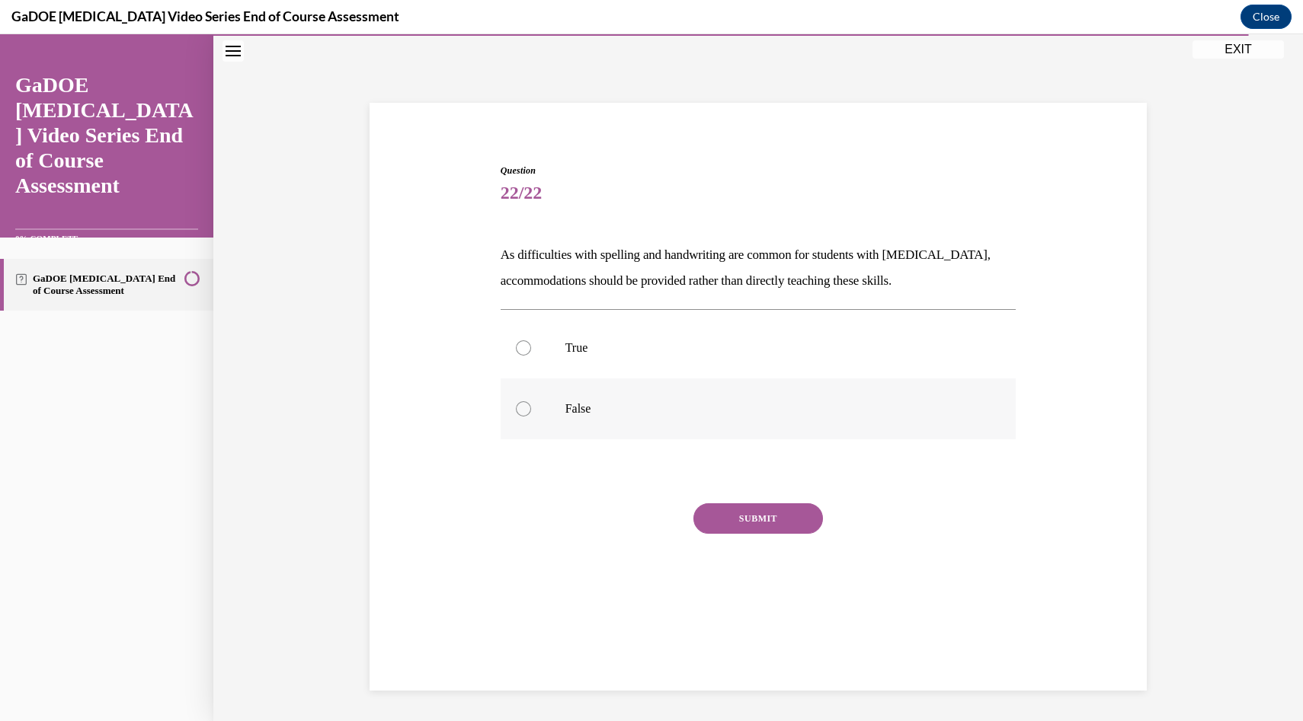
click at [565, 407] on p "False" at bounding box center [771, 409] width 413 height 15
click at [531, 407] on input "False" at bounding box center [523, 409] width 15 height 15
radio input "true"
click at [745, 522] on button "SUBMIT" at bounding box center [758, 519] width 130 height 30
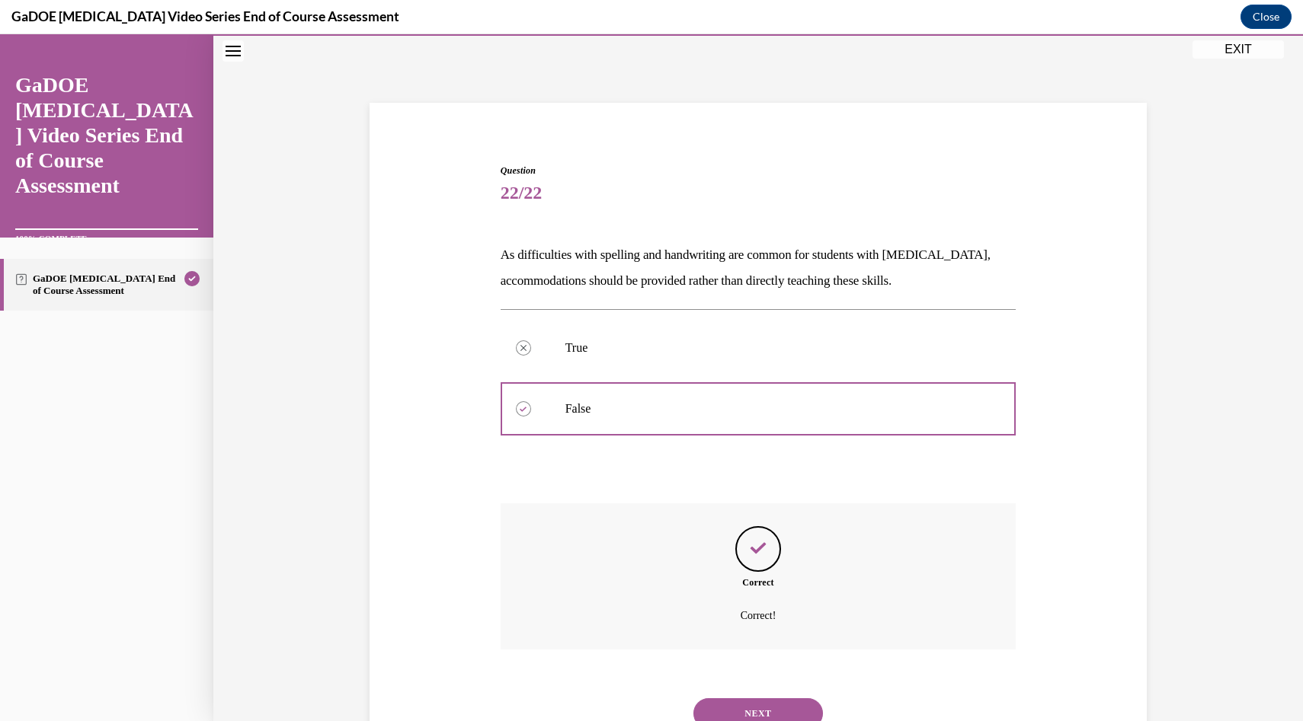
scroll to position [109, 0]
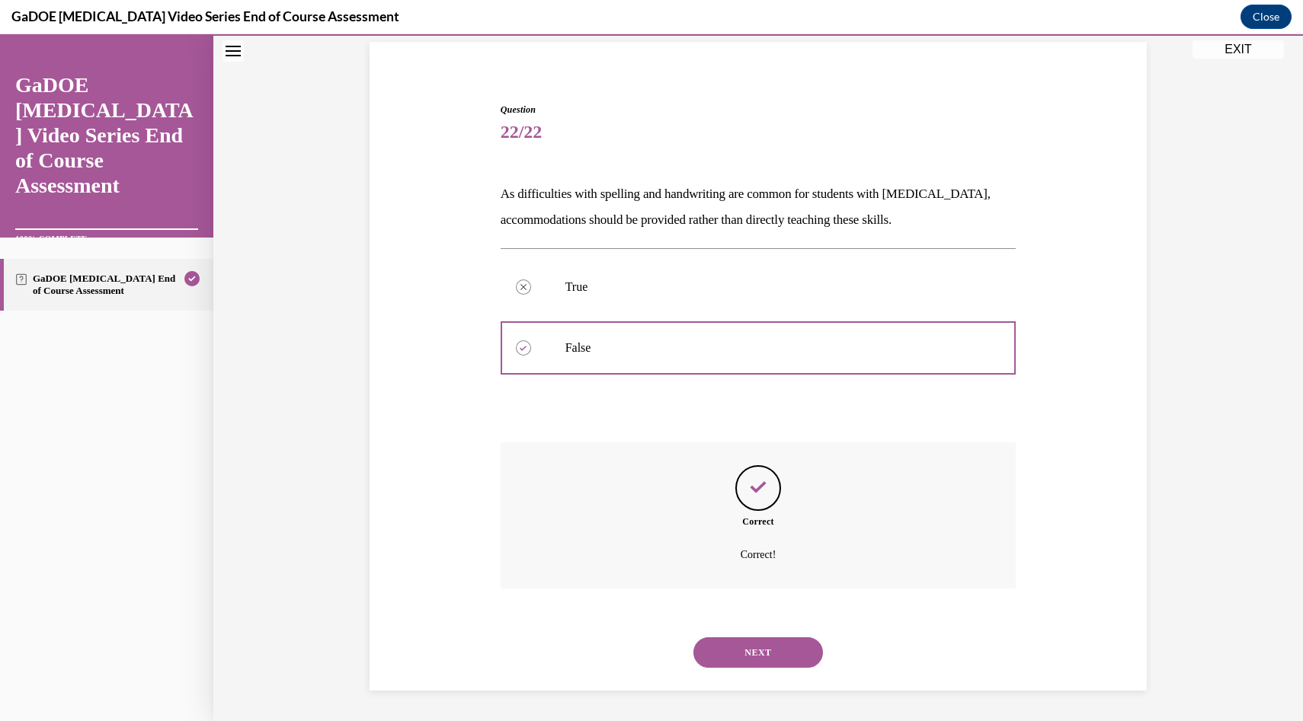
click at [768, 655] on button "NEXT" at bounding box center [758, 653] width 130 height 30
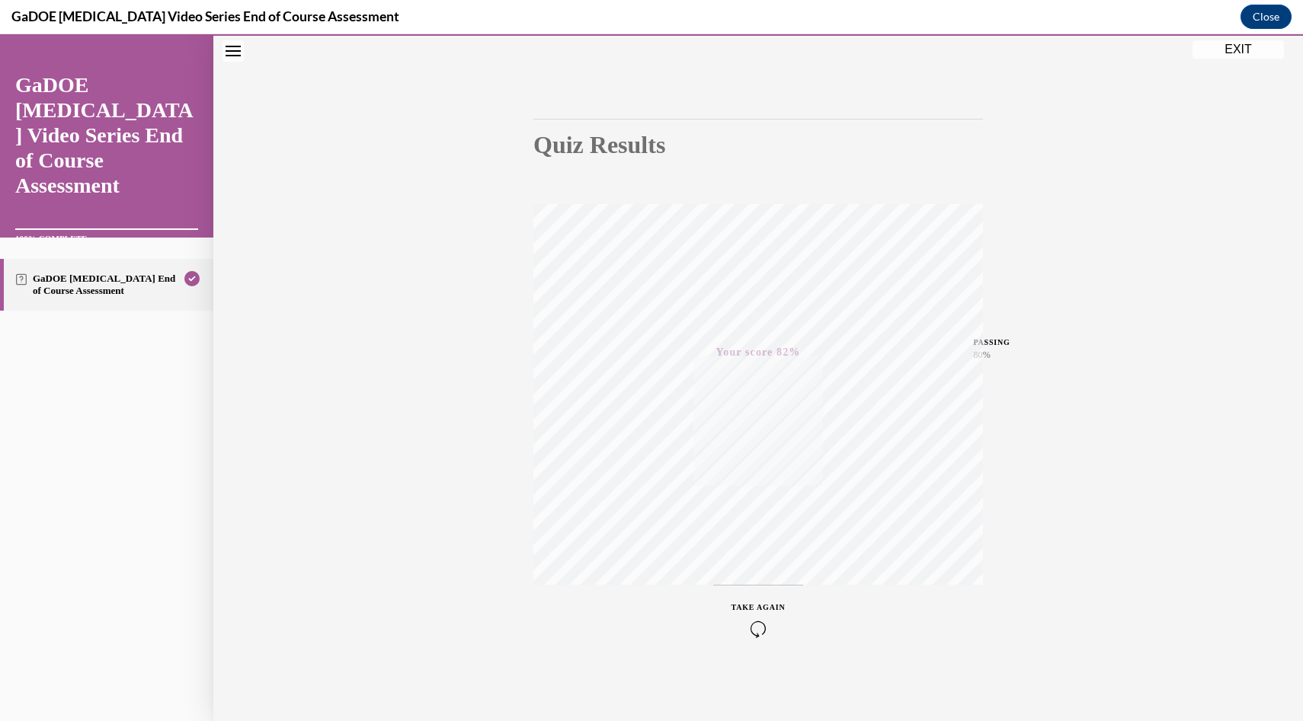
scroll to position [94, 0]
click at [1180, 50] on button "EXIT" at bounding box center [1237, 49] width 91 height 18
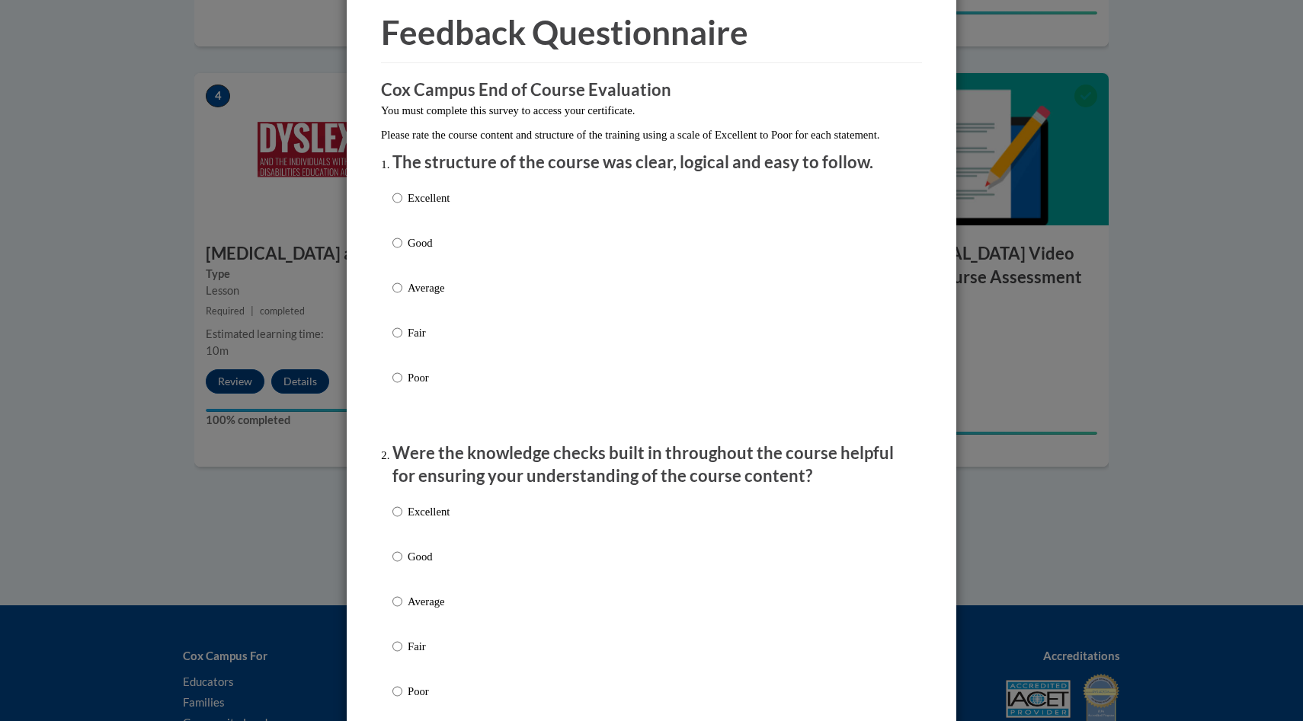
scroll to position [64, 0]
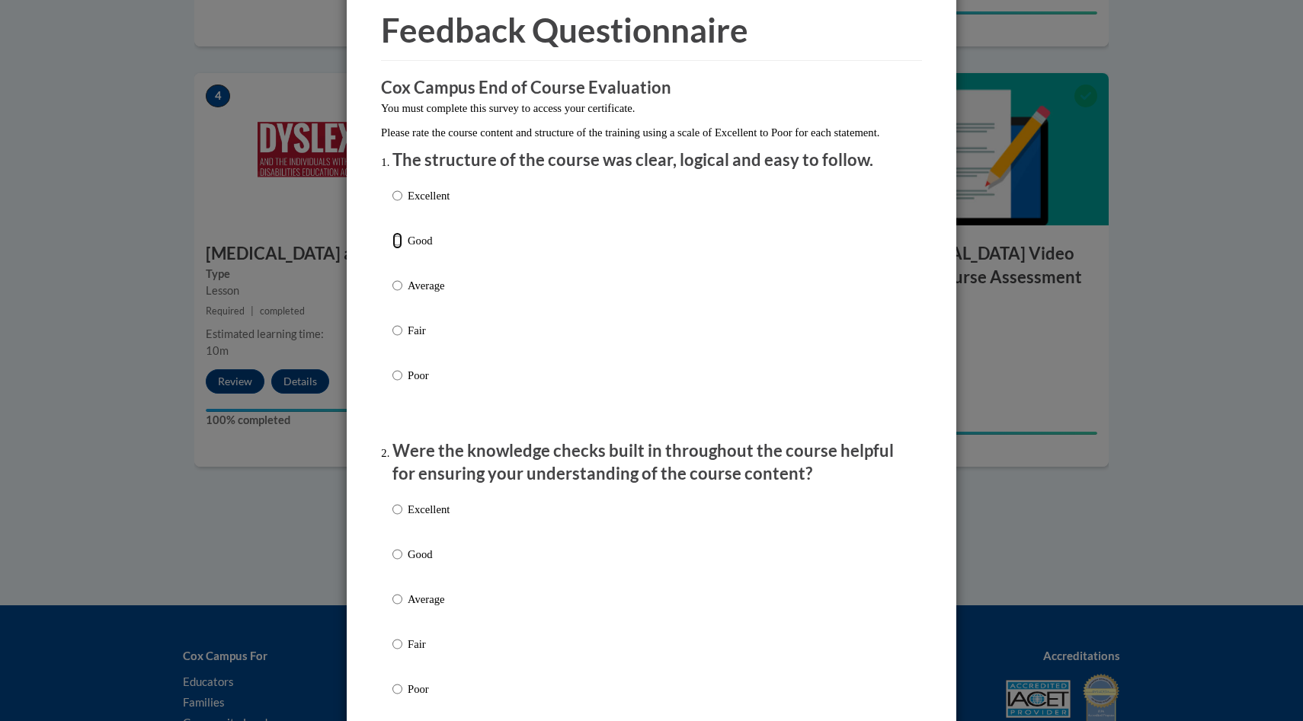
click at [400, 249] on input "Good" at bounding box center [397, 240] width 10 height 17
radio input "true"
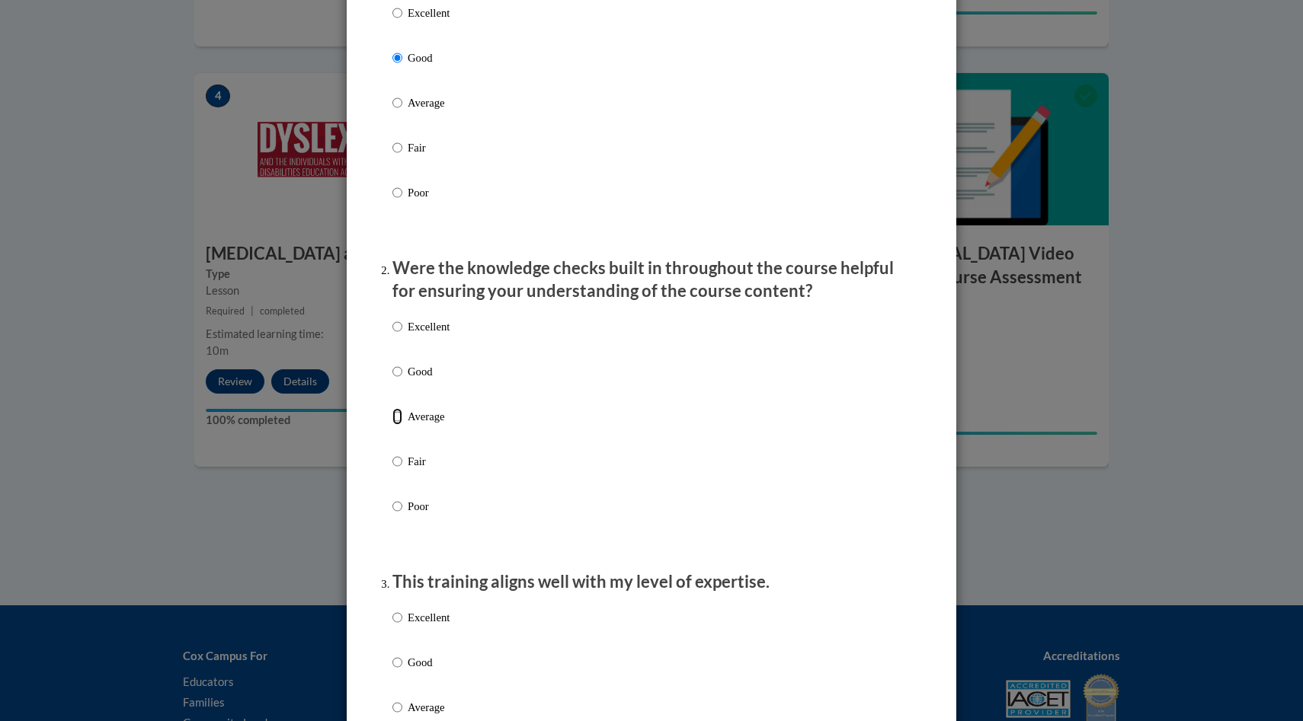
click at [399, 425] on input "Average" at bounding box center [397, 416] width 10 height 17
radio input "true"
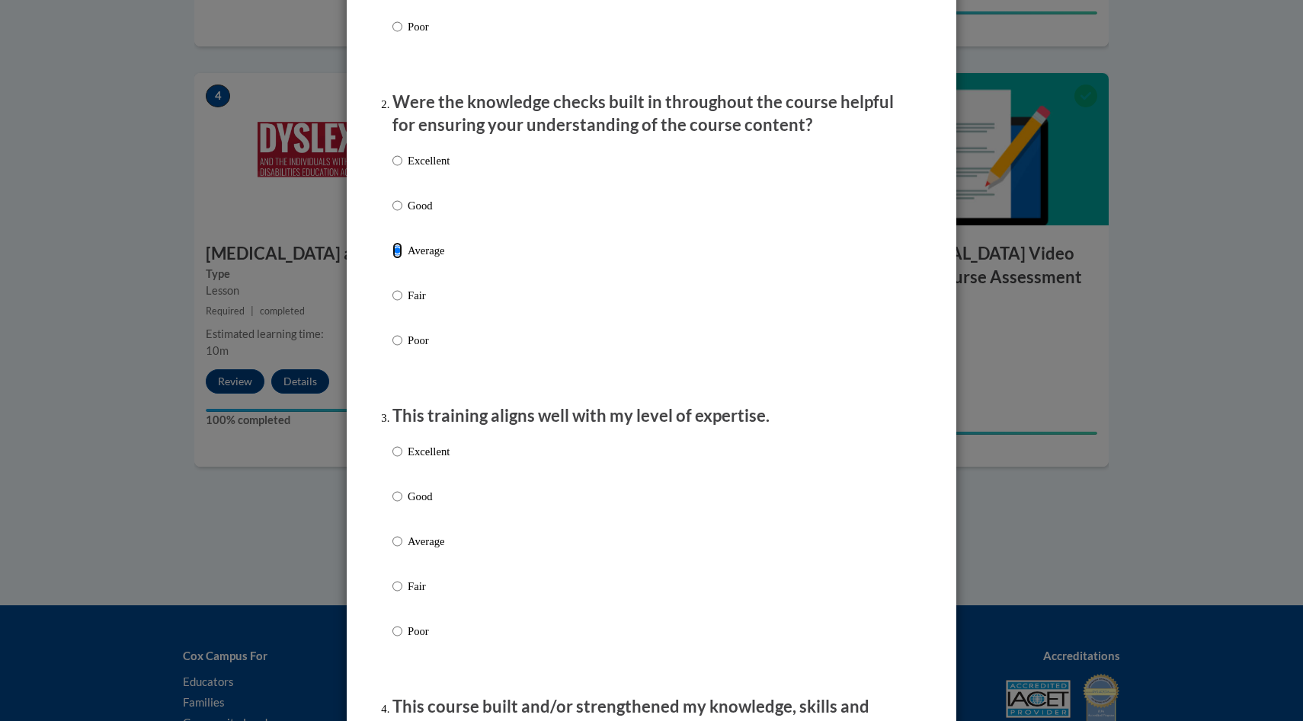
scroll to position [415, 0]
click at [397, 548] on input "Average" at bounding box center [397, 539] width 10 height 17
radio input "true"
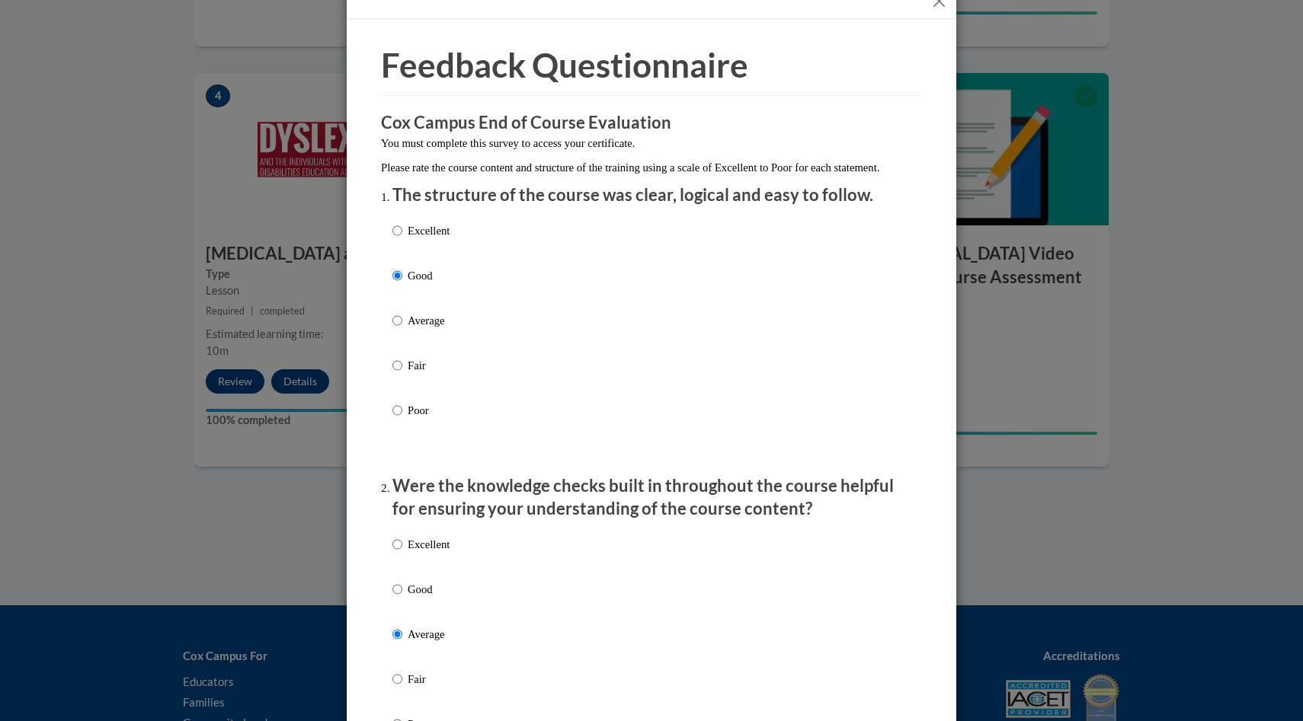
scroll to position [0, 0]
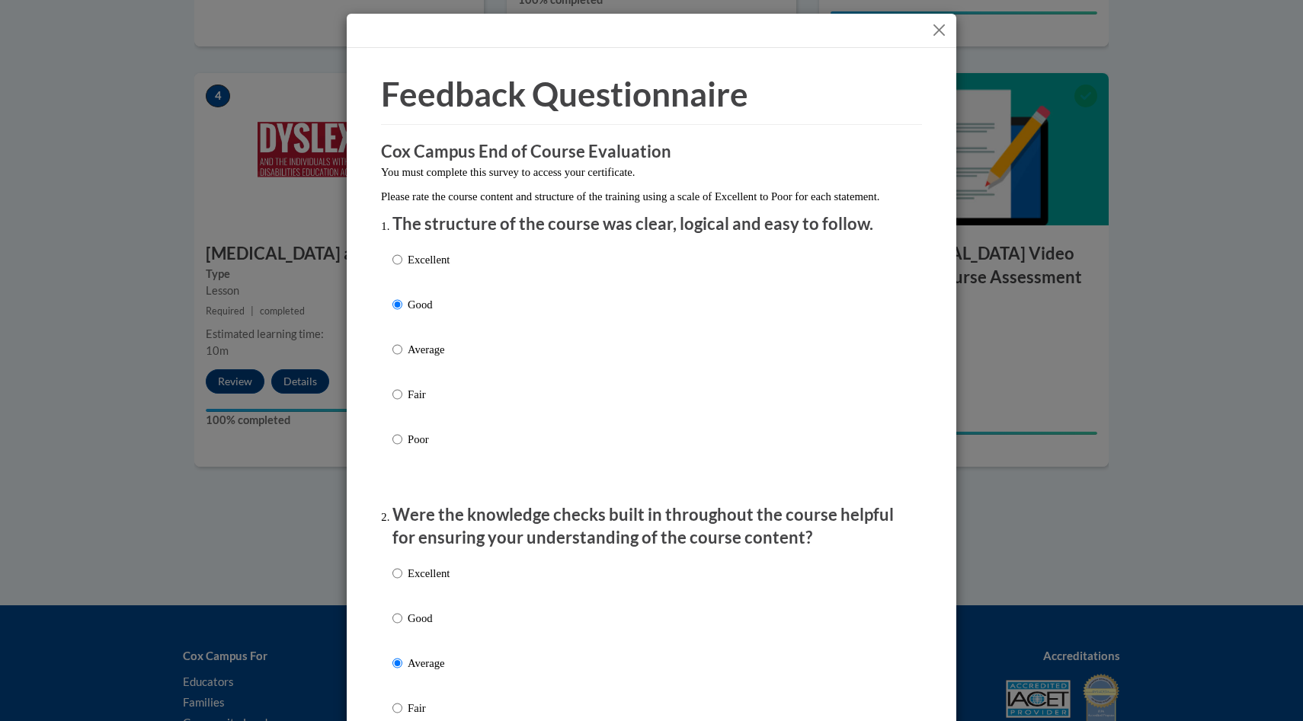
click at [952, 27] on div at bounding box center [652, 31] width 610 height 34
click at [944, 29] on button "Close" at bounding box center [938, 30] width 19 height 19
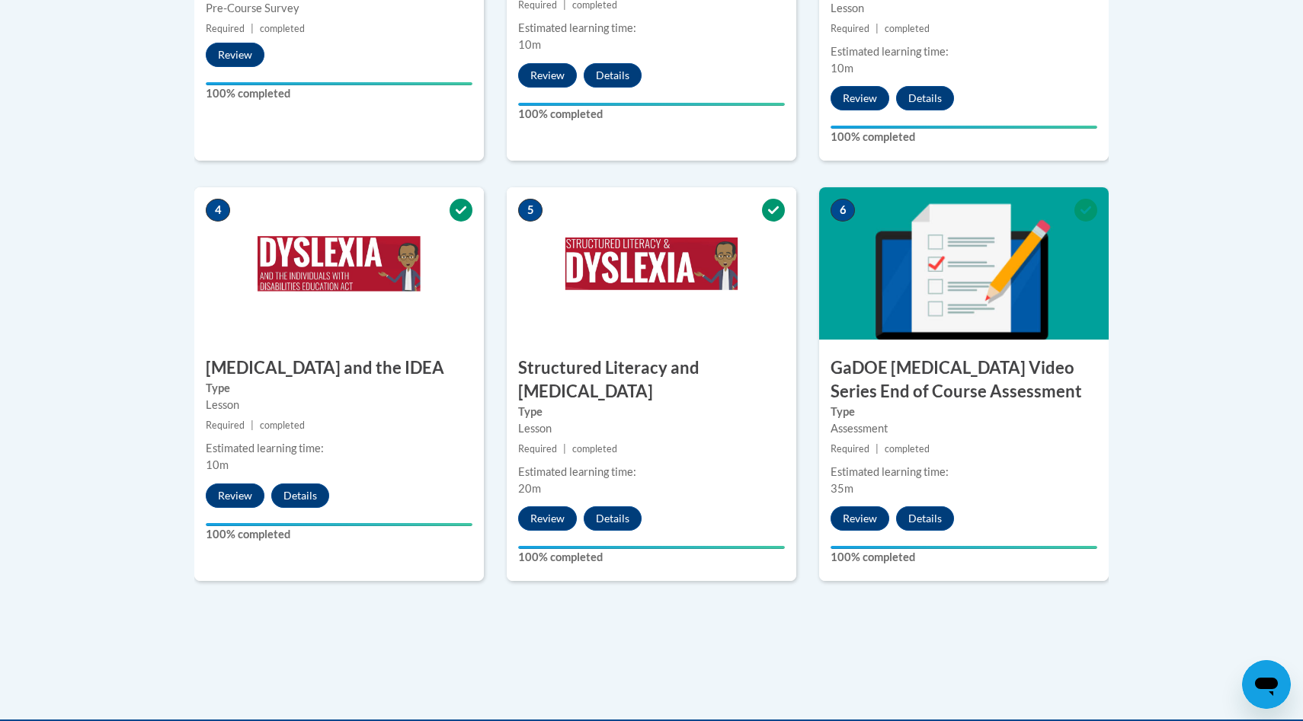
scroll to position [782, 0]
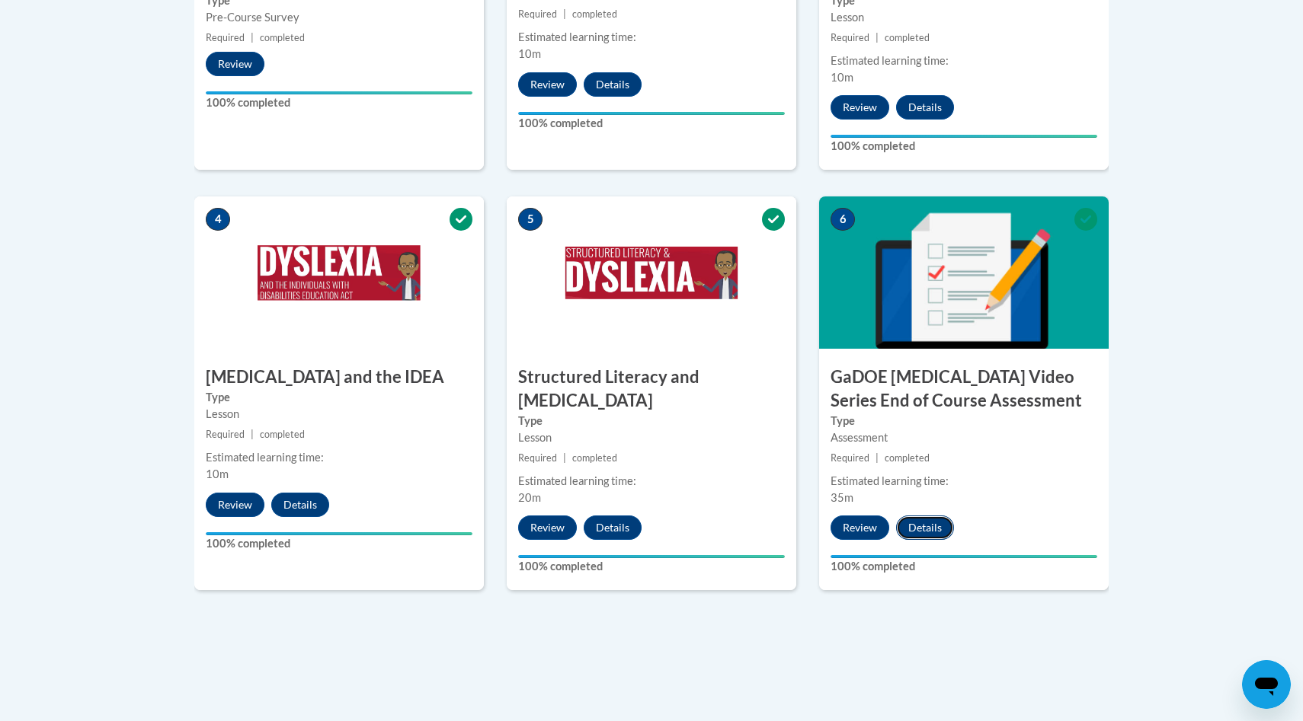
click at [932, 516] on button "Details" at bounding box center [925, 528] width 58 height 24
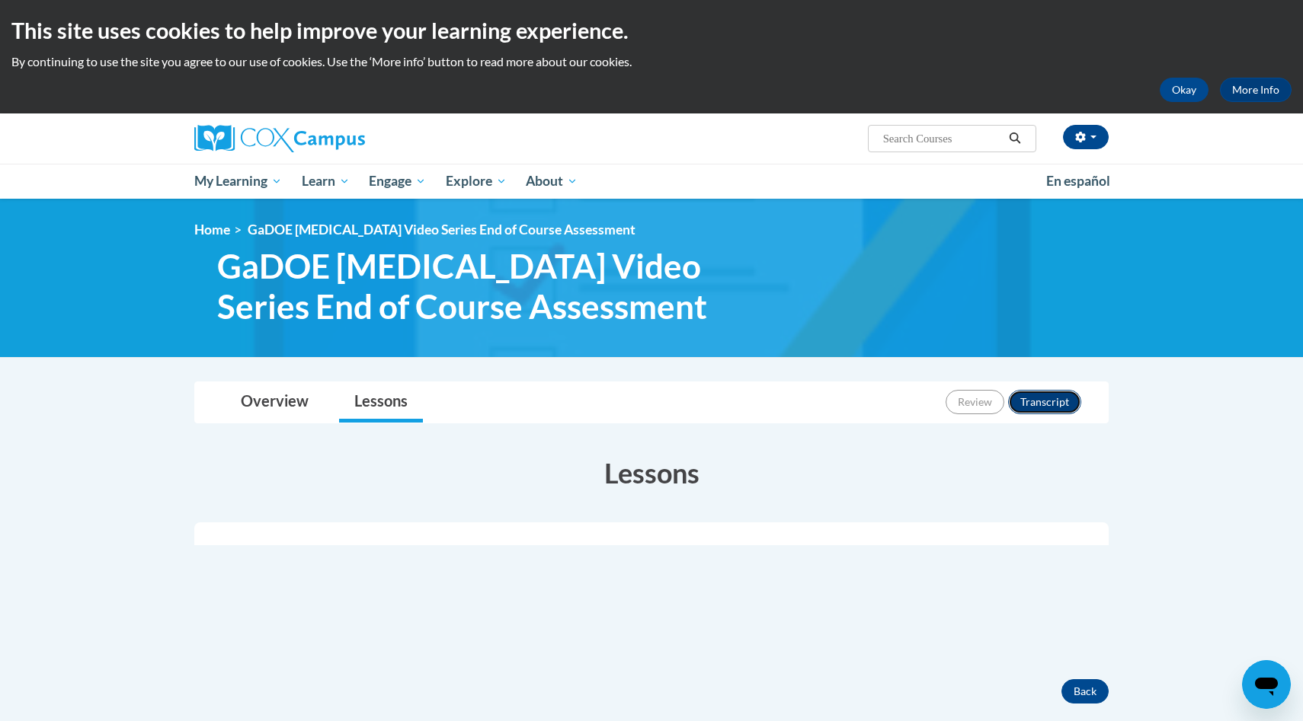
click at [1036, 400] on button "Transcript" at bounding box center [1044, 402] width 73 height 24
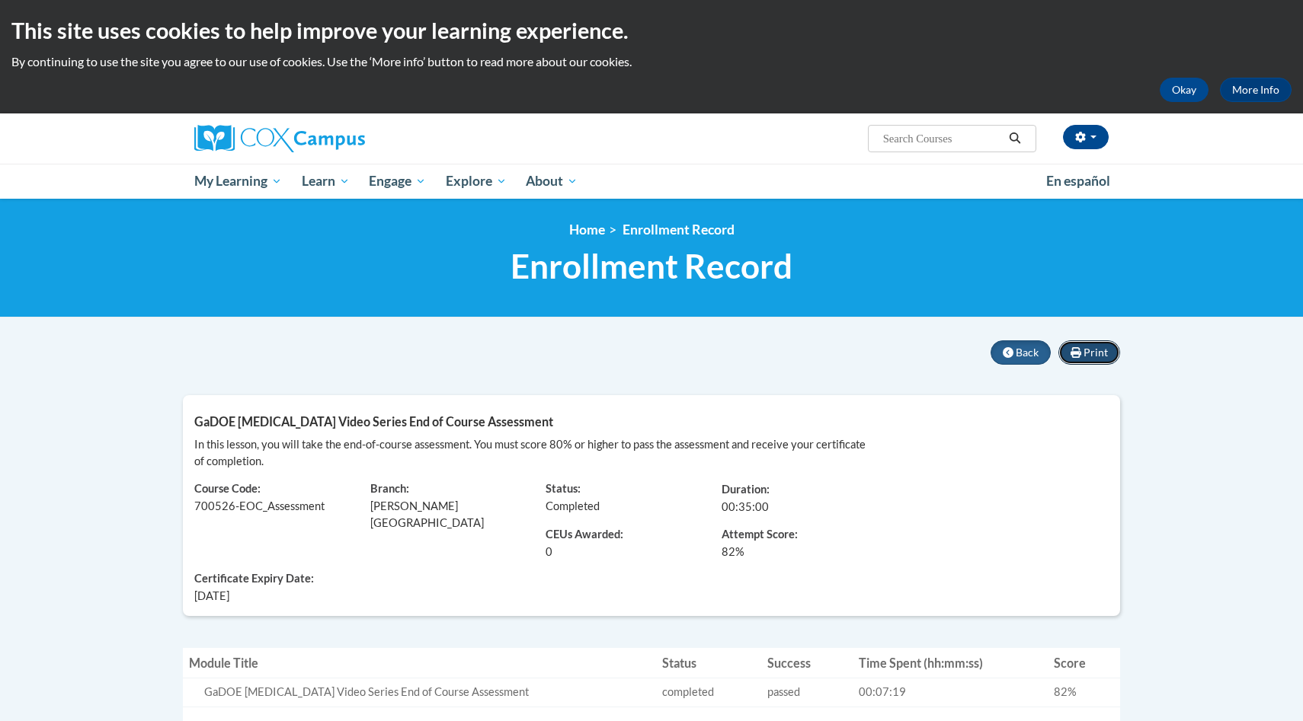
click at [1096, 356] on span "Print" at bounding box center [1095, 352] width 24 height 13
click at [359, 561] on div "Certificate Expiry Date: 03/13/2026" at bounding box center [271, 583] width 176 height 45
click at [1027, 354] on span "Back" at bounding box center [1027, 352] width 23 height 13
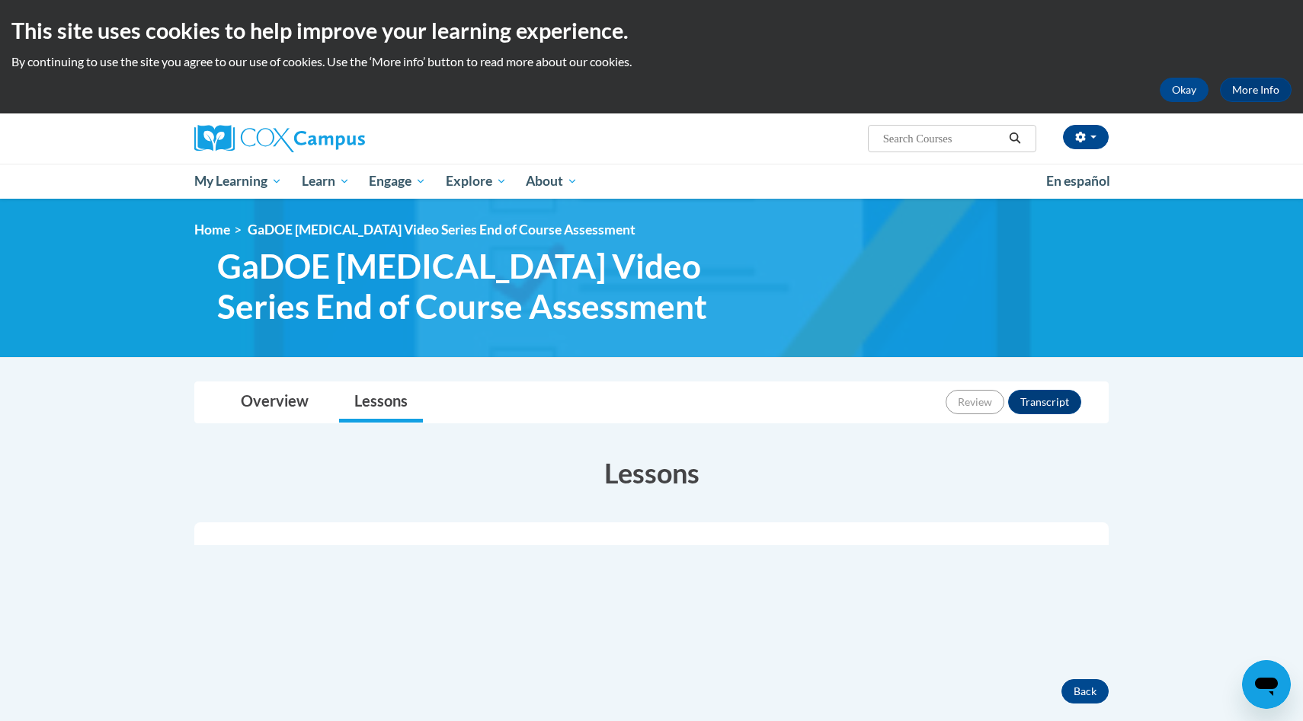
scroll to position [48, 0]
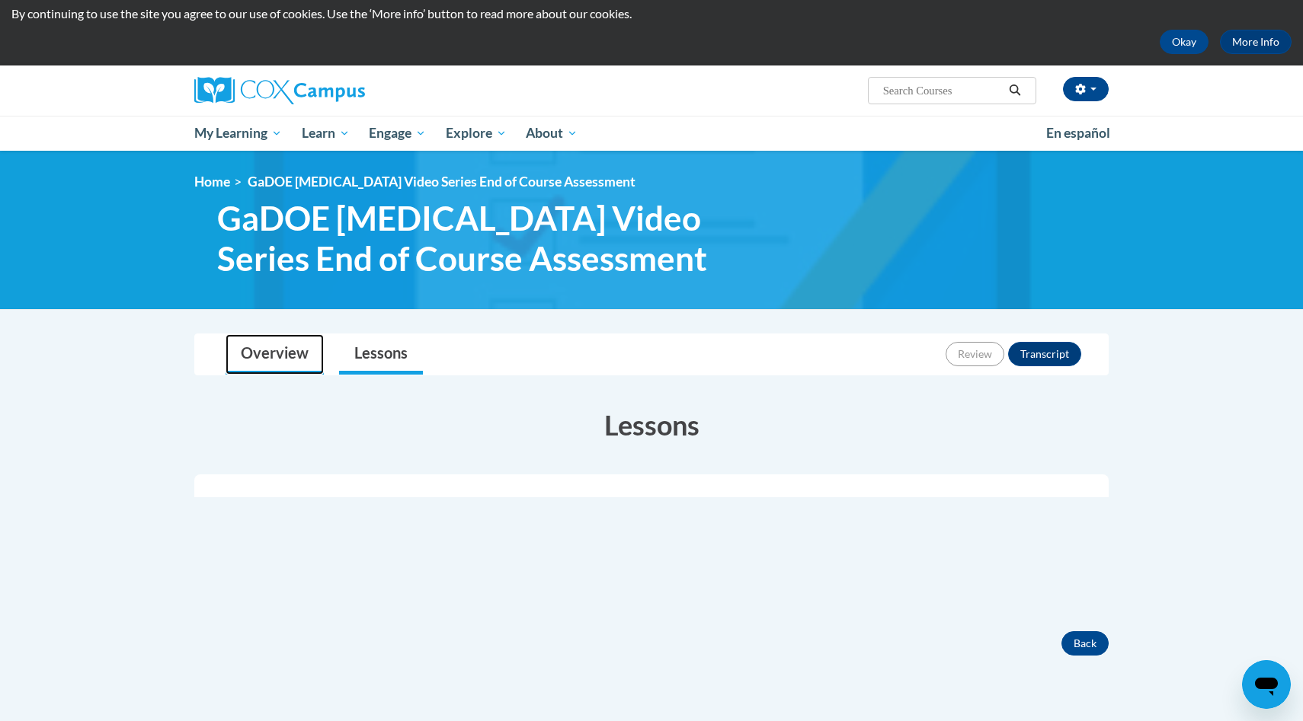
click at [291, 341] on link "Overview" at bounding box center [275, 354] width 98 height 40
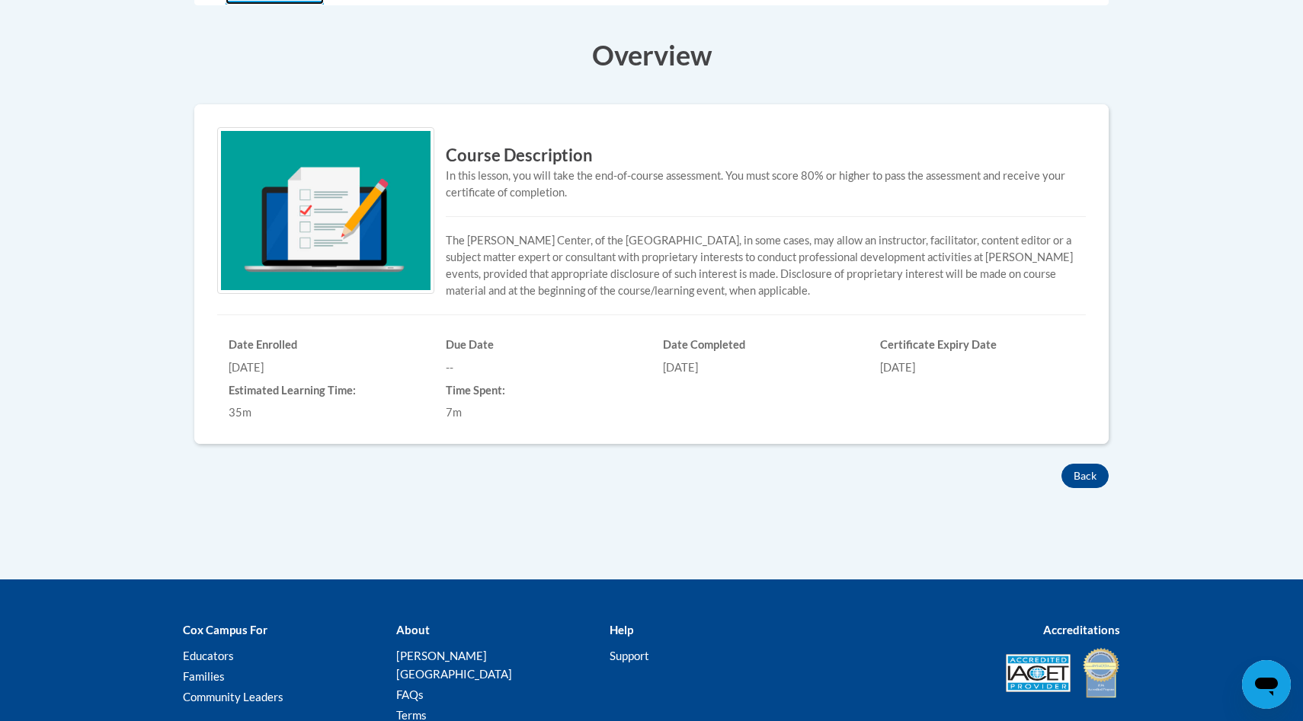
scroll to position [0, 0]
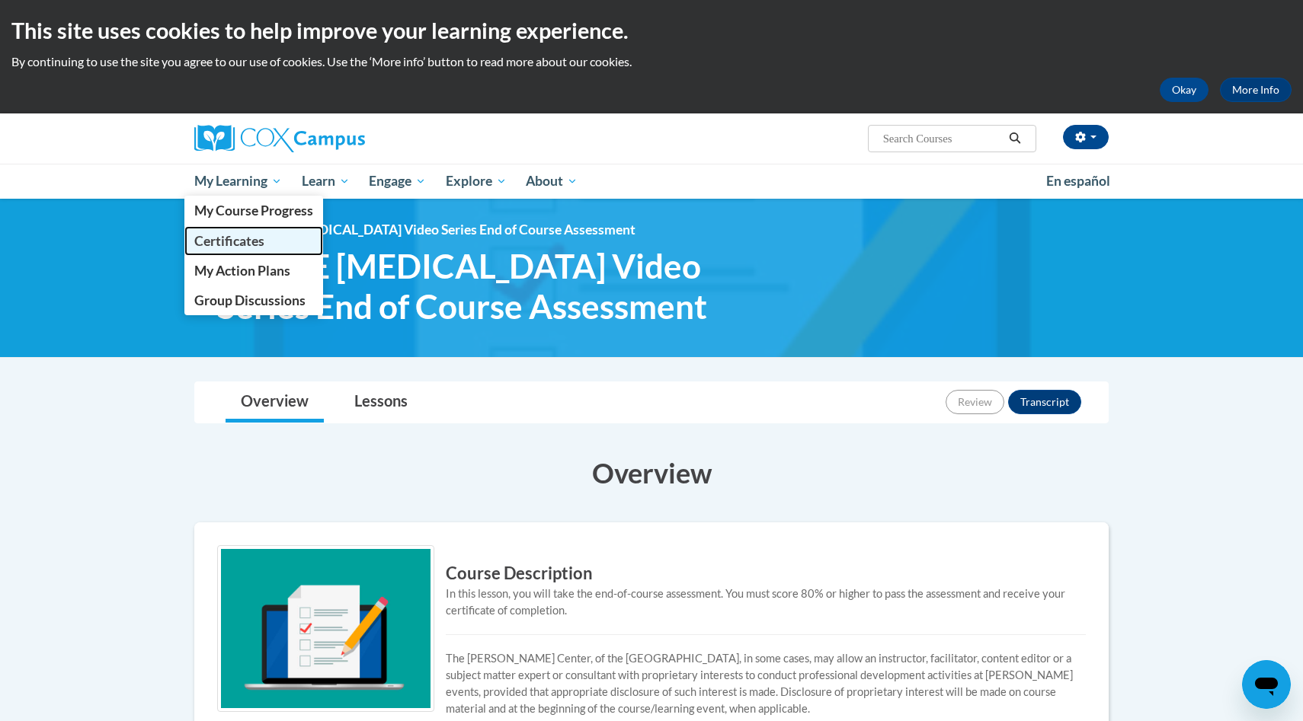
click at [240, 243] on span "Certificates" at bounding box center [229, 241] width 70 height 16
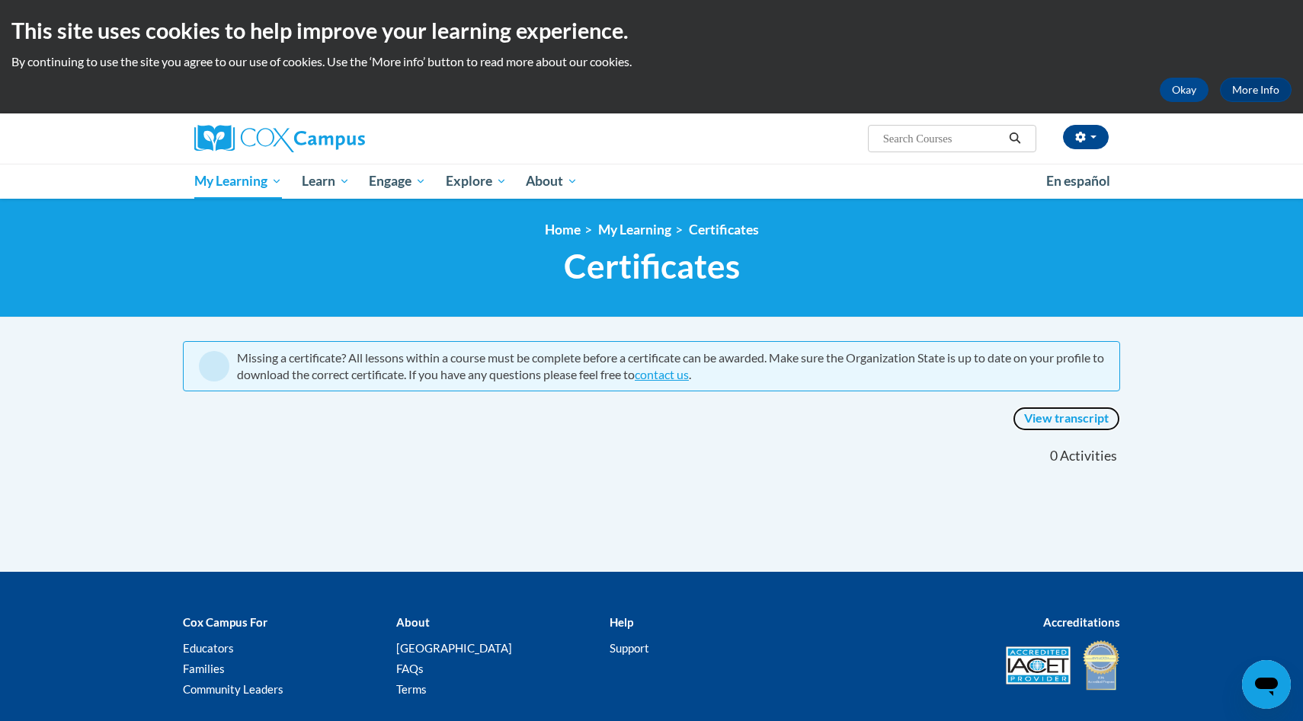
click at [1070, 423] on link "View transcript" at bounding box center [1066, 419] width 107 height 24
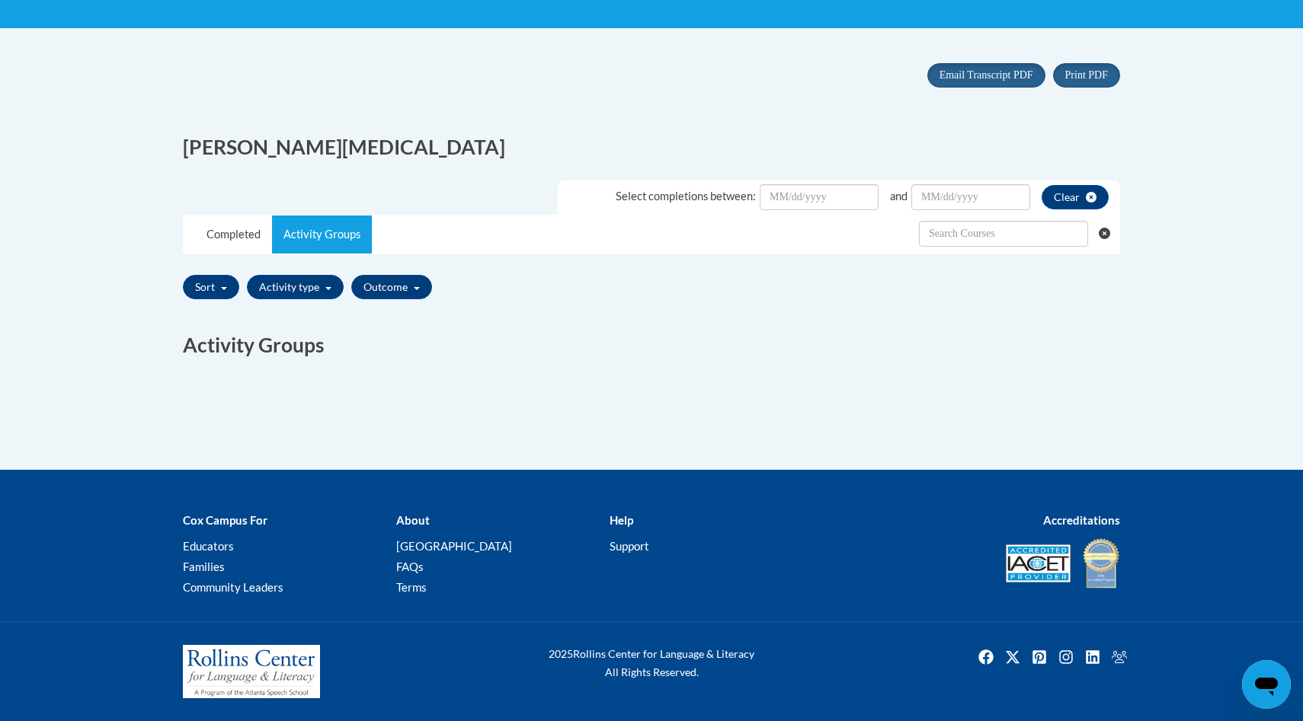
scroll to position [287, 0]
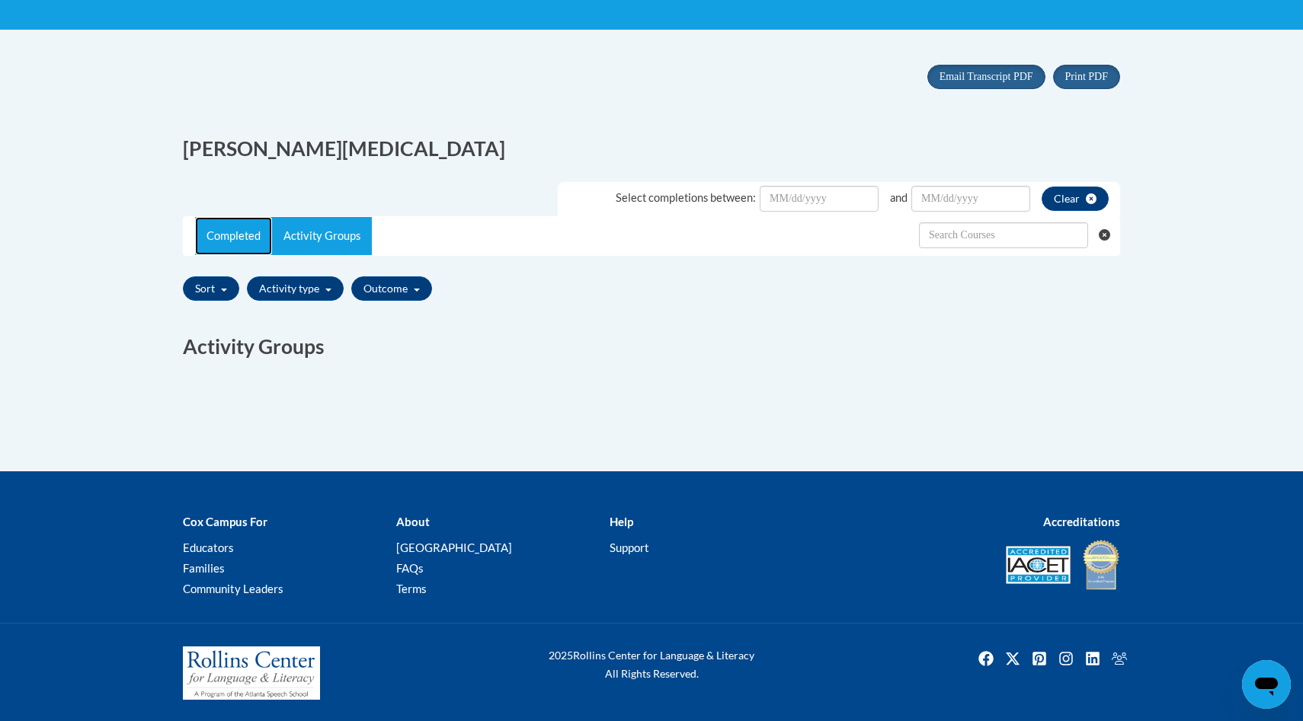
click at [228, 231] on link "Completed" at bounding box center [233, 236] width 77 height 38
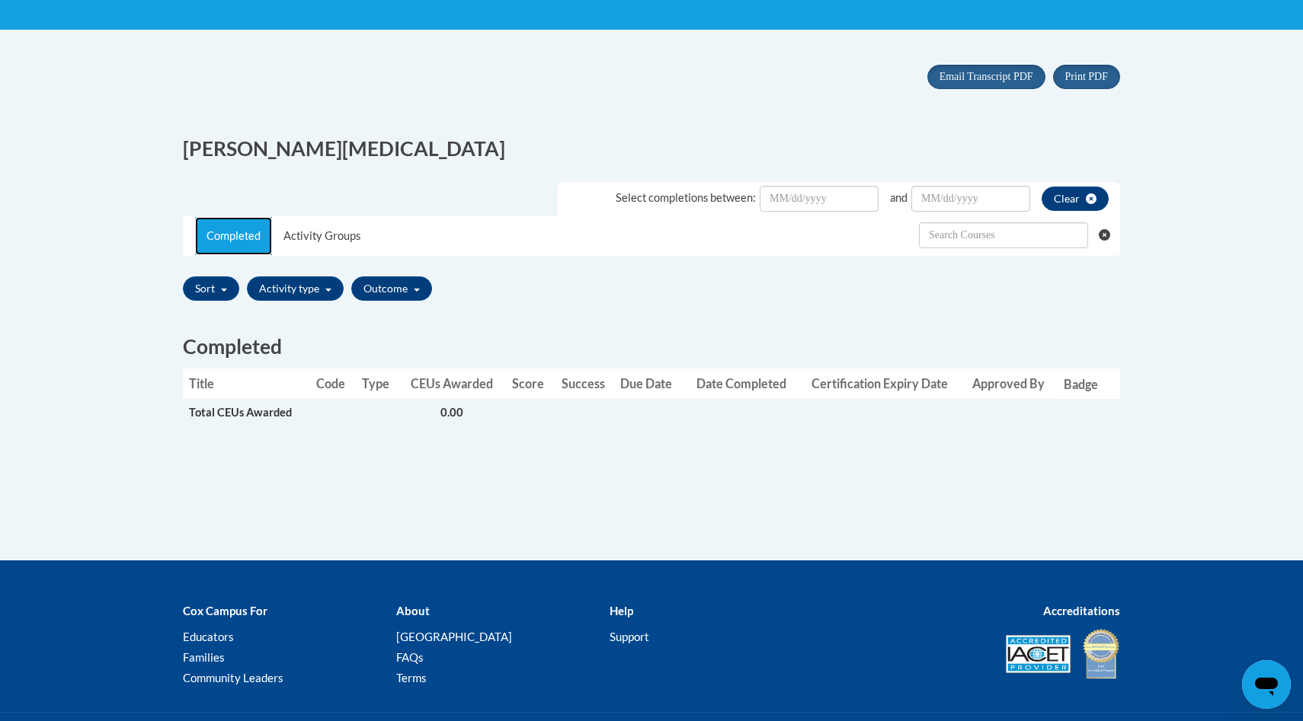
scroll to position [0, 0]
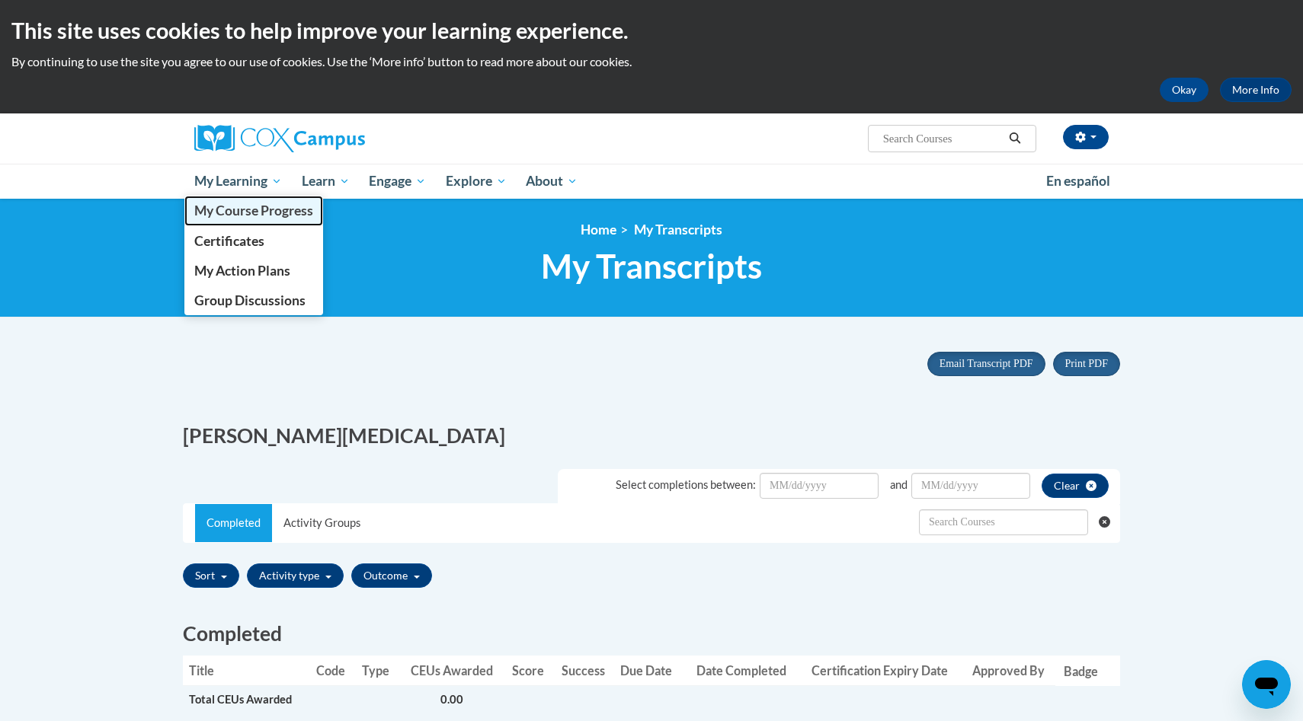
click at [252, 217] on span "My Course Progress" at bounding box center [253, 211] width 119 height 16
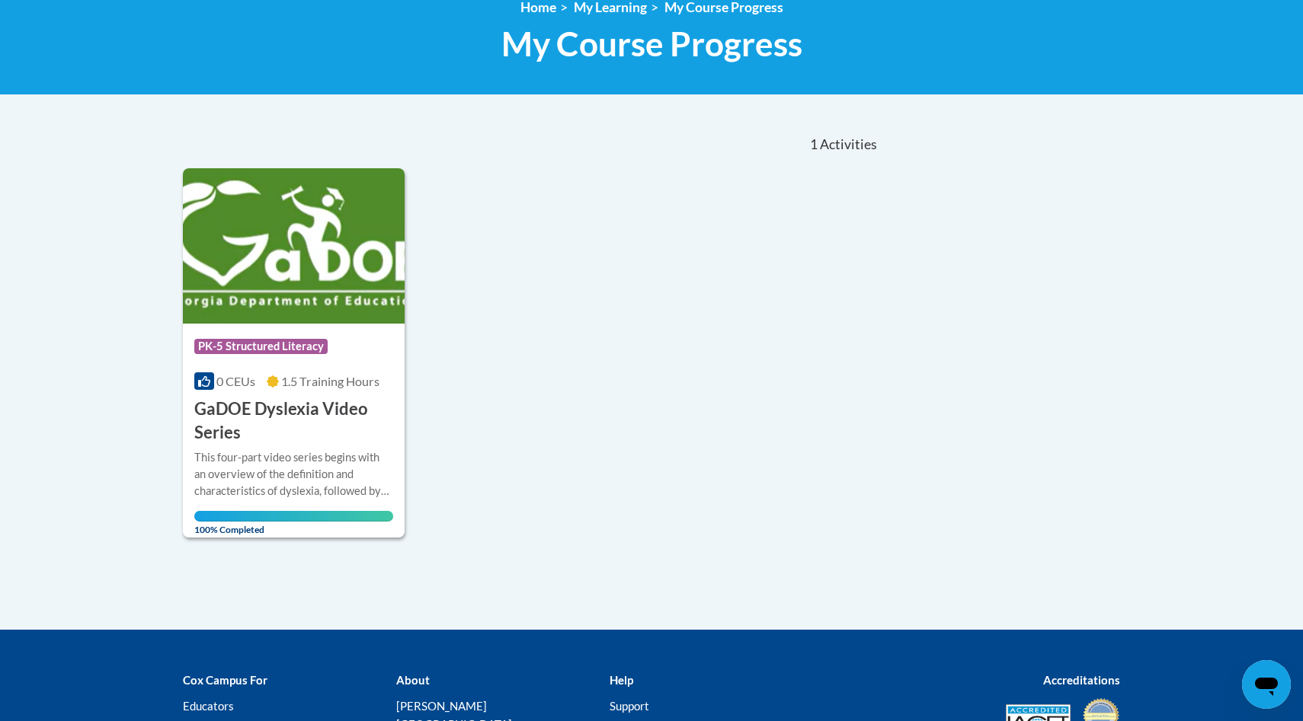
scroll to position [224, 0]
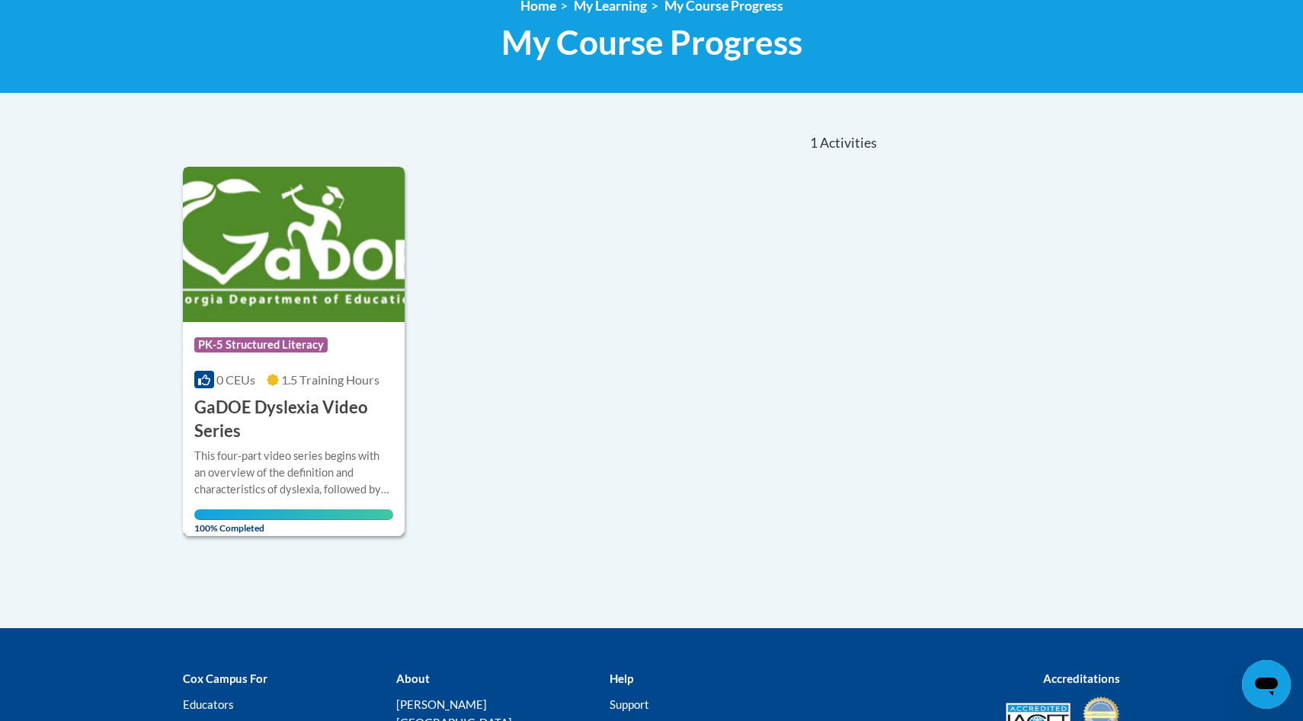
click at [276, 469] on div "This four-part video series begins with an overview of the definition and chara…" at bounding box center [293, 473] width 199 height 50
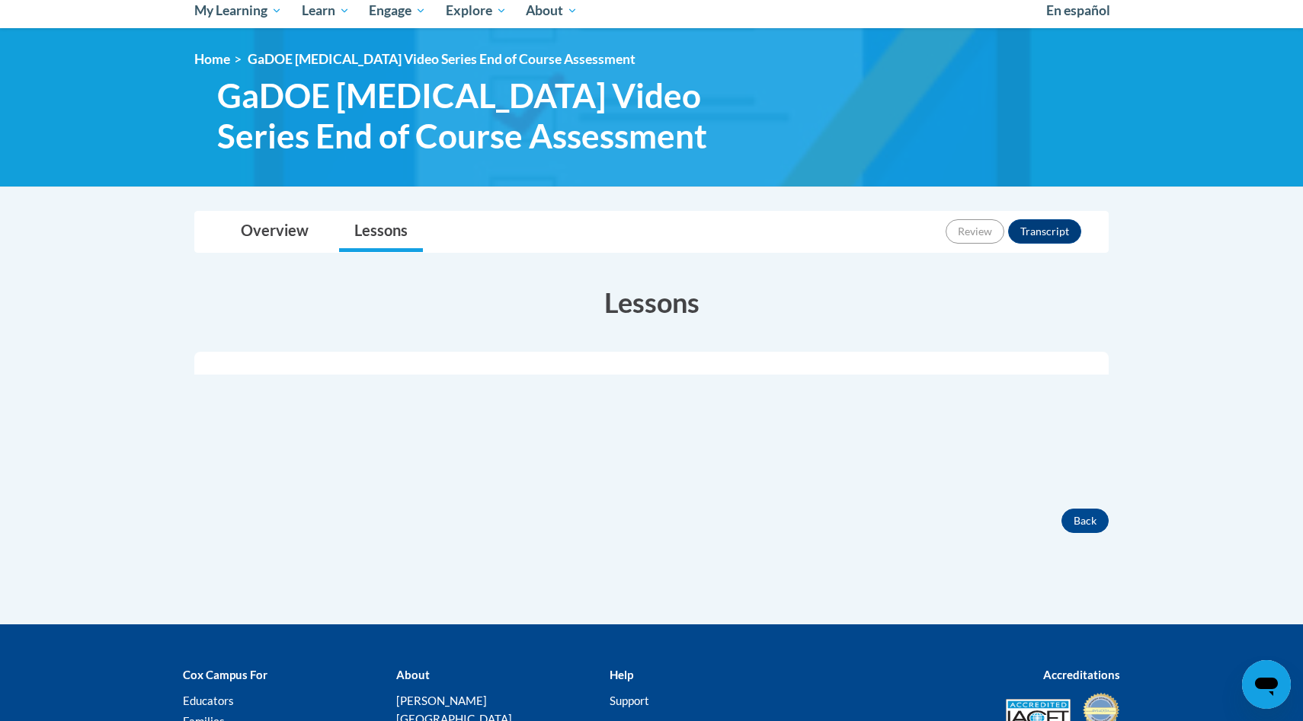
scroll to position [171, 0]
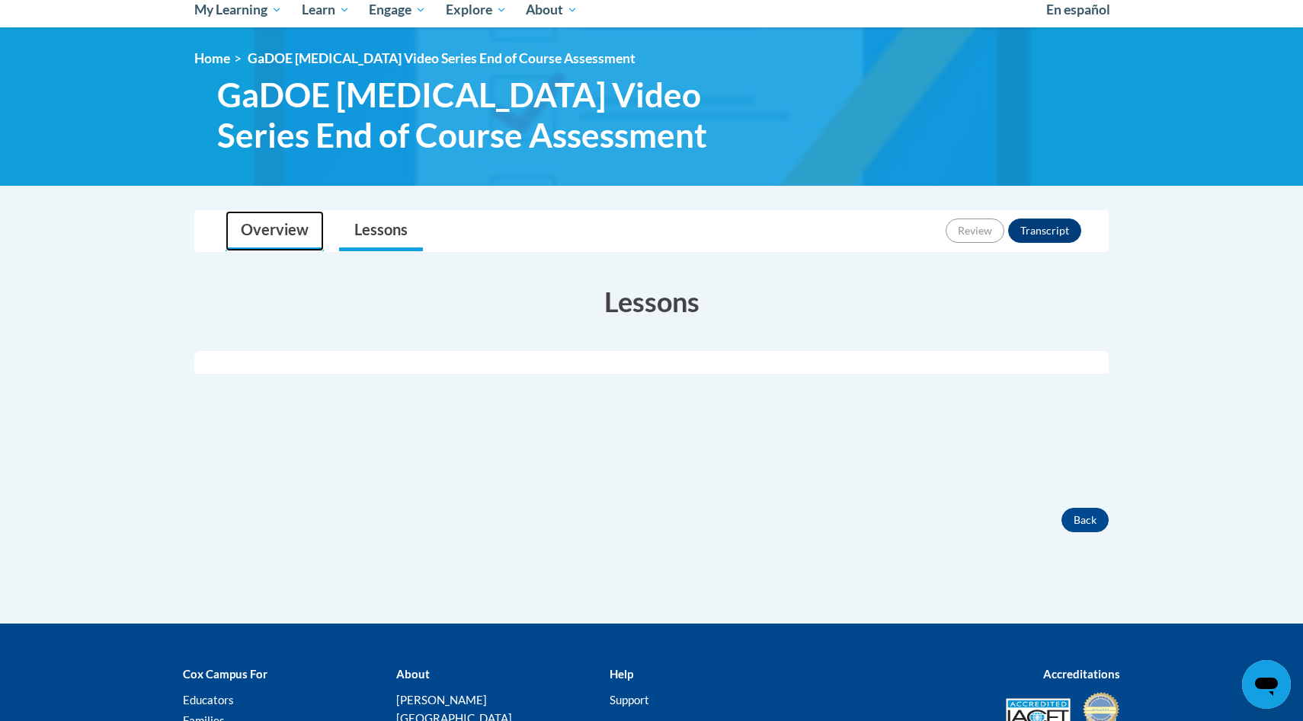
click at [293, 251] on link "Overview" at bounding box center [275, 231] width 98 height 40
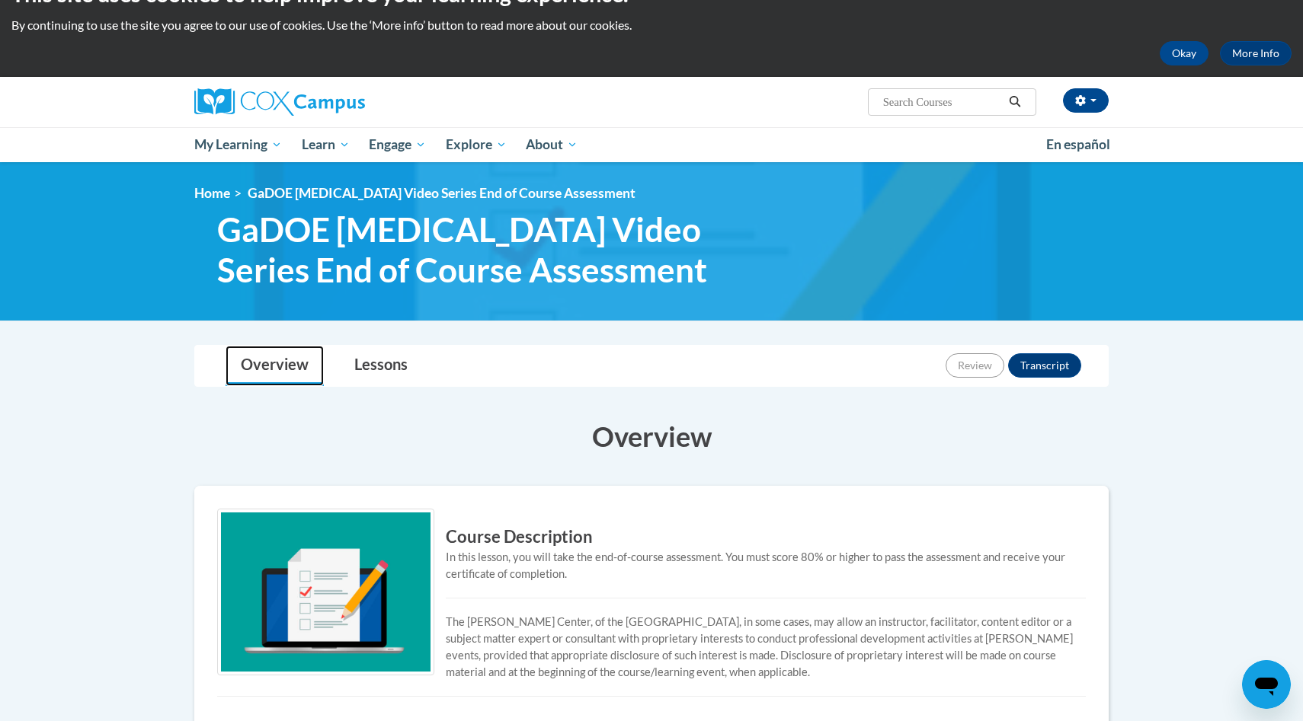
scroll to position [0, 0]
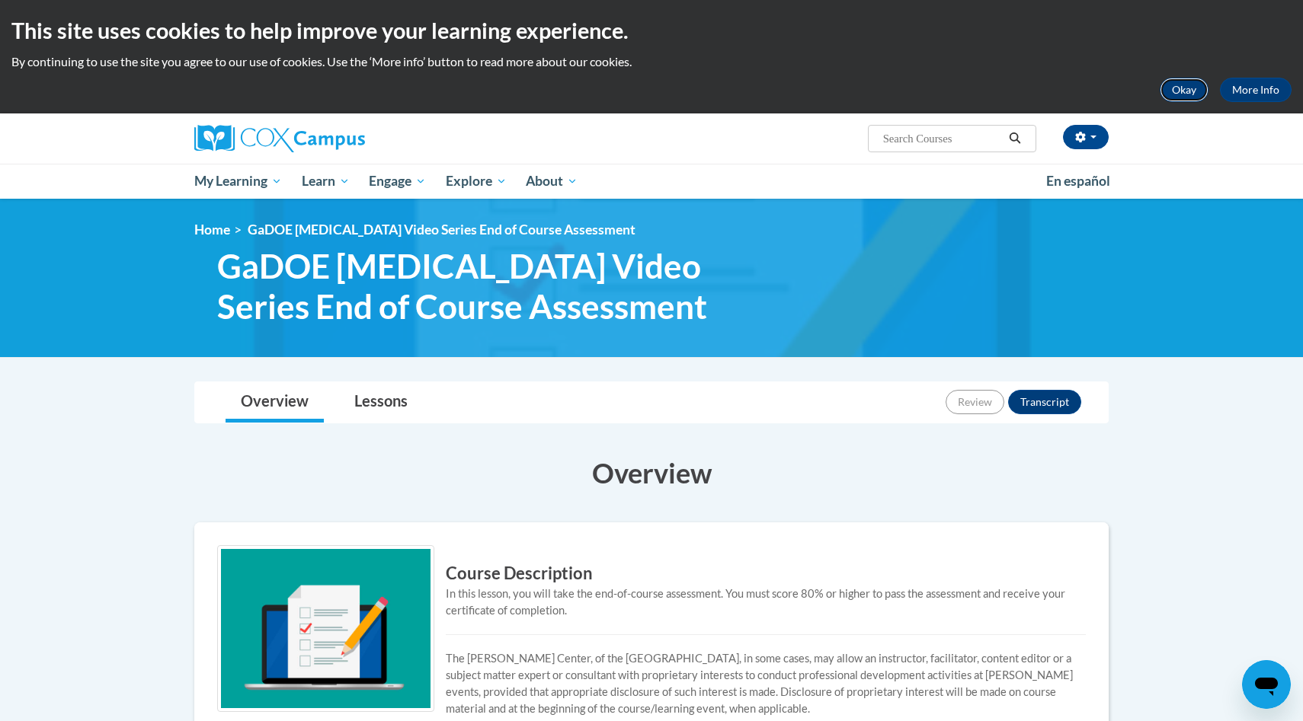
click at [1189, 93] on button "Okay" at bounding box center [1184, 90] width 49 height 24
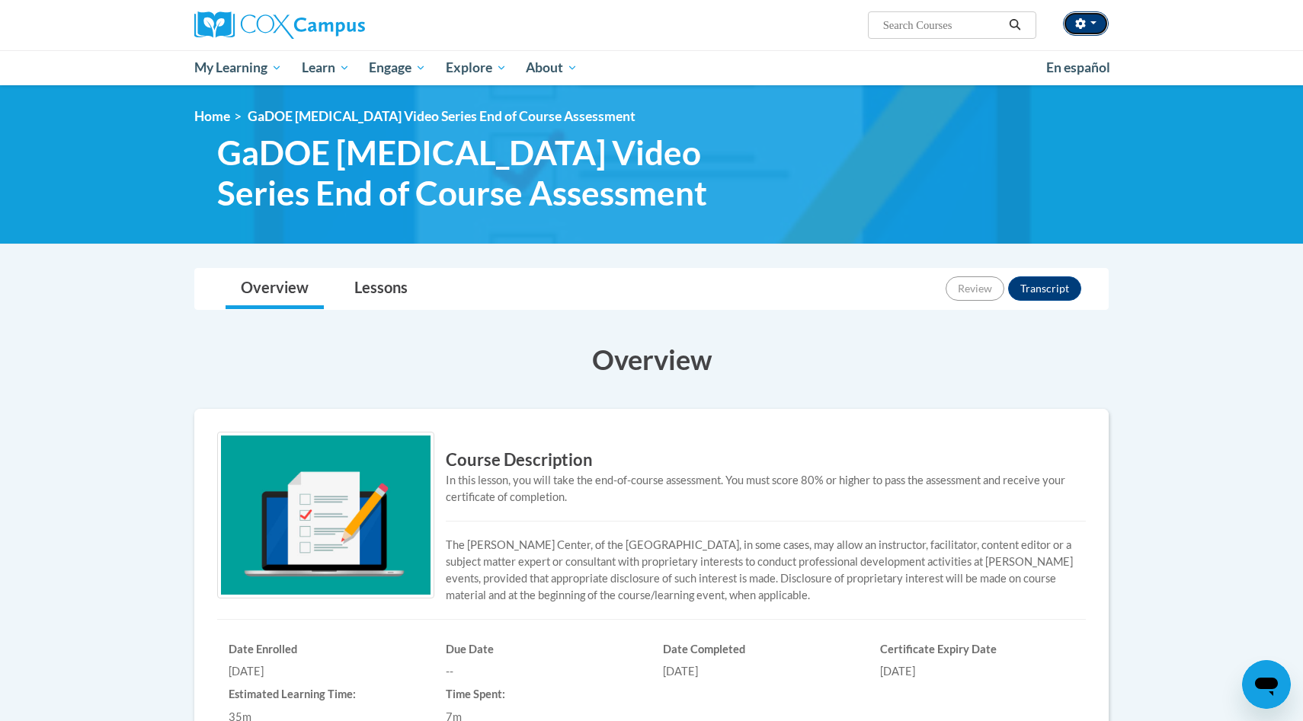
click at [1085, 23] on icon "button" at bounding box center [1080, 23] width 11 height 11
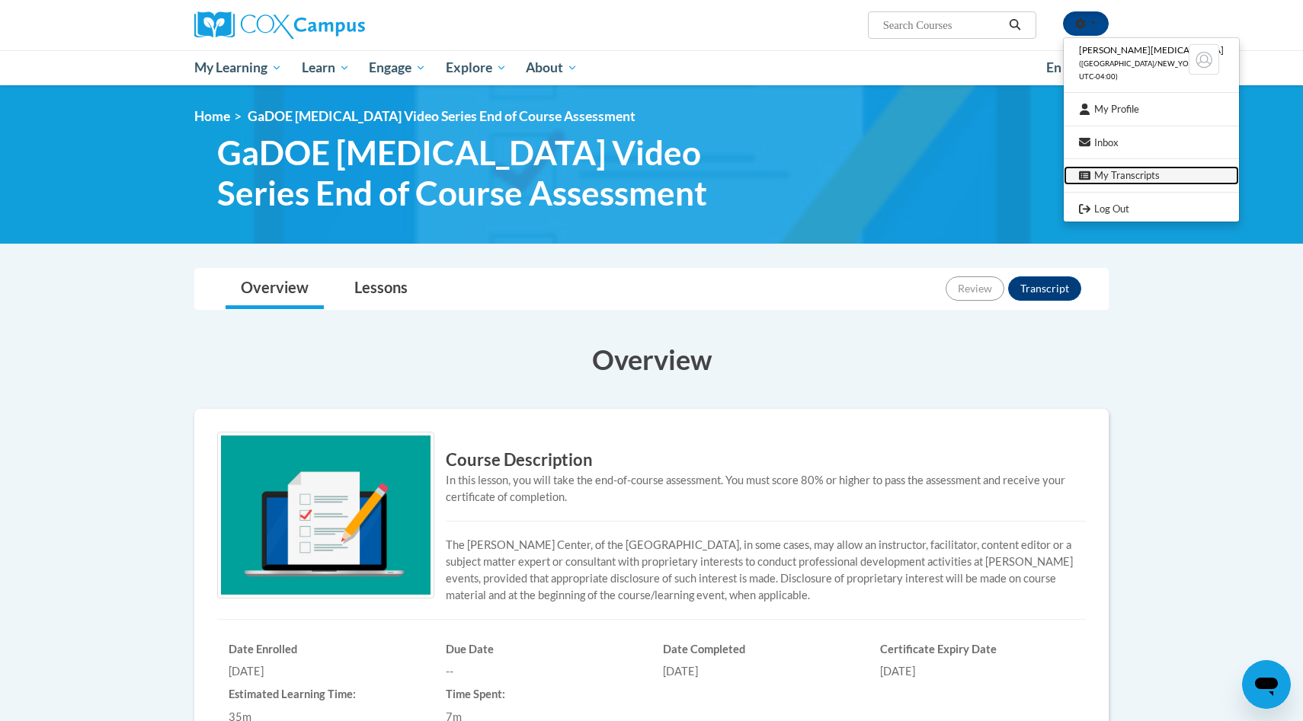
click at [1116, 178] on link "My Transcripts" at bounding box center [1151, 175] width 175 height 19
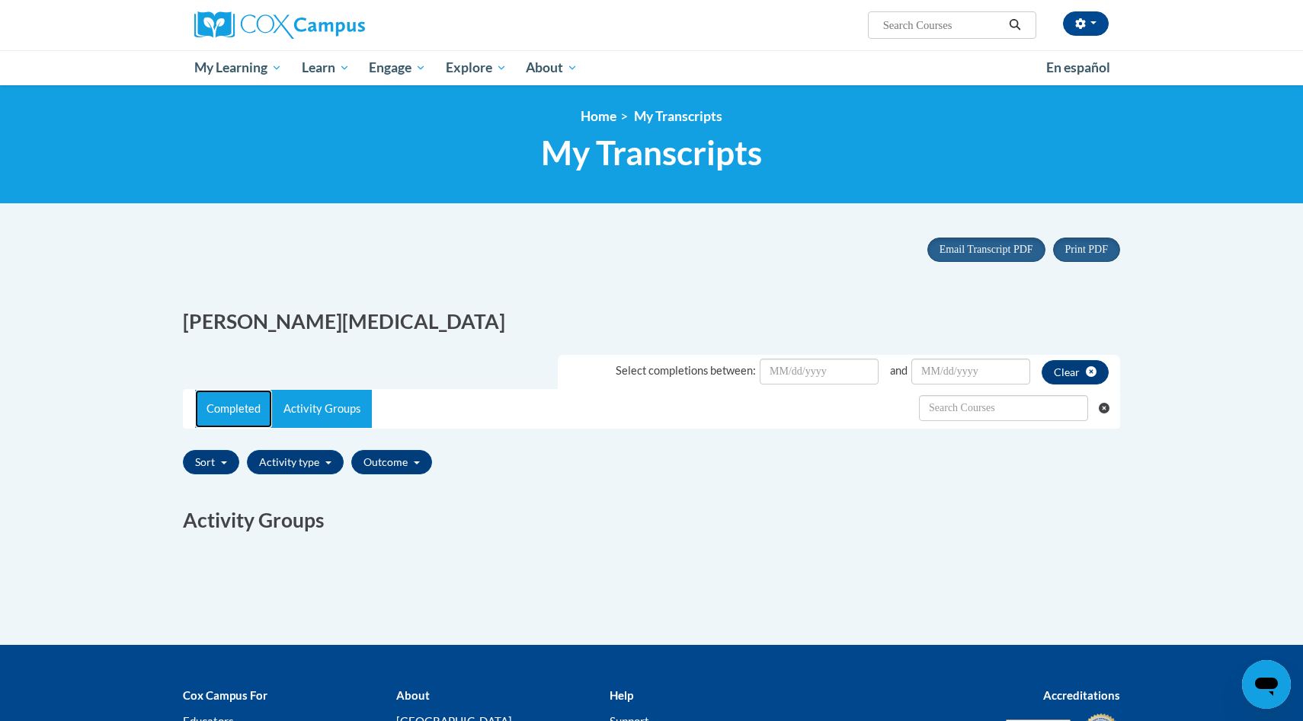
click at [238, 409] on link "Completed" at bounding box center [233, 409] width 77 height 38
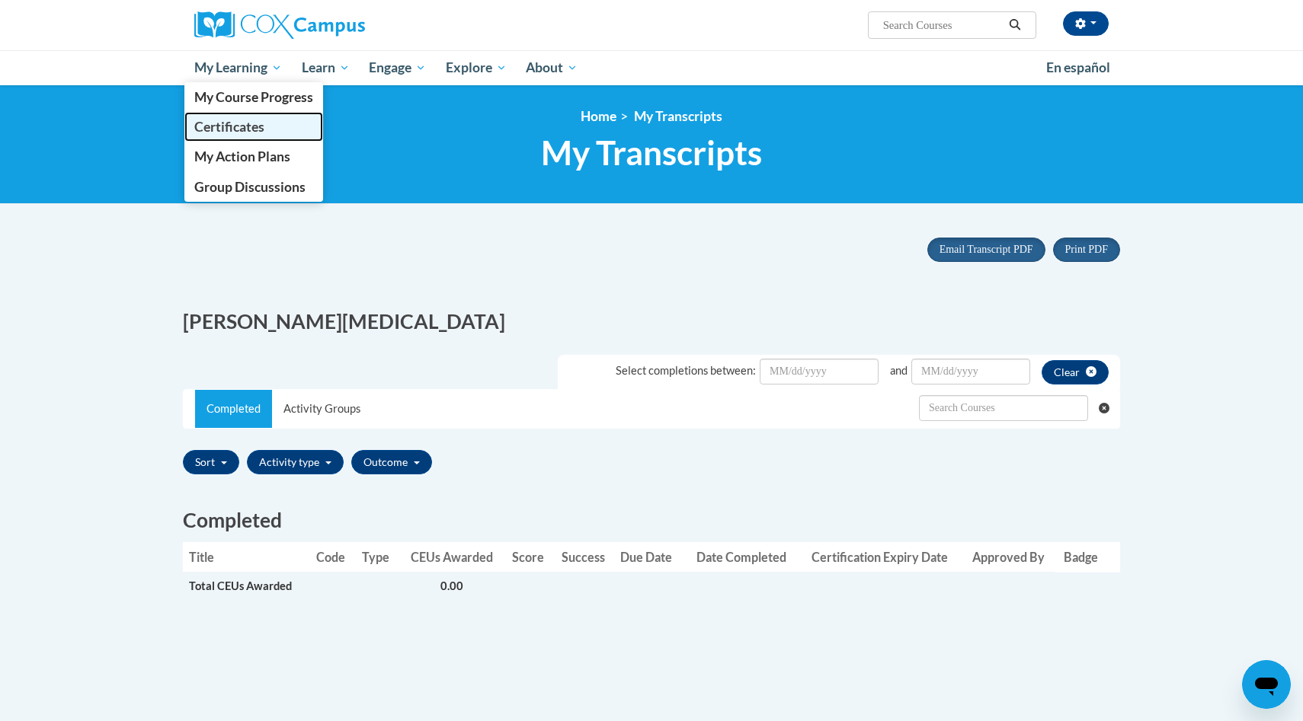
click at [218, 124] on span "Certificates" at bounding box center [229, 127] width 70 height 16
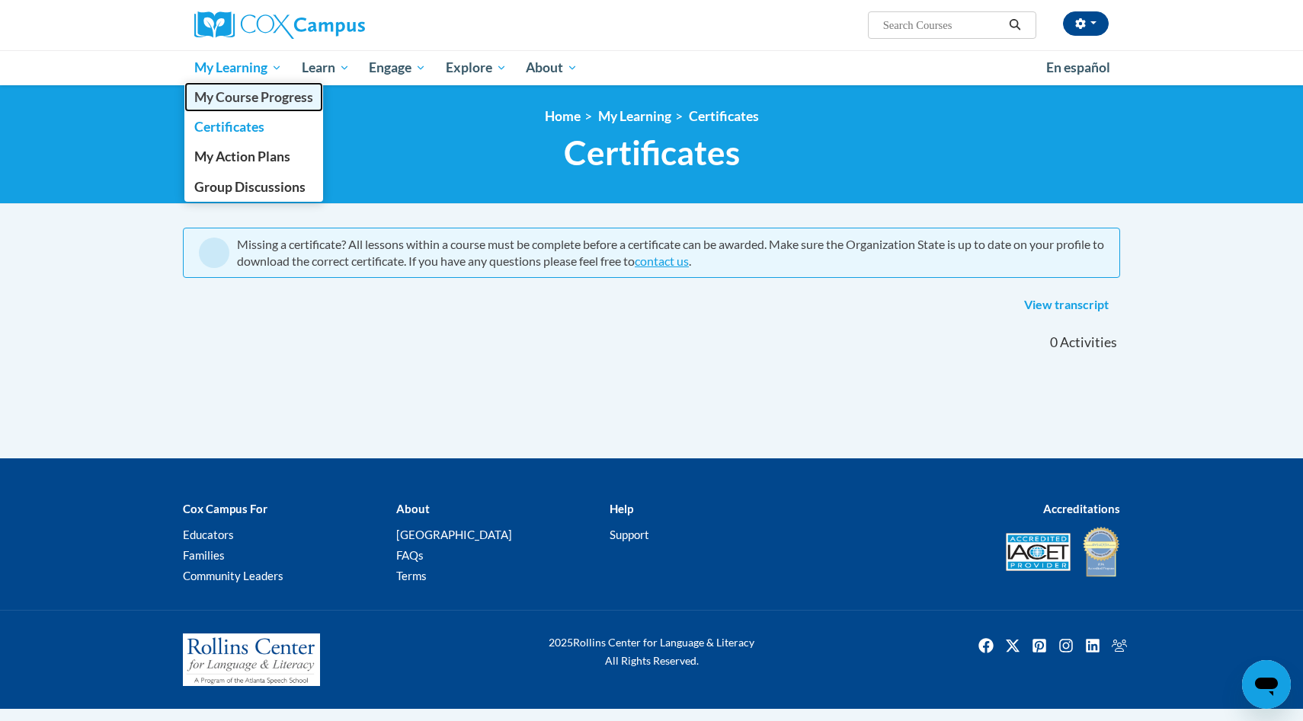
click at [277, 100] on span "My Course Progress" at bounding box center [253, 97] width 119 height 16
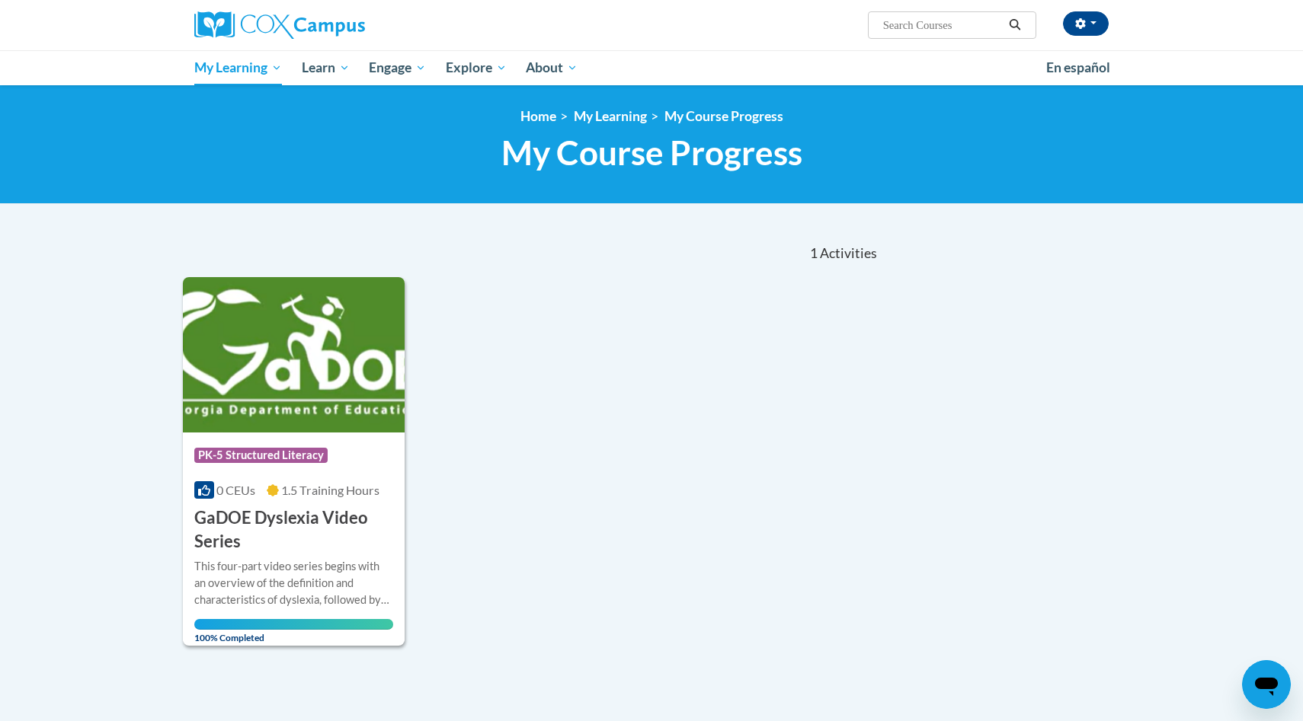
click at [1260, 688] on icon "Open messaging window" at bounding box center [1266, 687] width 23 height 18
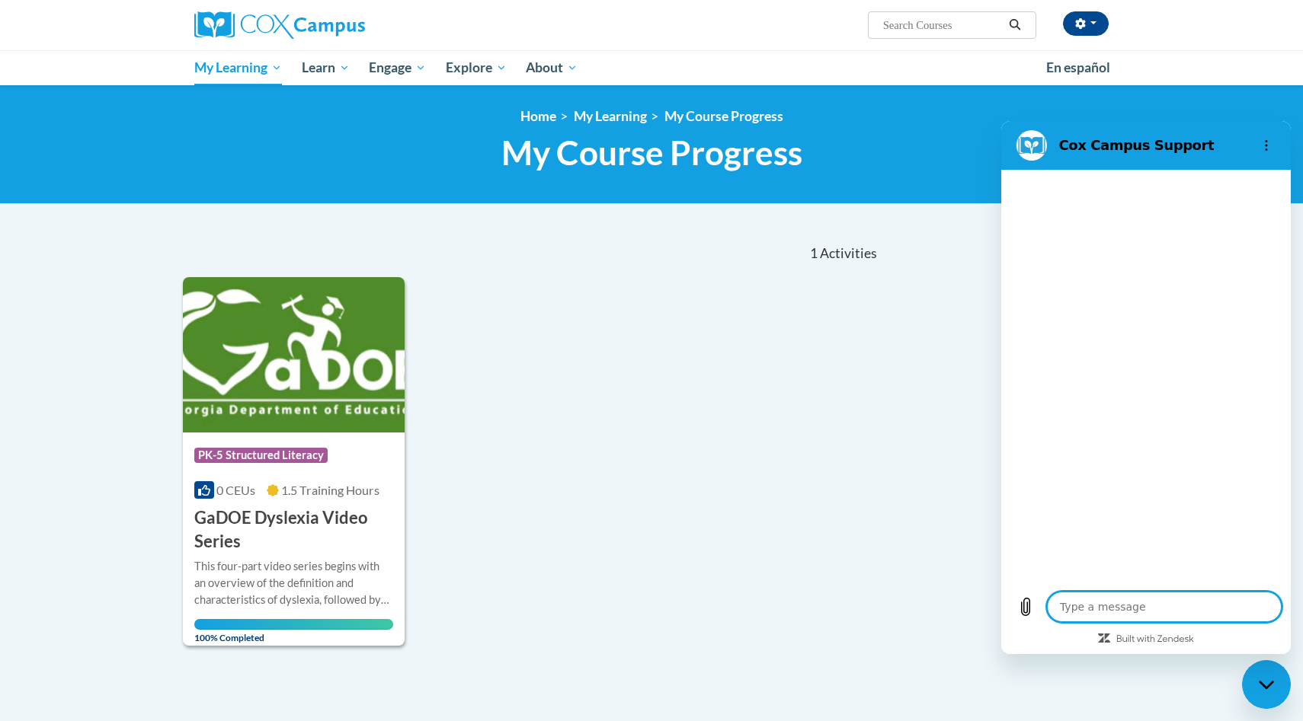
type textarea "x"
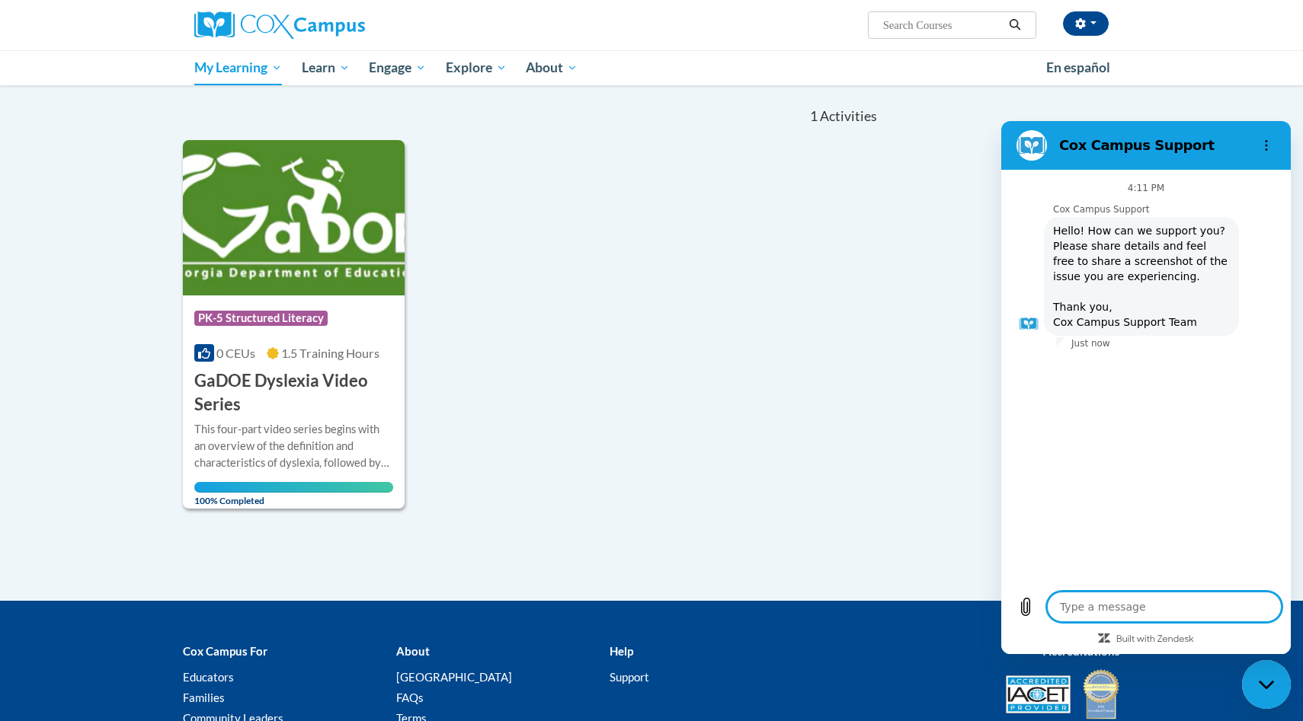
scroll to position [267, 0]
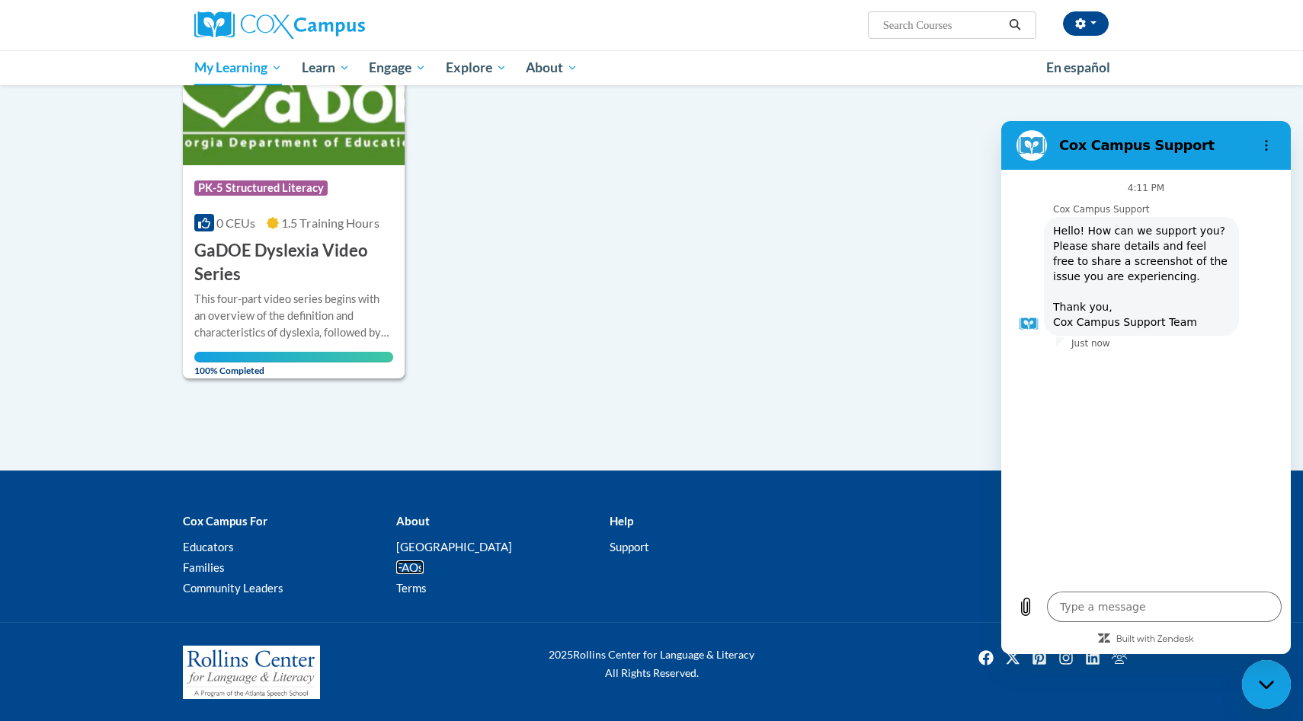
click at [411, 568] on link "FAQs" at bounding box center [409, 568] width 27 height 14
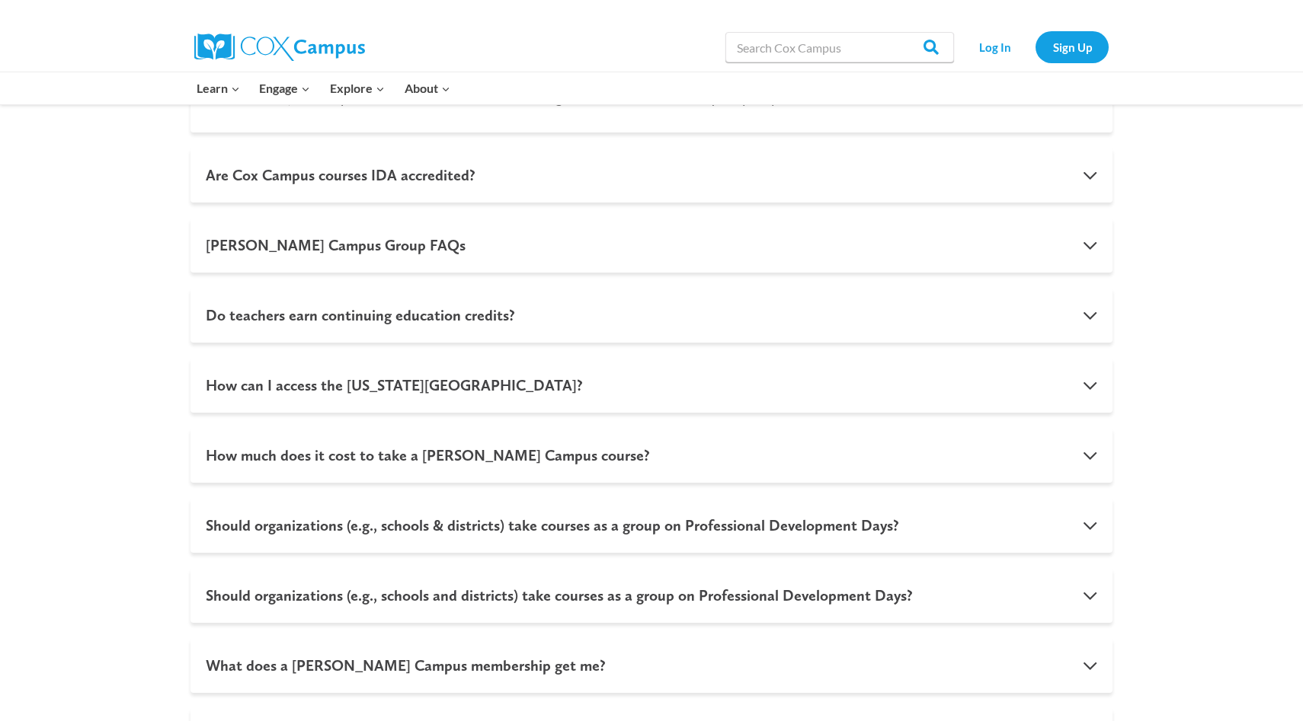
scroll to position [1025, 0]
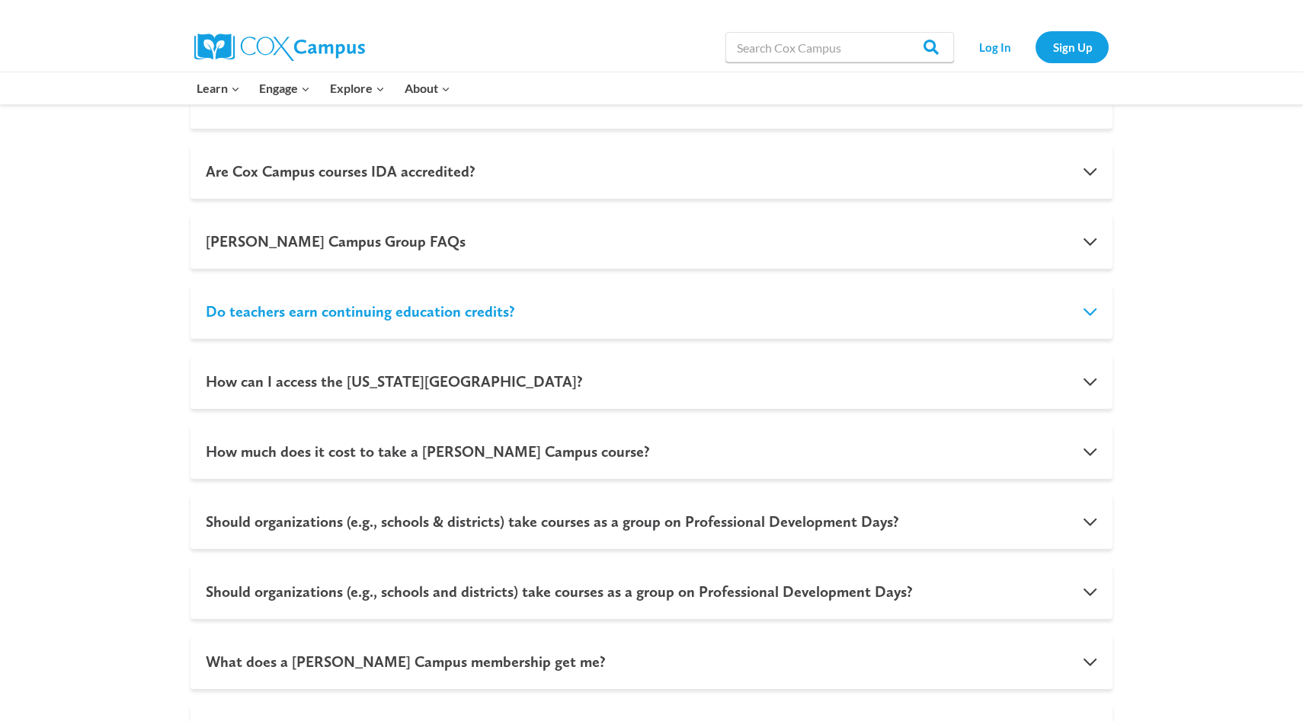
click at [959, 306] on button "Do teachers earn continuing education credits?" at bounding box center [651, 311] width 922 height 55
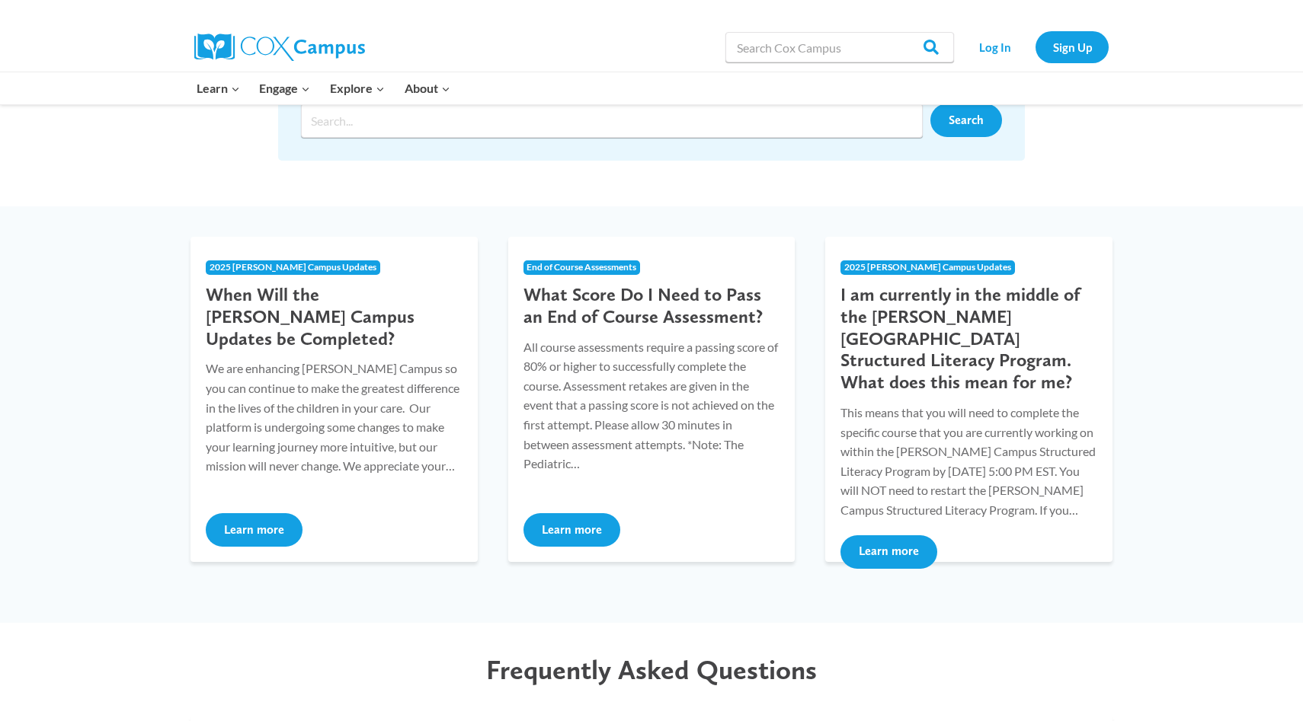
scroll to position [270, 0]
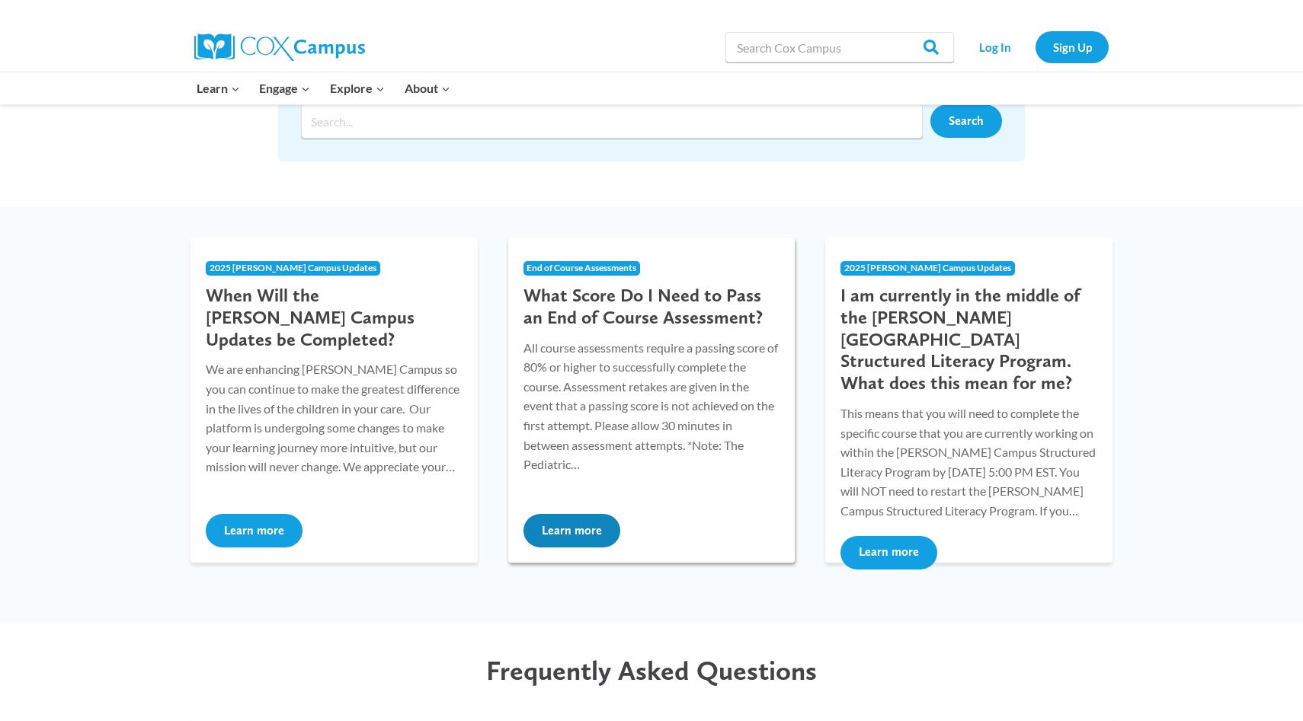
click at [584, 531] on button "Learn more" at bounding box center [571, 531] width 97 height 34
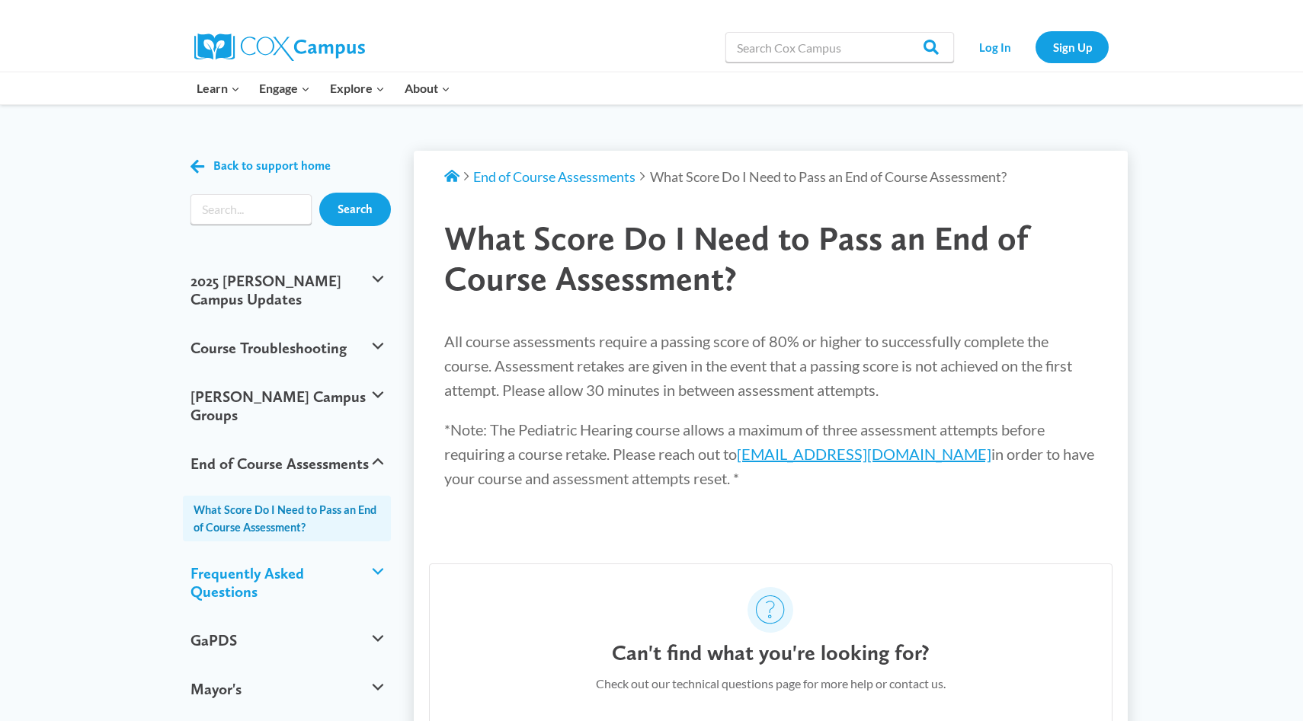
click at [378, 549] on button "Frequently Asked Questions" at bounding box center [287, 582] width 208 height 67
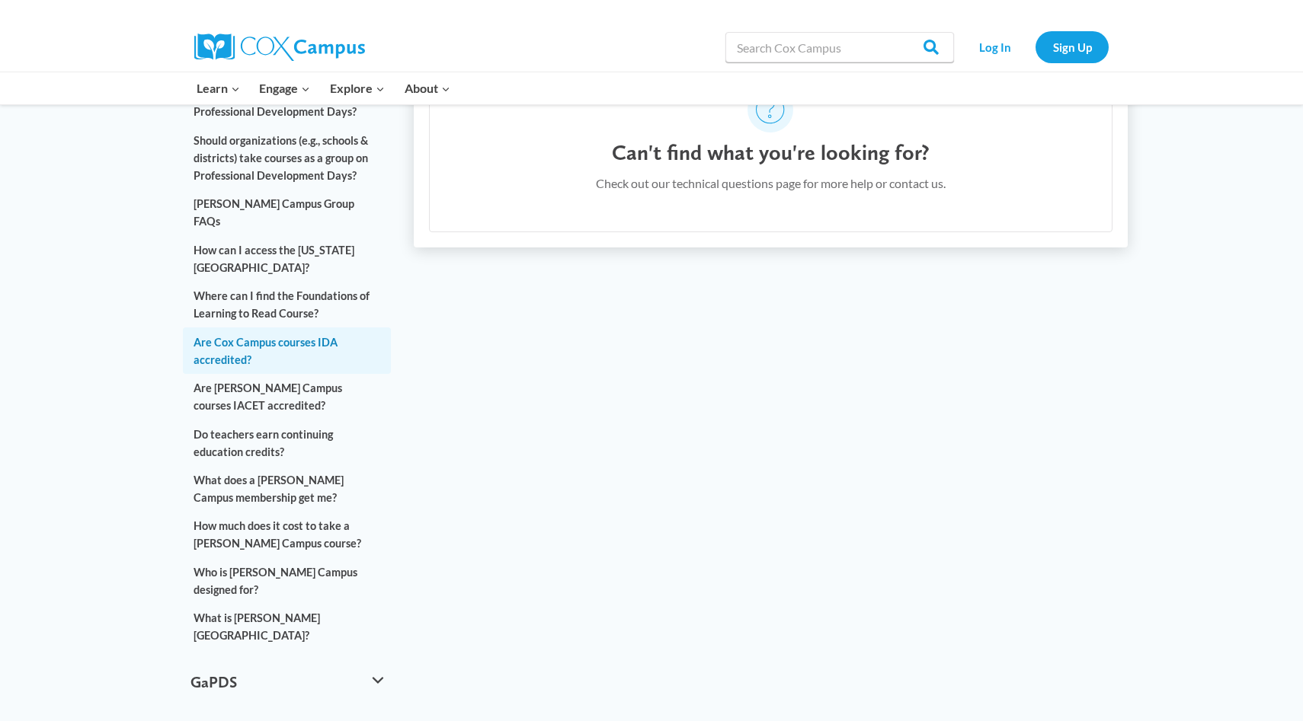
scroll to position [1009, 0]
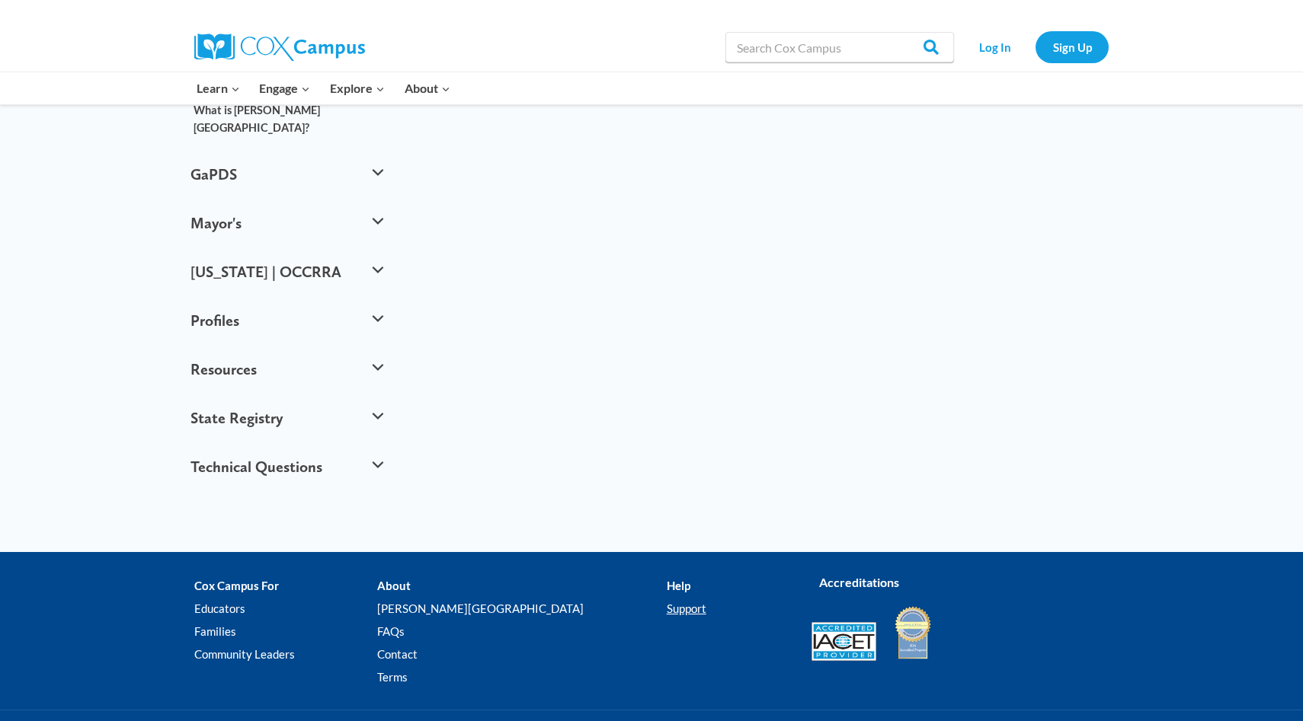
click at [667, 598] on link "Support" at bounding box center [728, 609] width 122 height 23
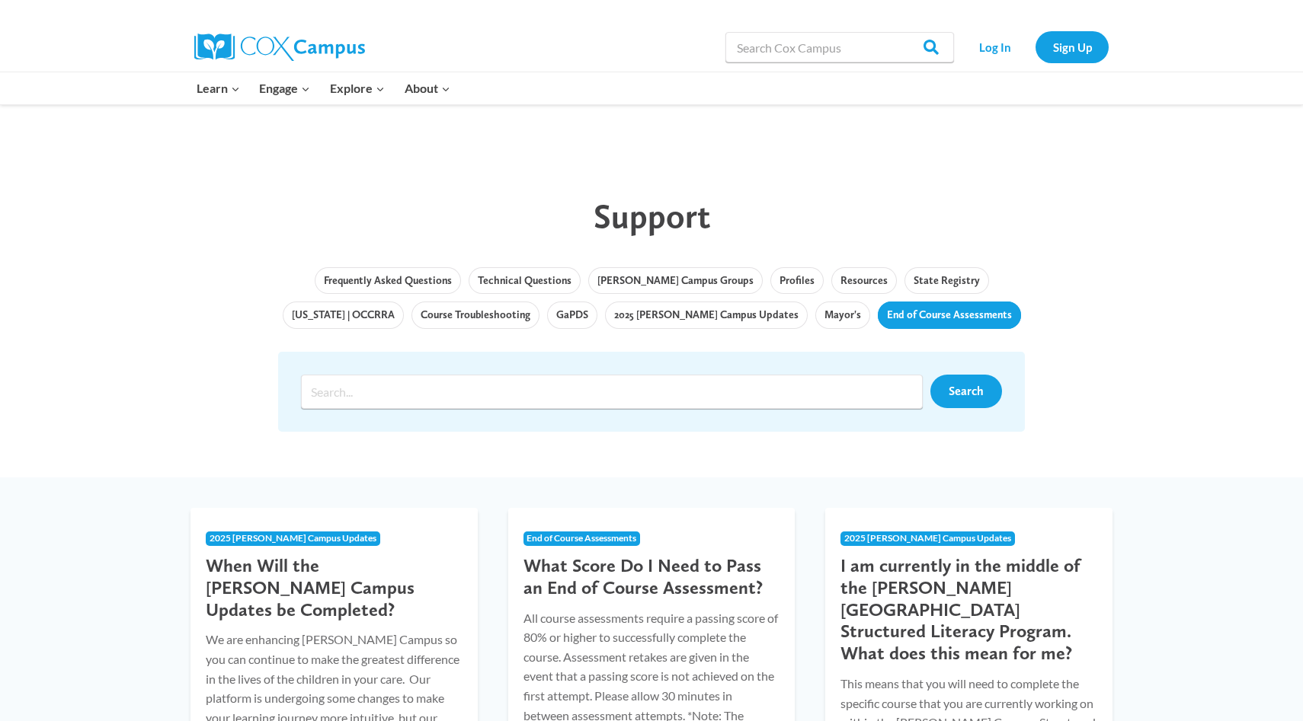
click at [896, 321] on link "End of Course Assessments" at bounding box center [949, 315] width 143 height 27
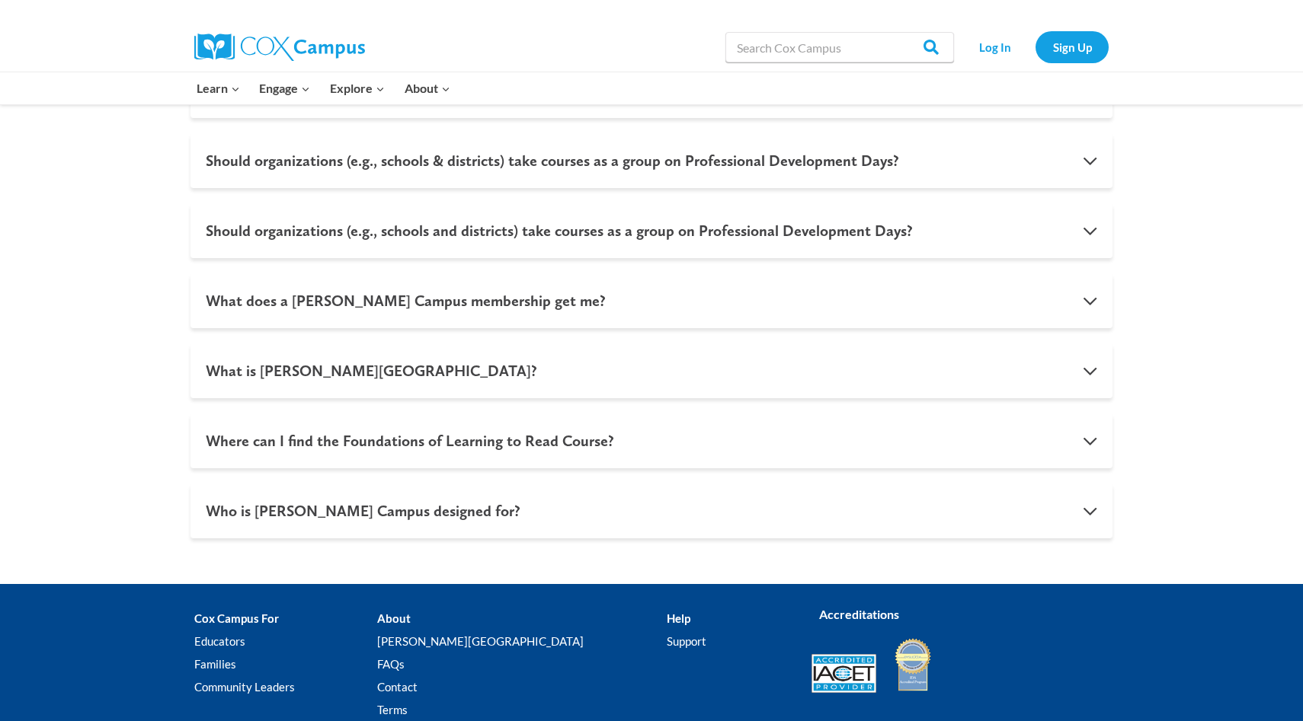
scroll to position [1216, 0]
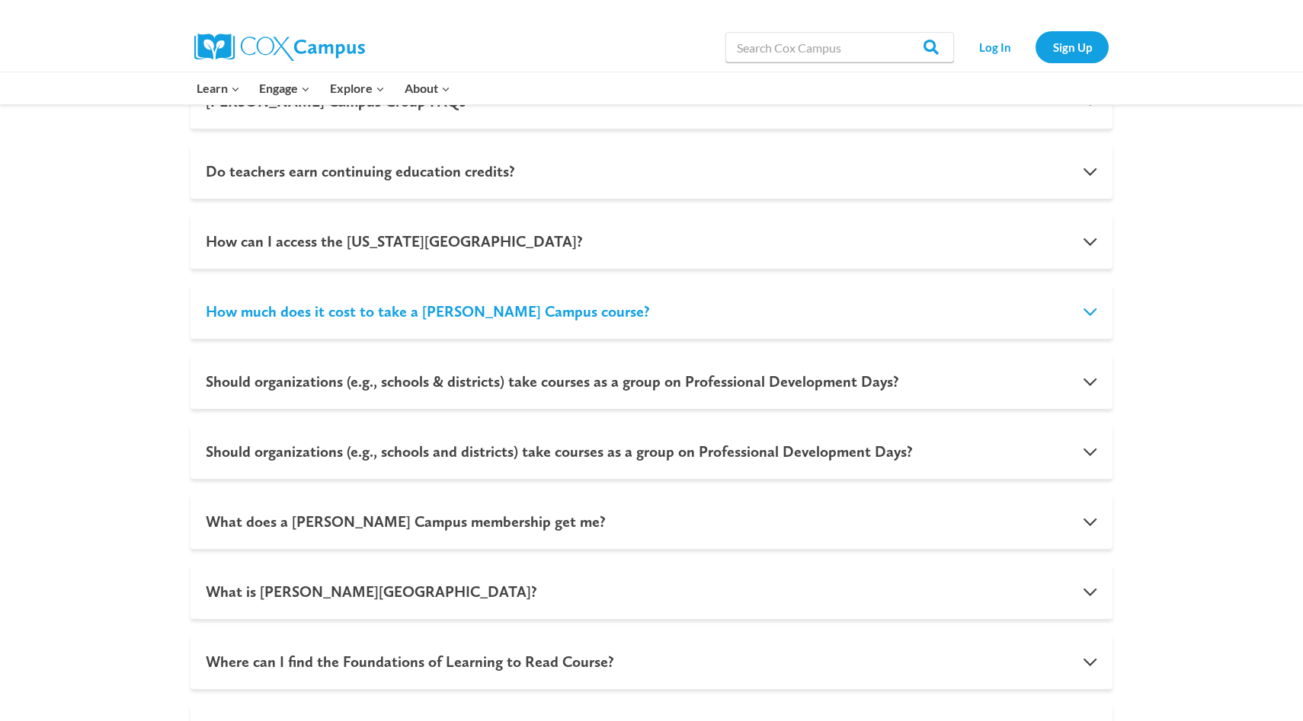
click at [468, 317] on button "How much does it cost to take a [PERSON_NAME] Campus course?" at bounding box center [651, 311] width 922 height 55
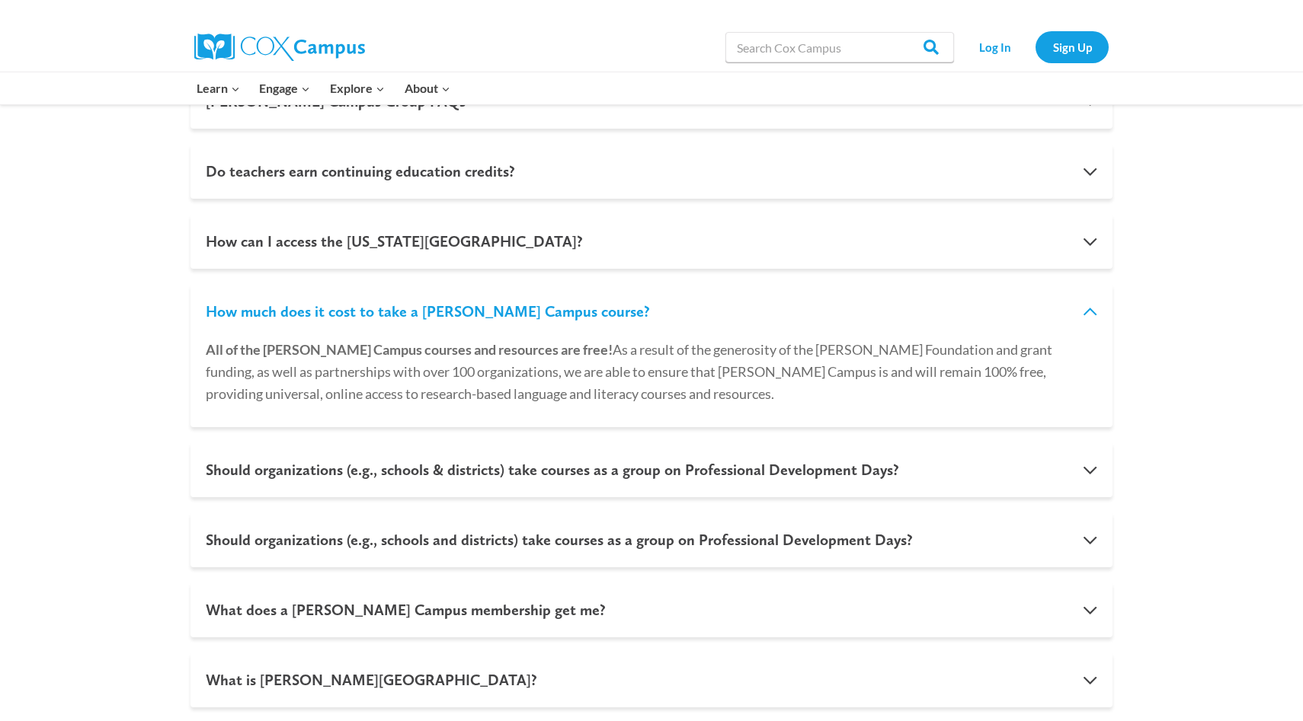
scroll to position [0, 0]
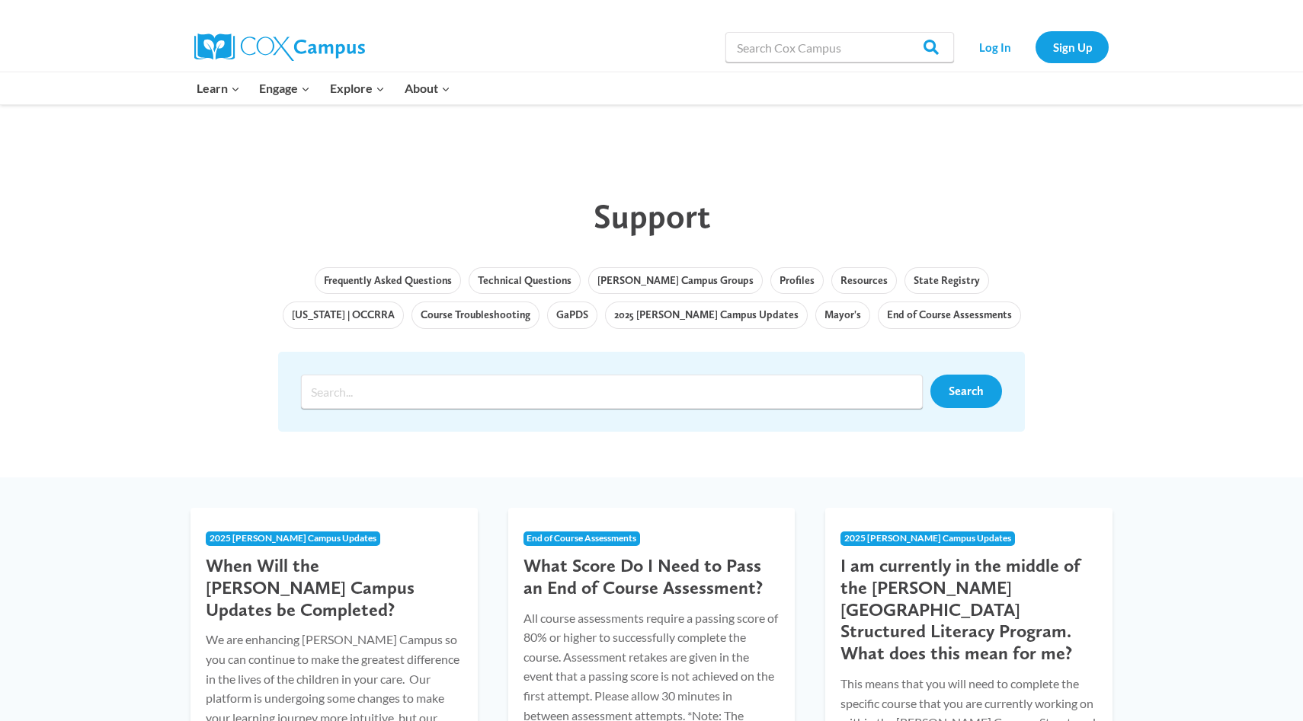
click at [248, 39] on img at bounding box center [279, 47] width 171 height 27
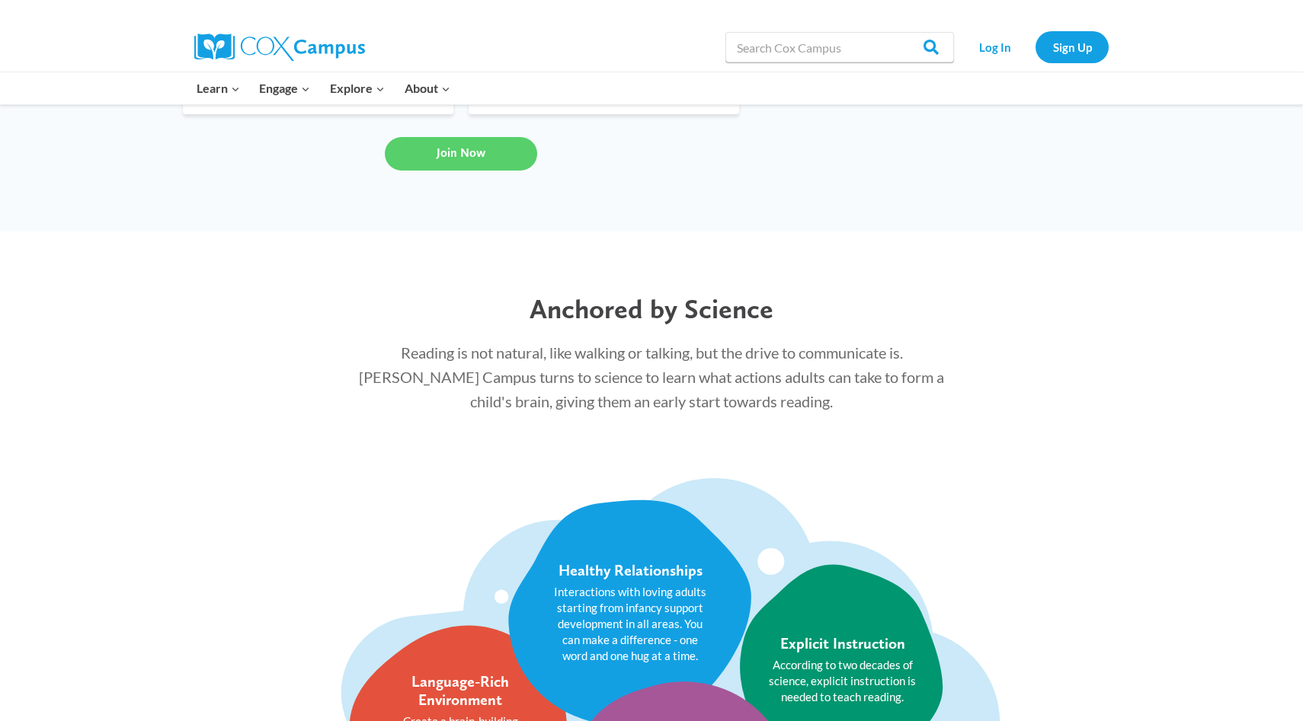
scroll to position [1778, 0]
